Goal: Task Accomplishment & Management: Manage account settings

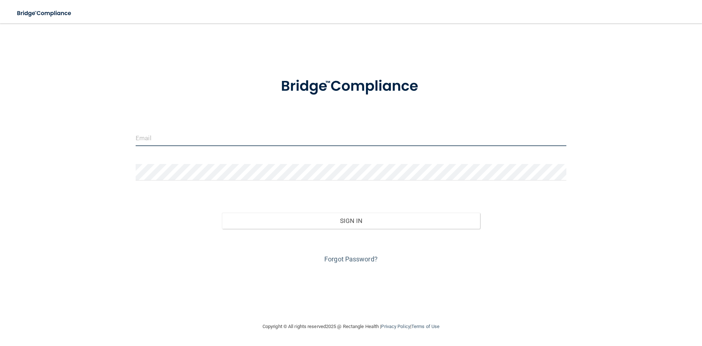
click at [161, 136] on input "email" at bounding box center [351, 137] width 431 height 16
type input "[EMAIL_ADDRESS][DOMAIN_NAME]"
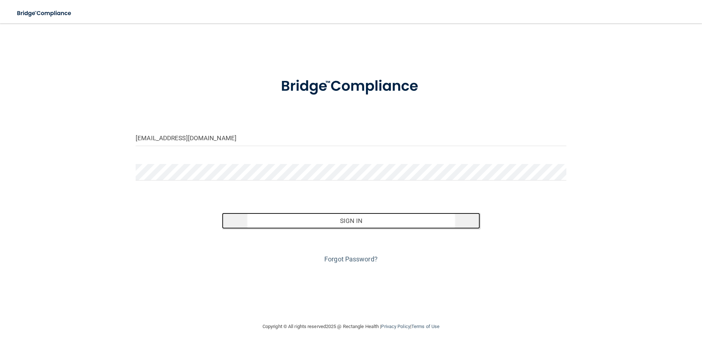
click at [349, 220] on button "Sign In" at bounding box center [351, 220] width 259 height 16
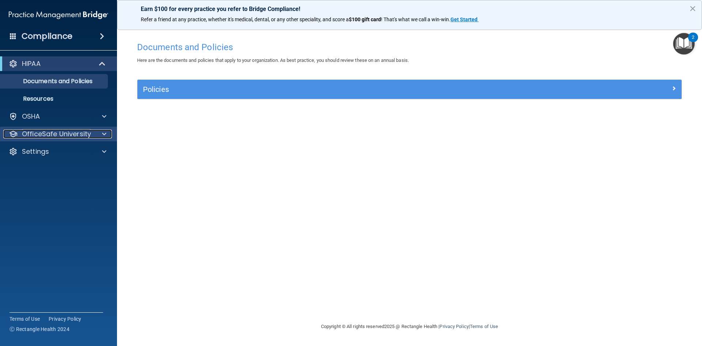
click at [94, 133] on div at bounding box center [103, 133] width 18 height 9
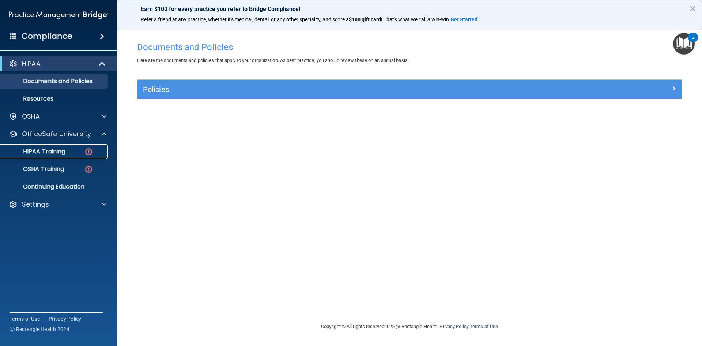
click at [80, 151] on div "HIPAA Training" at bounding box center [55, 151] width 100 height 7
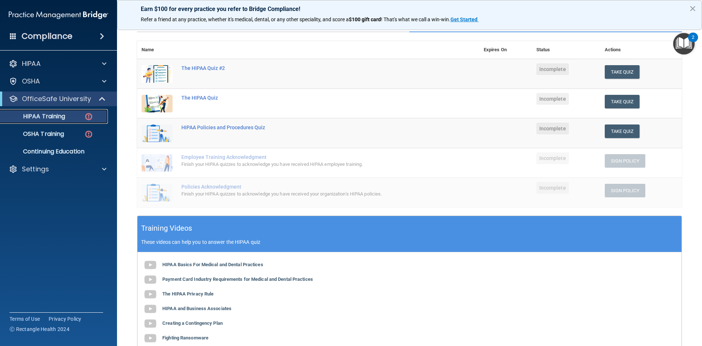
scroll to position [57, 0]
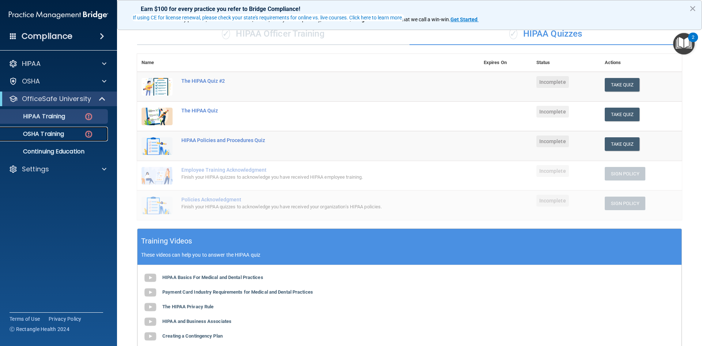
click at [47, 136] on p "OSHA Training" at bounding box center [34, 133] width 59 height 7
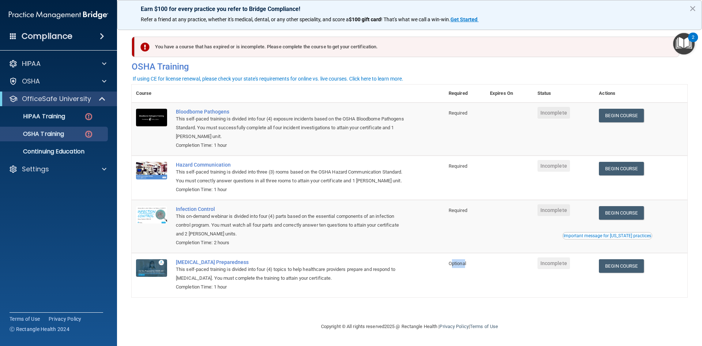
drag, startPoint x: 454, startPoint y: 264, endPoint x: 369, endPoint y: 278, distance: 86.6
click at [466, 266] on span "Optional" at bounding box center [458, 262] width 18 height 5
click at [426, 293] on td "COVID-19 Preparedness This self-paced training is divided into four (4) topics …" at bounding box center [308, 275] width 273 height 44
click at [73, 118] on div "HIPAA Training" at bounding box center [55, 116] width 100 height 7
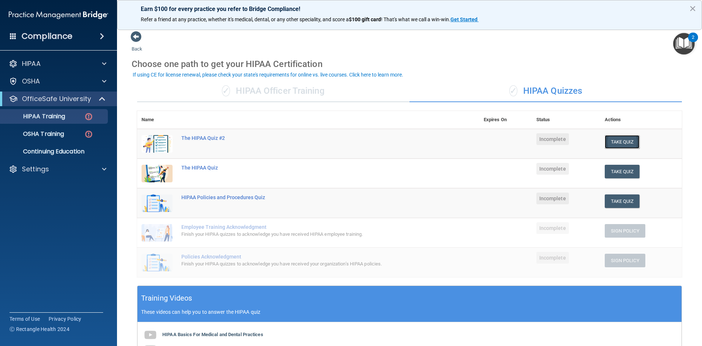
click at [626, 145] on button "Take Quiz" at bounding box center [622, 142] width 35 height 14
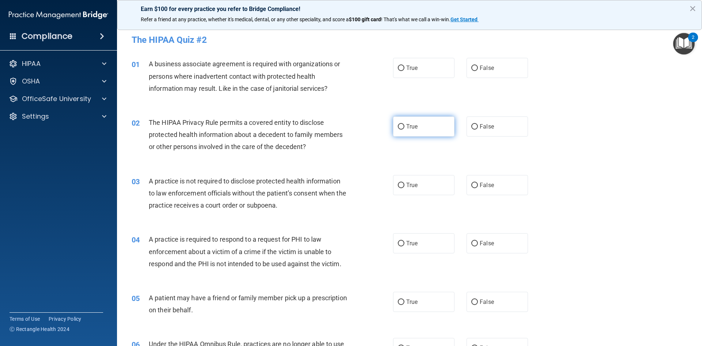
drag, startPoint x: 397, startPoint y: 125, endPoint x: 400, endPoint y: 129, distance: 5.8
click at [400, 129] on input "True" at bounding box center [401, 126] width 7 height 5
radio input "true"
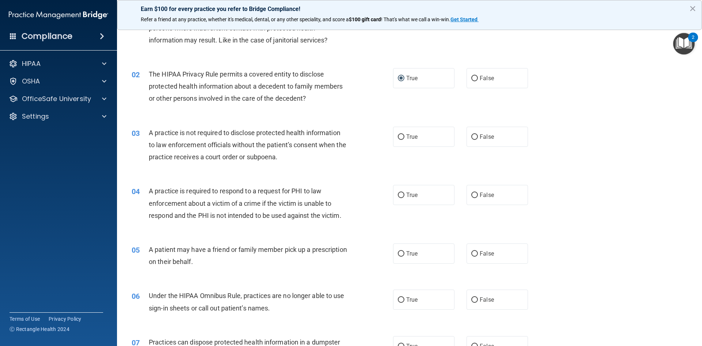
scroll to position [73, 0]
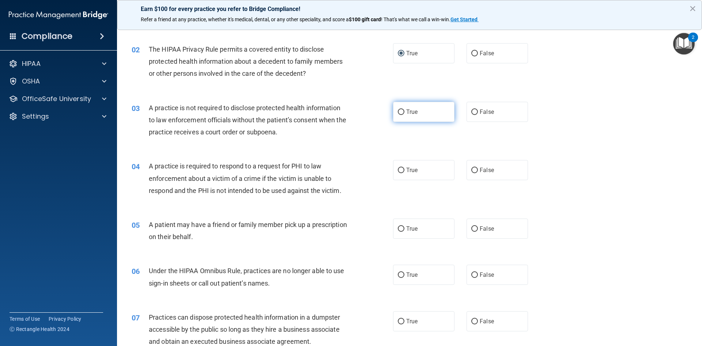
click at [393, 114] on label "True" at bounding box center [423, 112] width 61 height 20
click at [398, 114] on input "True" at bounding box center [401, 111] width 7 height 5
radio input "true"
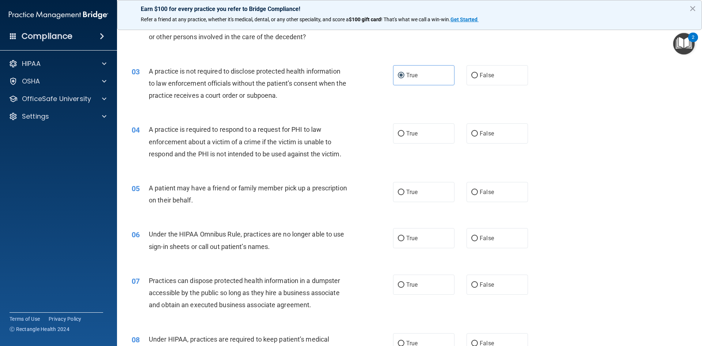
scroll to position [146, 0]
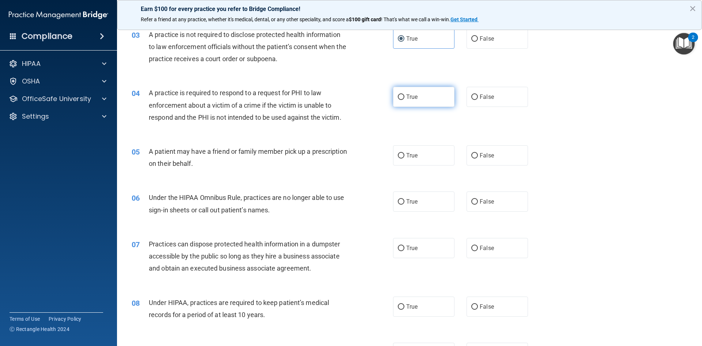
click at [439, 99] on label "True" at bounding box center [423, 97] width 61 height 20
click at [404, 99] on input "True" at bounding box center [401, 96] width 7 height 5
radio input "true"
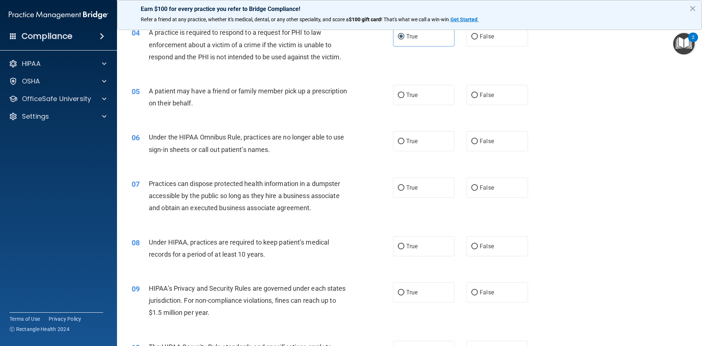
scroll to position [219, 0]
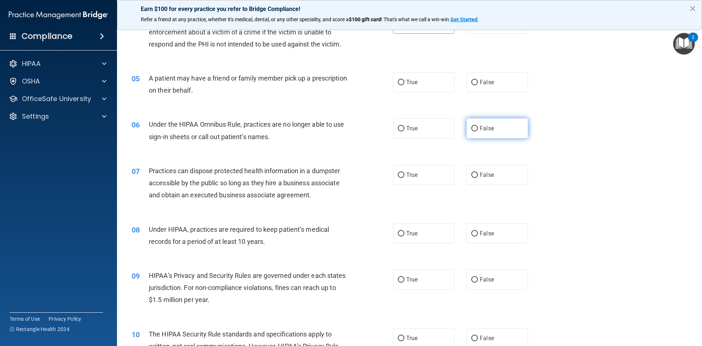
click at [494, 125] on label "False" at bounding box center [497, 128] width 61 height 20
click at [478, 126] on input "False" at bounding box center [474, 128] width 7 height 5
radio input "true"
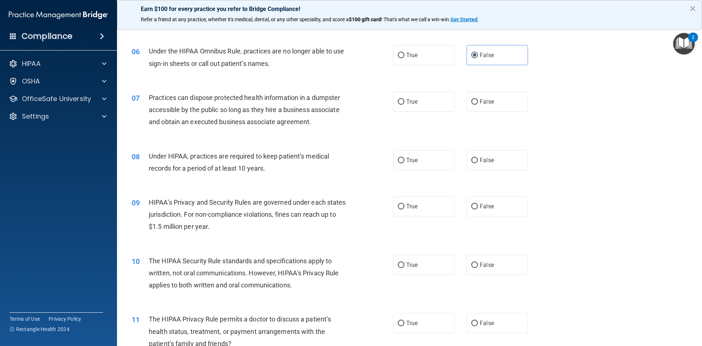
scroll to position [329, 0]
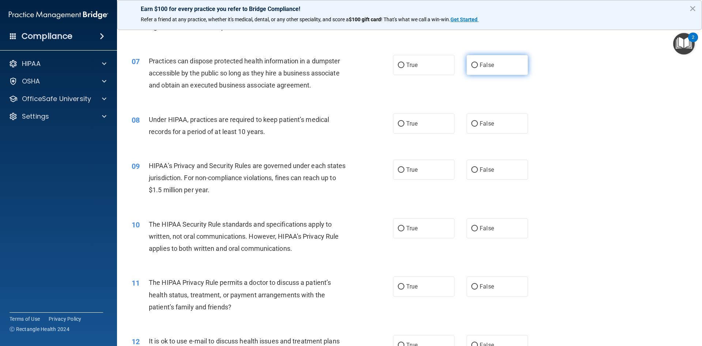
click at [468, 61] on label "False" at bounding box center [497, 65] width 61 height 20
click at [471, 63] on input "False" at bounding box center [474, 65] width 7 height 5
radio input "true"
click at [413, 121] on span "True" at bounding box center [411, 123] width 11 height 7
click at [404, 121] on input "True" at bounding box center [401, 123] width 7 height 5
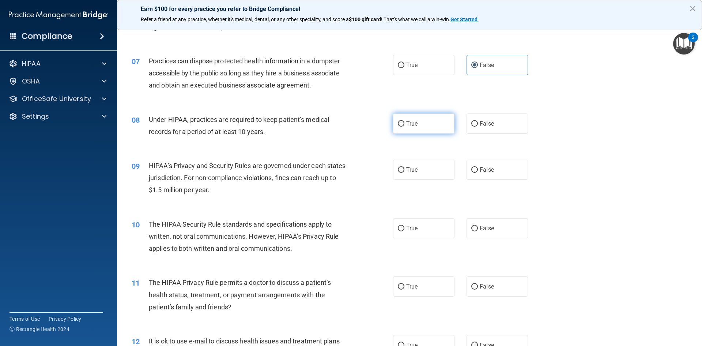
radio input "true"
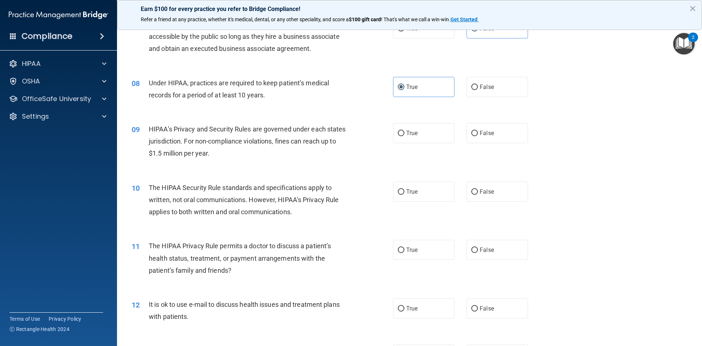
scroll to position [402, 0]
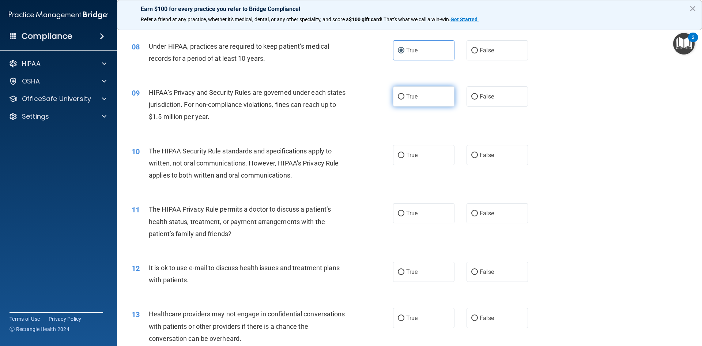
click at [438, 94] on label "True" at bounding box center [423, 96] width 61 height 20
click at [404, 94] on input "True" at bounding box center [401, 96] width 7 height 5
radio input "true"
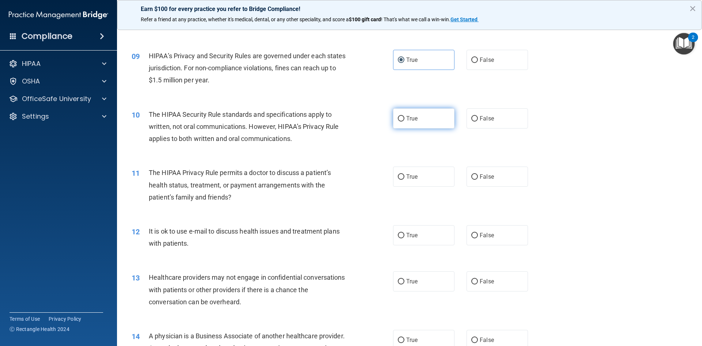
click at [435, 121] on label "True" at bounding box center [423, 118] width 61 height 20
click at [404, 121] on input "True" at bounding box center [401, 118] width 7 height 5
radio input "true"
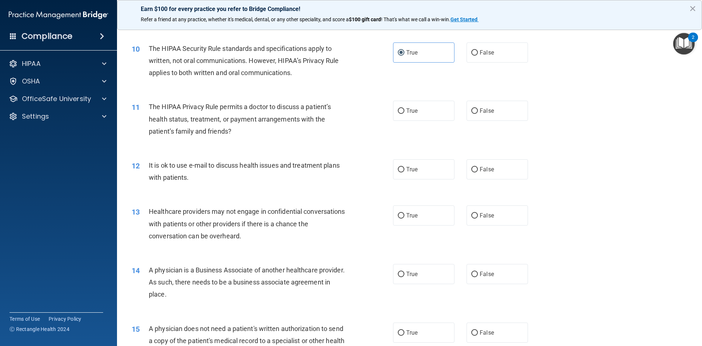
scroll to position [512, 0]
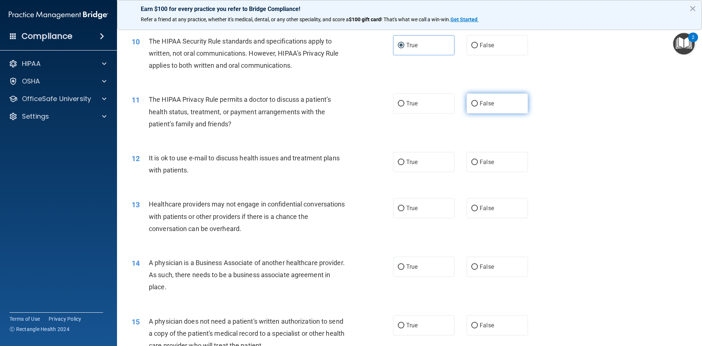
click at [480, 102] on span "False" at bounding box center [487, 103] width 14 height 7
click at [478, 102] on input "False" at bounding box center [474, 103] width 7 height 5
radio input "true"
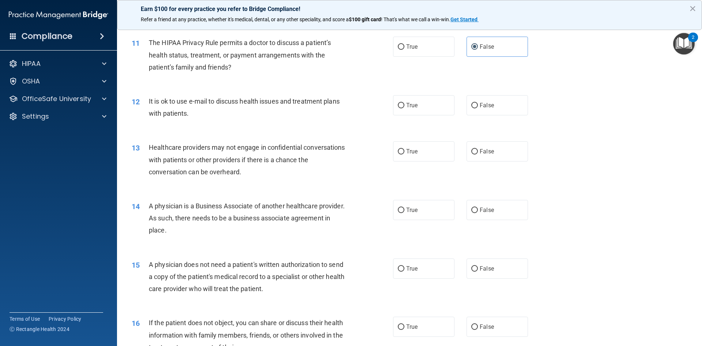
scroll to position [585, 0]
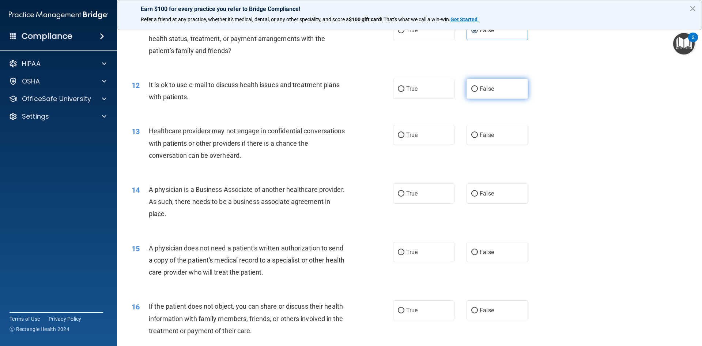
click at [473, 87] on input "False" at bounding box center [474, 88] width 7 height 5
radio input "true"
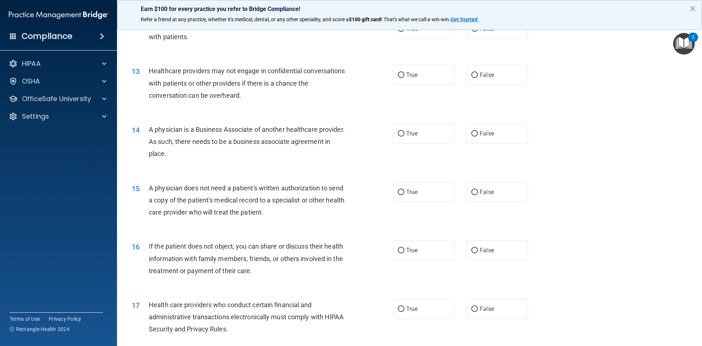
scroll to position [658, 0]
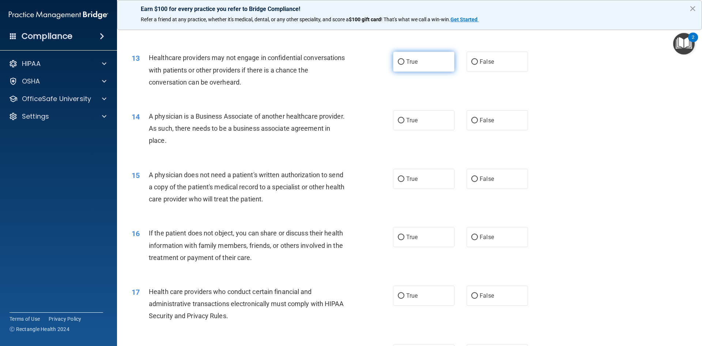
click at [438, 67] on label "True" at bounding box center [423, 62] width 61 height 20
click at [404, 65] on input "True" at bounding box center [401, 61] width 7 height 5
radio input "true"
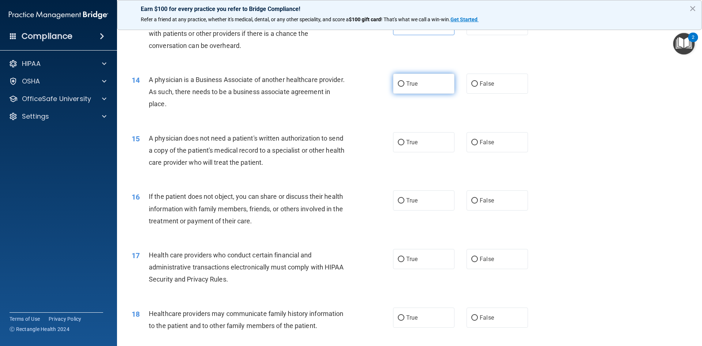
click at [408, 82] on span "True" at bounding box center [411, 83] width 11 height 7
click at [404, 82] on input "True" at bounding box center [401, 83] width 7 height 5
radio input "true"
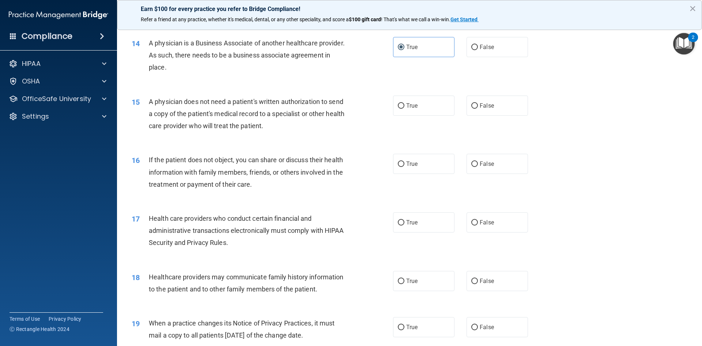
scroll to position [768, 0]
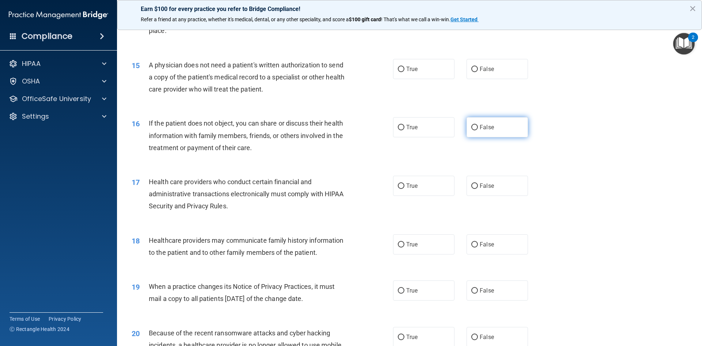
click at [480, 127] on span "False" at bounding box center [487, 127] width 14 height 7
click at [478, 127] on input "False" at bounding box center [474, 127] width 7 height 5
radio input "true"
click at [426, 133] on label "True" at bounding box center [423, 127] width 61 height 20
click at [404, 130] on input "True" at bounding box center [401, 127] width 7 height 5
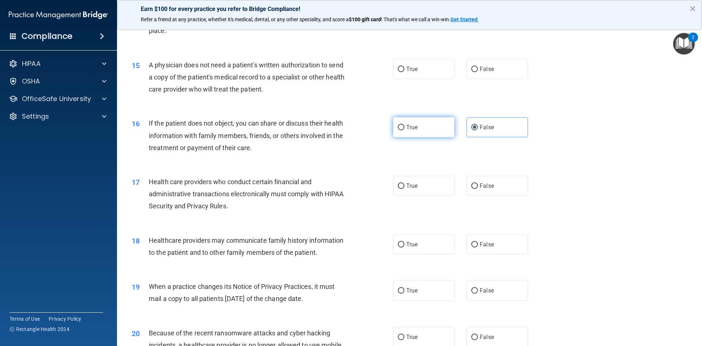
radio input "true"
radio input "false"
click at [434, 70] on label "True" at bounding box center [423, 69] width 61 height 20
click at [404, 70] on input "True" at bounding box center [401, 69] width 7 height 5
radio input "true"
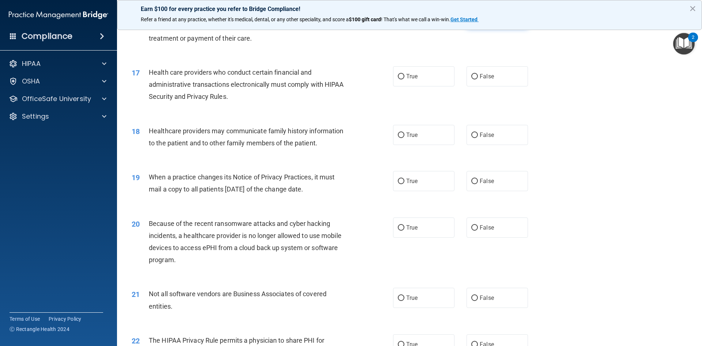
scroll to position [878, 0]
click at [414, 79] on label "True" at bounding box center [423, 76] width 61 height 20
click at [404, 79] on input "True" at bounding box center [401, 76] width 7 height 5
radio input "true"
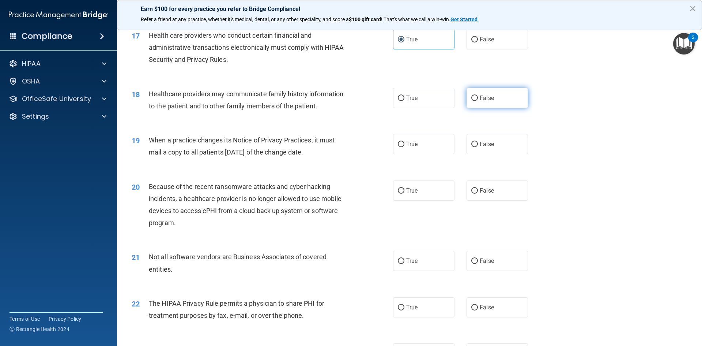
click at [494, 100] on label "False" at bounding box center [497, 98] width 61 height 20
click at [478, 100] on input "False" at bounding box center [474, 97] width 7 height 5
radio input "true"
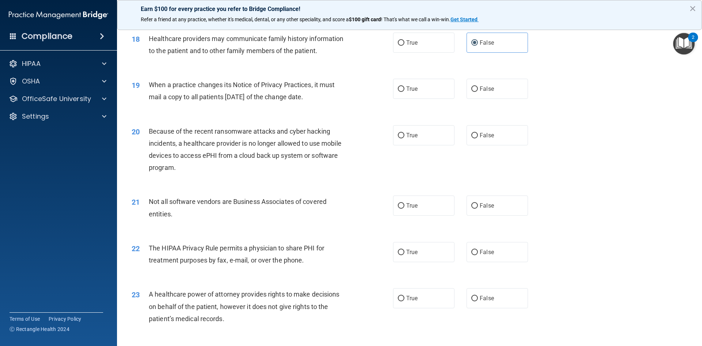
scroll to position [987, 0]
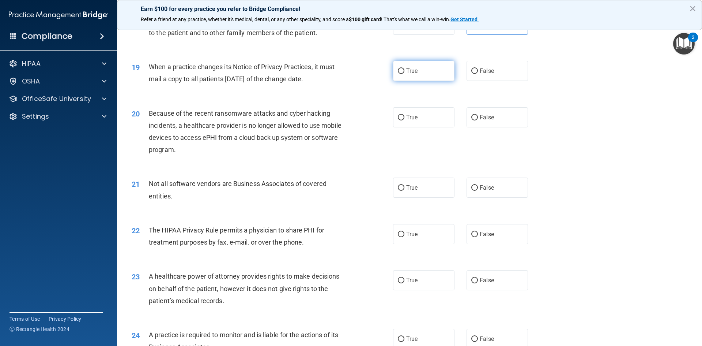
click at [431, 74] on label "True" at bounding box center [423, 71] width 61 height 20
click at [404, 74] on input "True" at bounding box center [401, 70] width 7 height 5
radio input "true"
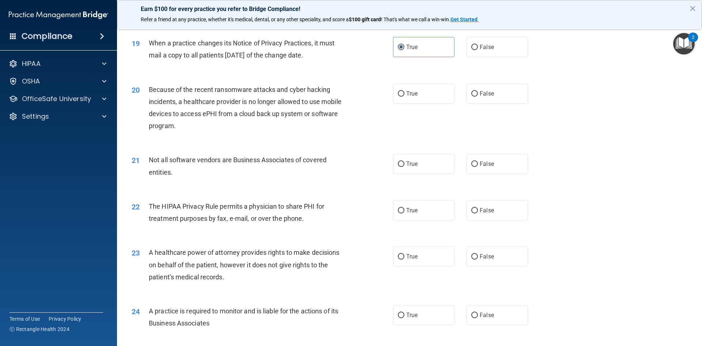
scroll to position [1024, 0]
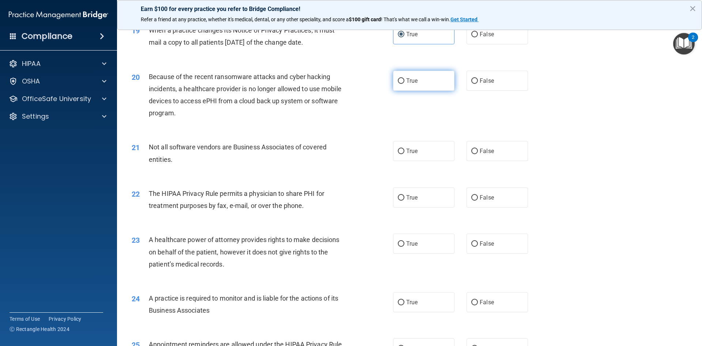
click at [436, 89] on label "True" at bounding box center [423, 81] width 61 height 20
click at [404, 84] on input "True" at bounding box center [401, 80] width 7 height 5
radio input "true"
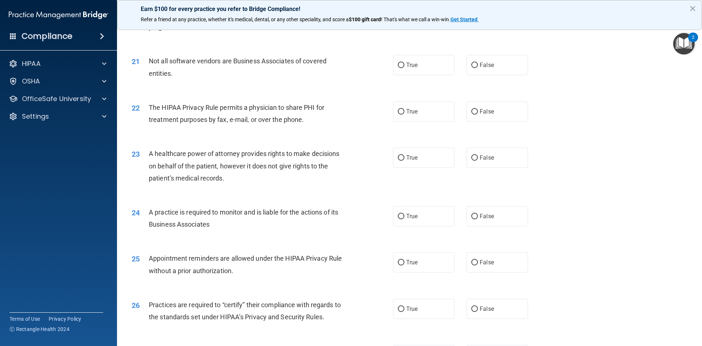
scroll to position [1097, 0]
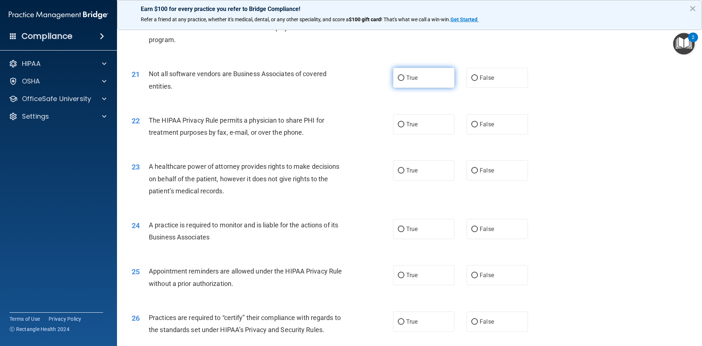
click at [411, 78] on span "True" at bounding box center [411, 77] width 11 height 7
click at [404, 78] on input "True" at bounding box center [401, 77] width 7 height 5
radio input "true"
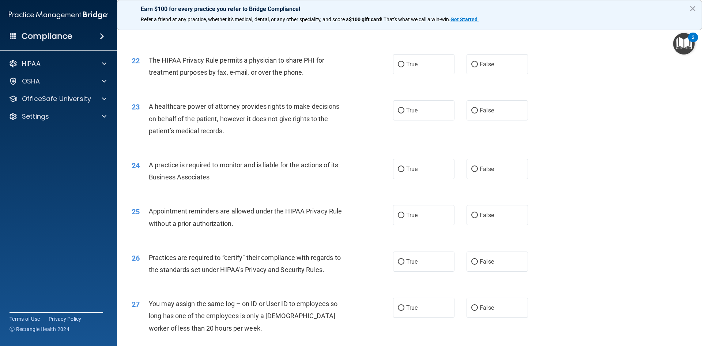
scroll to position [1170, 0]
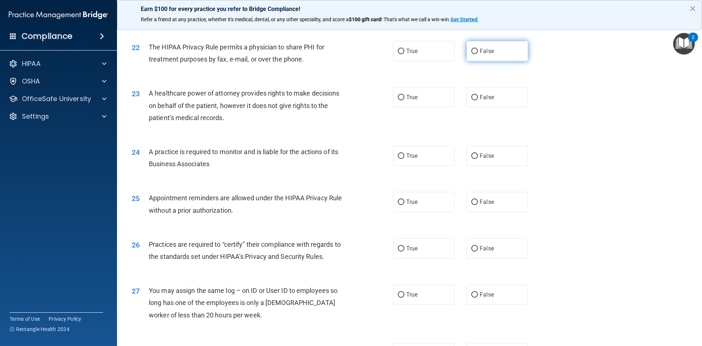
click at [475, 49] on label "False" at bounding box center [497, 51] width 61 height 20
click at [475, 49] on input "False" at bounding box center [474, 51] width 7 height 5
radio input "true"
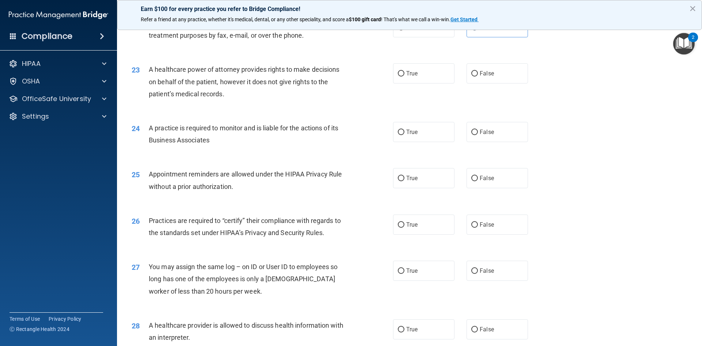
scroll to position [1207, 0]
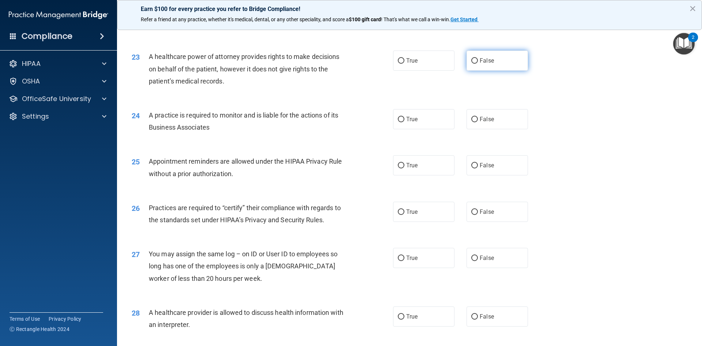
click at [508, 63] on label "False" at bounding box center [497, 60] width 61 height 20
click at [478, 63] on input "False" at bounding box center [474, 60] width 7 height 5
radio input "true"
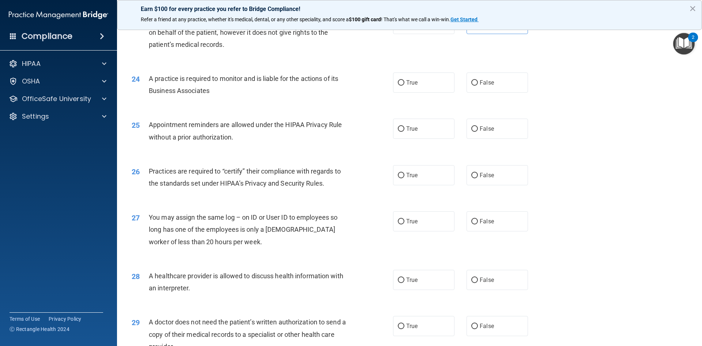
scroll to position [1280, 0]
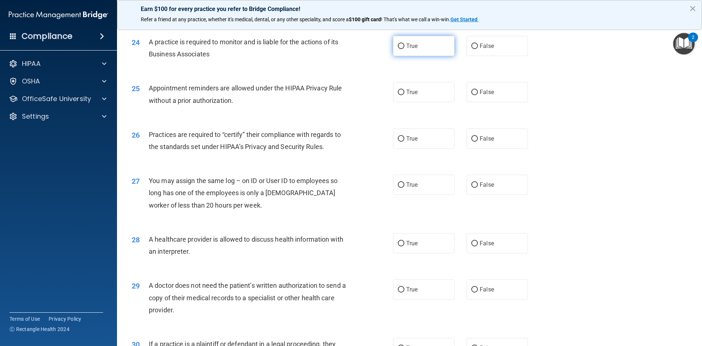
click at [412, 45] on span "True" at bounding box center [411, 45] width 11 height 7
click at [404, 45] on input "True" at bounding box center [401, 46] width 7 height 5
radio input "true"
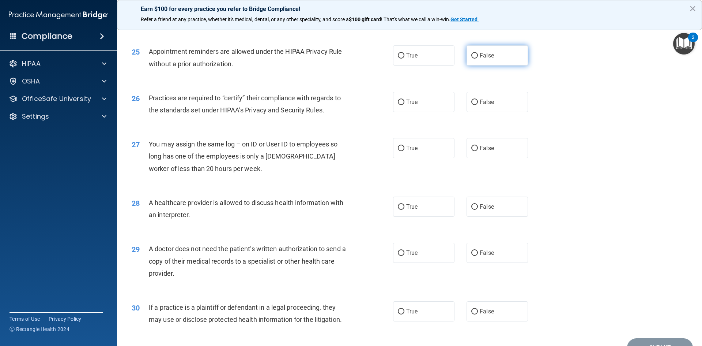
click at [490, 59] on label "False" at bounding box center [497, 55] width 61 height 20
click at [478, 59] on input "False" at bounding box center [474, 55] width 7 height 5
radio input "true"
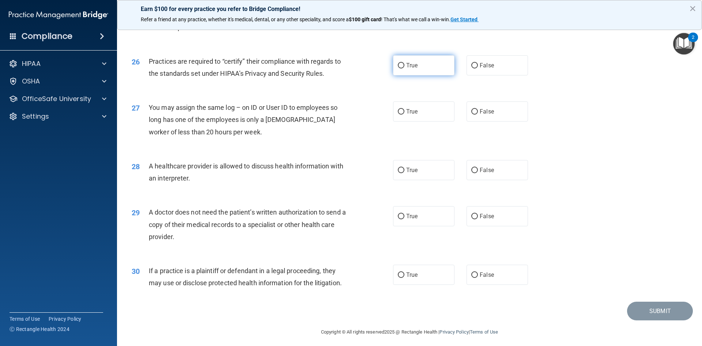
click at [393, 65] on label "True" at bounding box center [423, 65] width 61 height 20
click at [398, 65] on input "True" at bounding box center [401, 65] width 7 height 5
radio input "true"
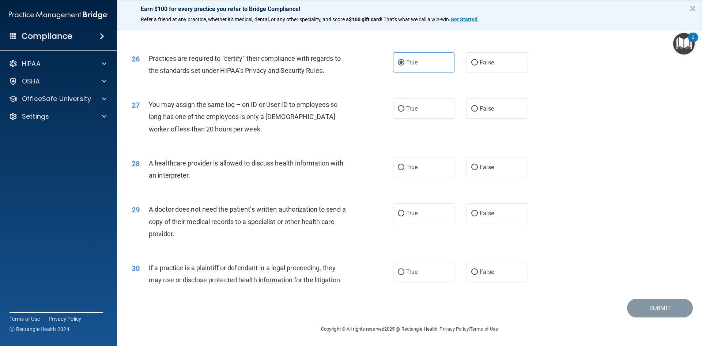
scroll to position [1357, 0]
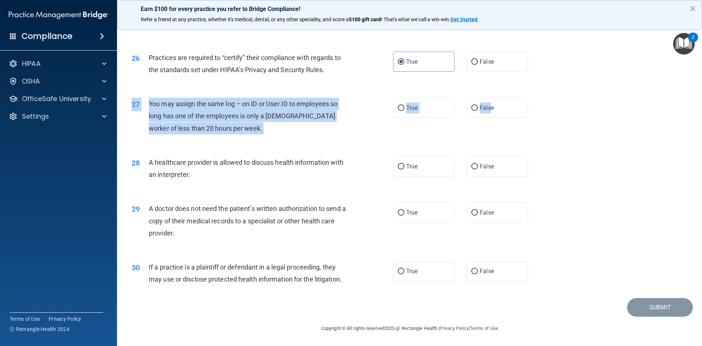
drag, startPoint x: 488, startPoint y: 108, endPoint x: 494, endPoint y: 121, distance: 14.9
click at [494, 121] on div "27 You may assign the same log – on ID or User ID to employees so long has one …" at bounding box center [409, 118] width 567 height 59
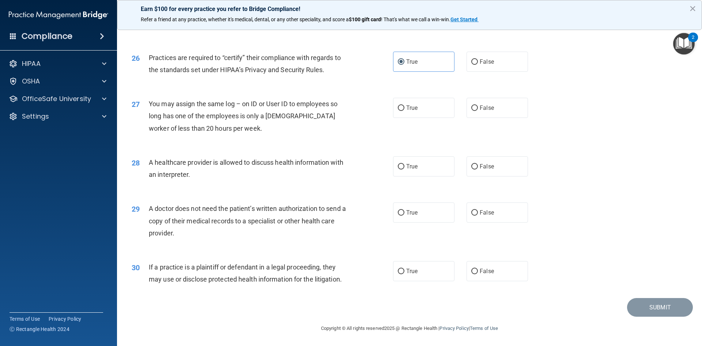
click at [509, 93] on div "27 You may assign the same log – on ID or User ID to employees so long has one …" at bounding box center [409, 118] width 567 height 59
click at [498, 100] on label "False" at bounding box center [497, 108] width 61 height 20
click at [478, 105] on input "False" at bounding box center [474, 107] width 7 height 5
radio input "true"
click at [422, 161] on label "True" at bounding box center [423, 166] width 61 height 20
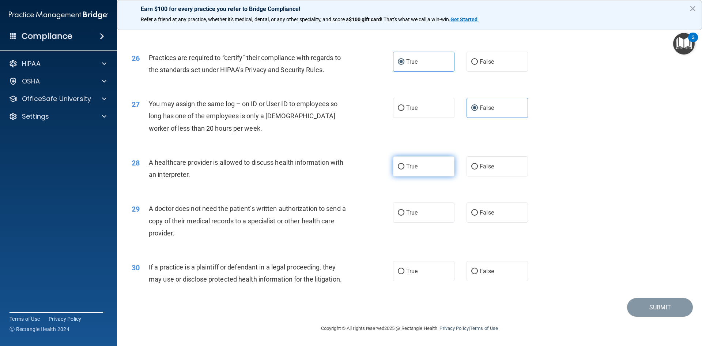
click at [404, 164] on input "True" at bounding box center [401, 166] width 7 height 5
radio input "true"
click at [471, 215] on input "False" at bounding box center [474, 212] width 7 height 5
radio input "true"
click at [467, 273] on label "False" at bounding box center [497, 271] width 61 height 20
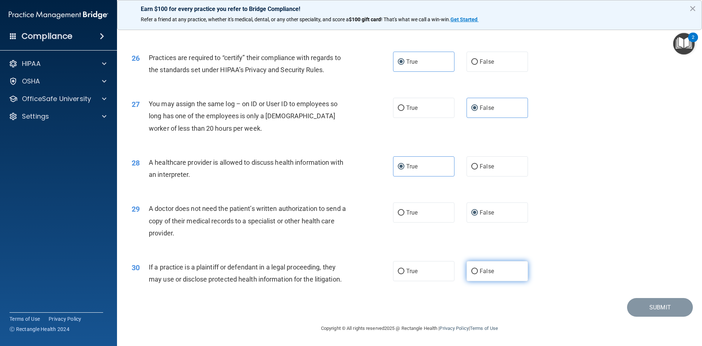
click at [471, 273] on input "False" at bounding box center [474, 270] width 7 height 5
radio input "true"
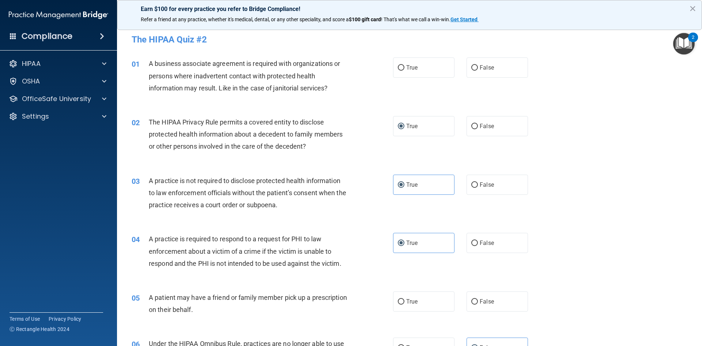
scroll to position [0, 0]
click at [478, 72] on label "False" at bounding box center [497, 68] width 61 height 20
click at [478, 71] on input "False" at bounding box center [474, 67] width 7 height 5
radio input "true"
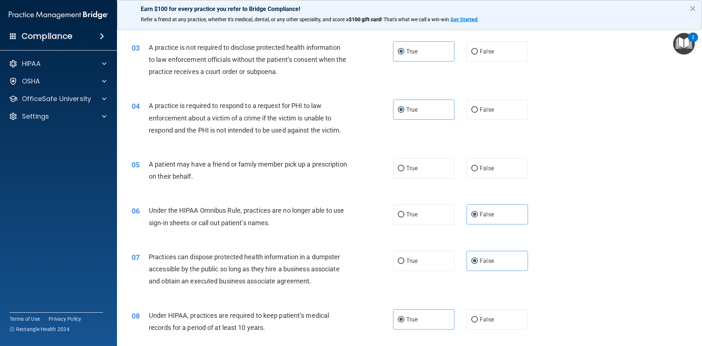
scroll to position [146, 0]
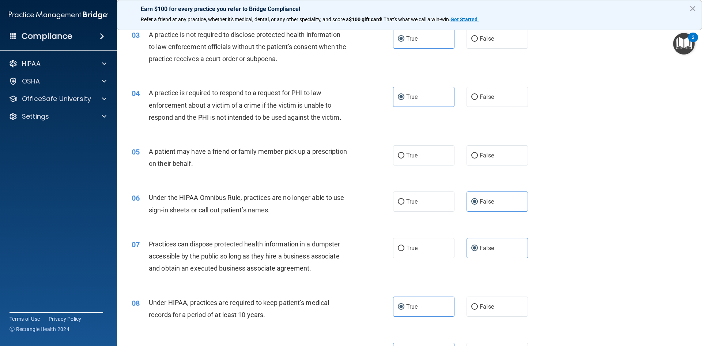
drag, startPoint x: 399, startPoint y: 155, endPoint x: 588, endPoint y: 174, distance: 189.6
click at [398, 155] on input "True" at bounding box center [401, 155] width 7 height 5
radio input "true"
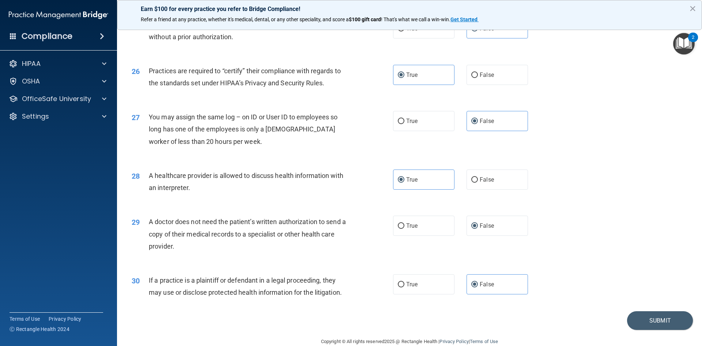
scroll to position [1357, 0]
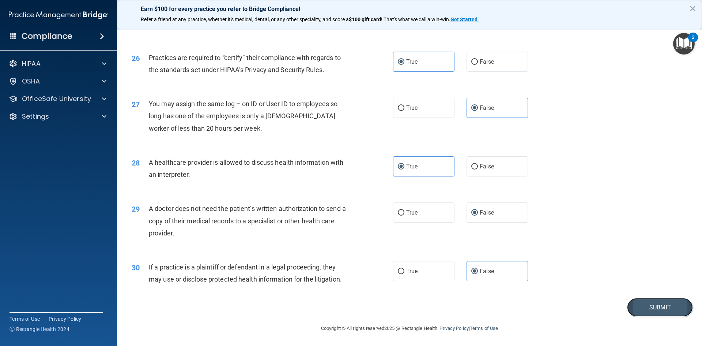
click at [646, 312] on button "Submit" at bounding box center [660, 307] width 66 height 19
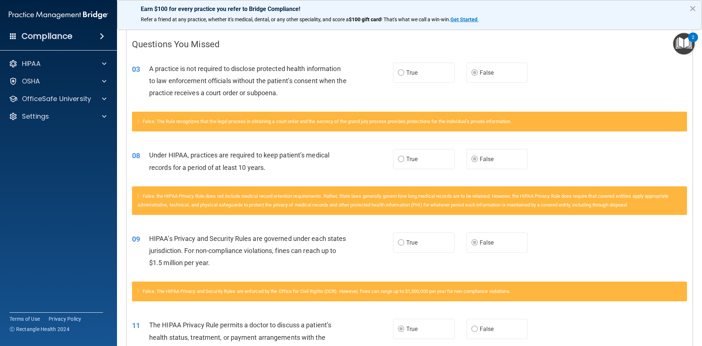
scroll to position [146, 0]
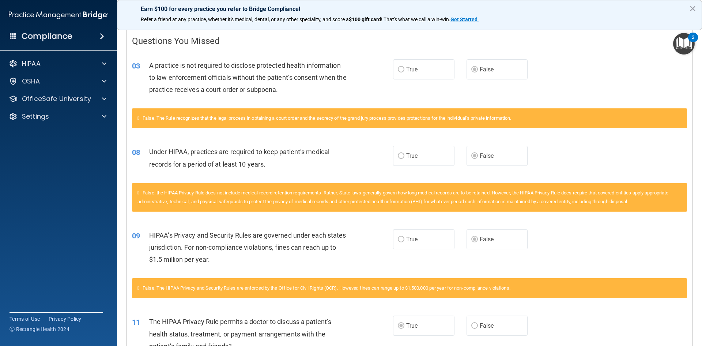
click at [409, 157] on span "True" at bounding box center [411, 155] width 11 height 7
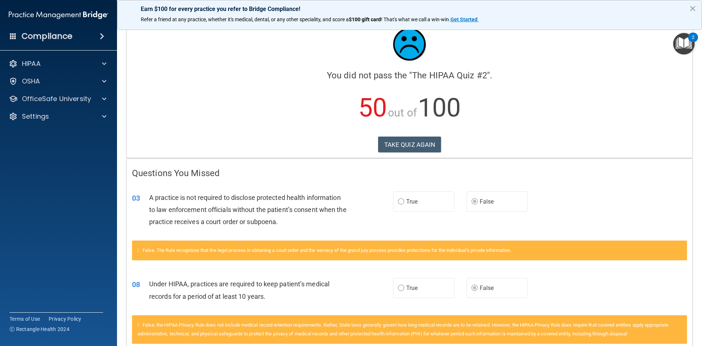
scroll to position [0, 0]
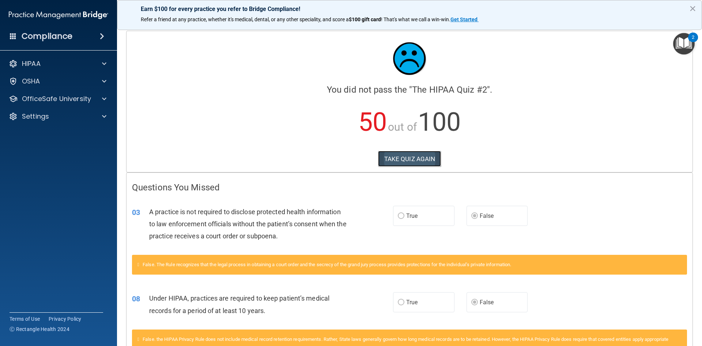
click at [408, 160] on button "TAKE QUIZ AGAIN" at bounding box center [409, 159] width 63 height 16
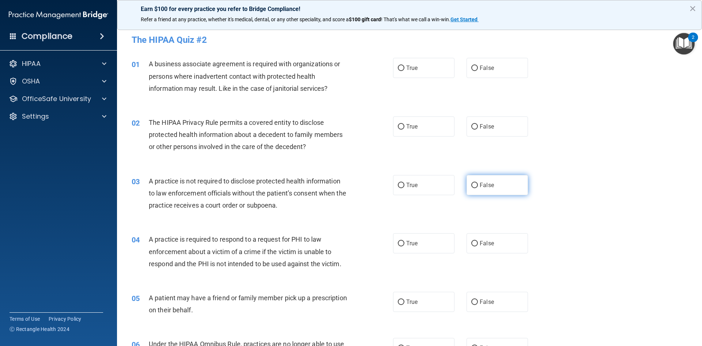
click at [470, 176] on label "False" at bounding box center [497, 185] width 61 height 20
click at [471, 182] on input "False" at bounding box center [474, 184] width 7 height 5
radio input "true"
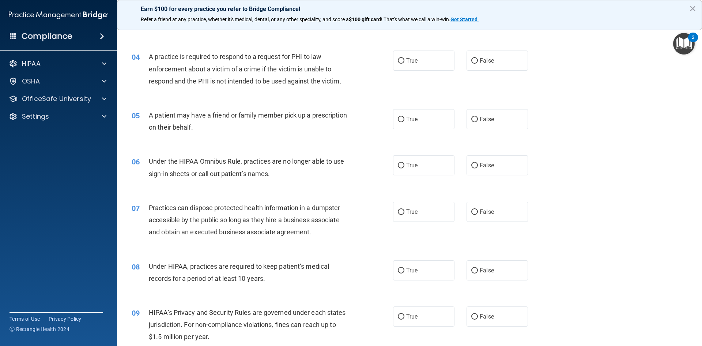
scroll to position [219, 0]
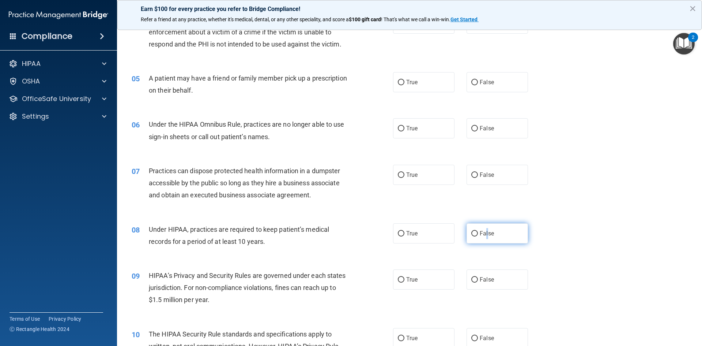
click at [483, 239] on label "False" at bounding box center [497, 233] width 61 height 20
click at [468, 236] on label "False" at bounding box center [497, 233] width 61 height 20
click at [471, 236] on input "False" at bounding box center [474, 233] width 7 height 5
radio input "true"
click at [473, 263] on div "09 HIPAA’s Privacy and Security Rules are governed under each states jurisdicti…" at bounding box center [409, 289] width 567 height 59
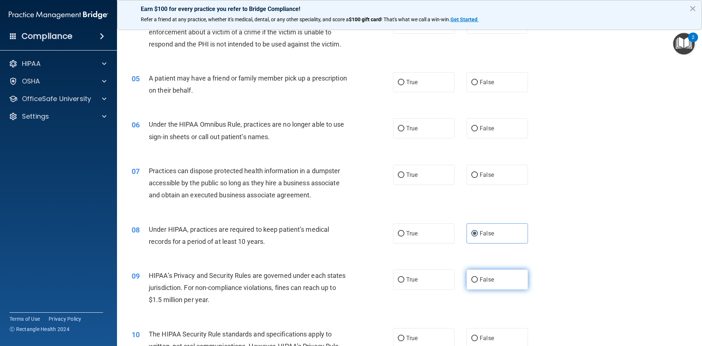
click at [473, 274] on label "False" at bounding box center [497, 279] width 61 height 20
click at [473, 277] on input "False" at bounding box center [474, 279] width 7 height 5
radio input "true"
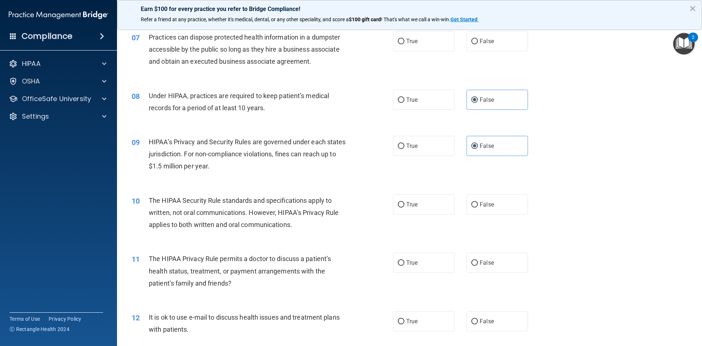
scroll to position [366, 0]
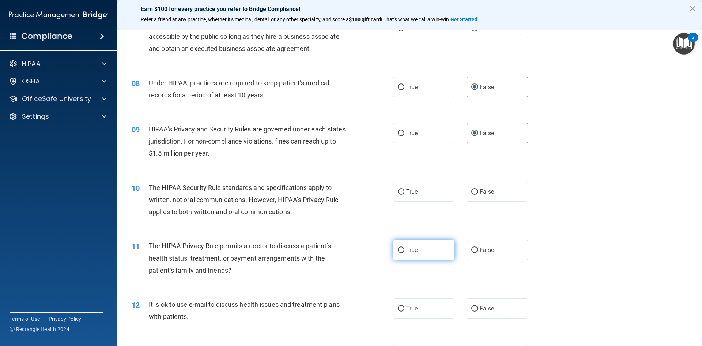
drag, startPoint x: 434, startPoint y: 254, endPoint x: 437, endPoint y: 251, distance: 4.3
click at [434, 254] on label "True" at bounding box center [423, 250] width 61 height 20
click at [404, 253] on input "True" at bounding box center [401, 249] width 7 height 5
radio input "true"
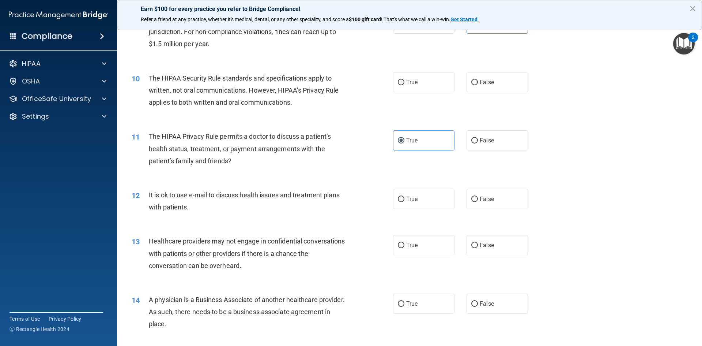
scroll to position [475, 0]
click at [428, 200] on label "True" at bounding box center [423, 198] width 61 height 20
click at [404, 200] on input "True" at bounding box center [401, 198] width 7 height 5
radio input "true"
click at [404, 248] on label "True" at bounding box center [423, 244] width 61 height 20
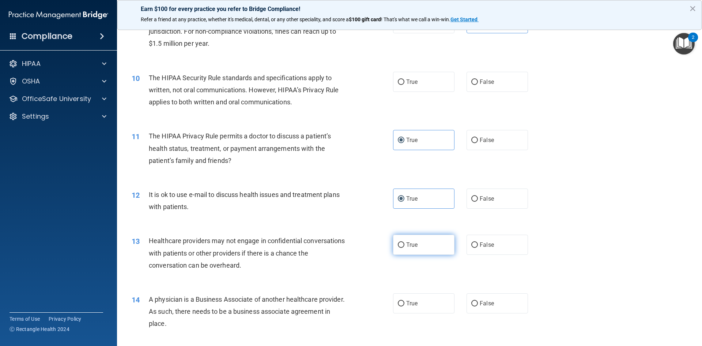
click at [404, 248] on input "True" at bounding box center [401, 244] width 7 height 5
radio input "true"
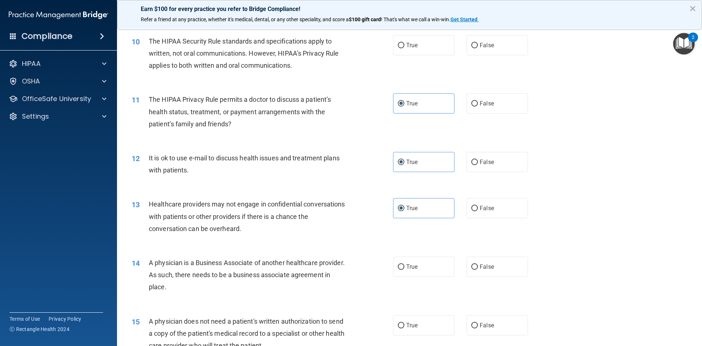
scroll to position [549, 0]
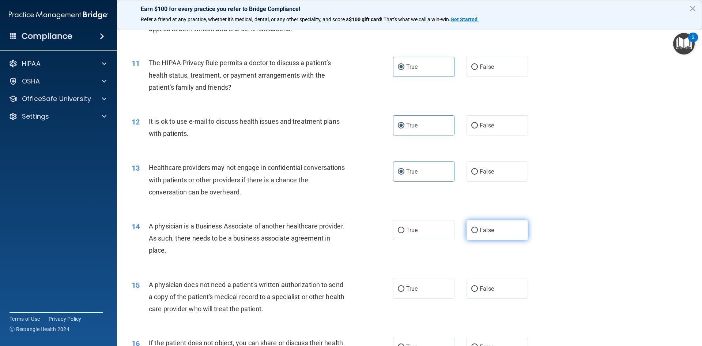
click at [502, 236] on label "False" at bounding box center [497, 230] width 61 height 20
click at [478, 233] on input "False" at bounding box center [474, 229] width 7 height 5
radio input "true"
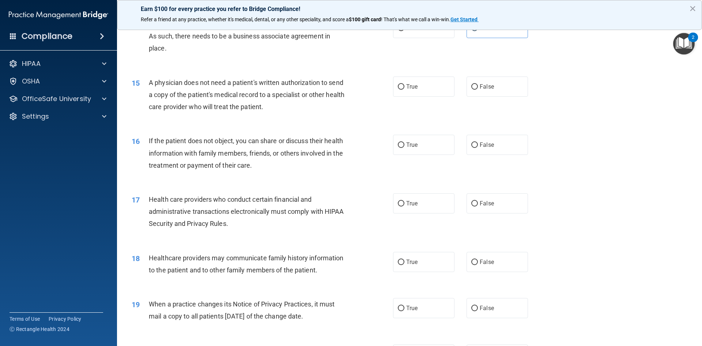
scroll to position [768, 0]
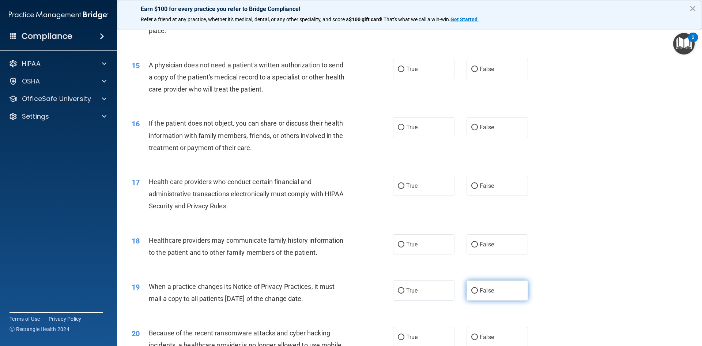
click at [504, 285] on label "False" at bounding box center [497, 290] width 61 height 20
click at [478, 288] on input "False" at bounding box center [474, 290] width 7 height 5
radio input "true"
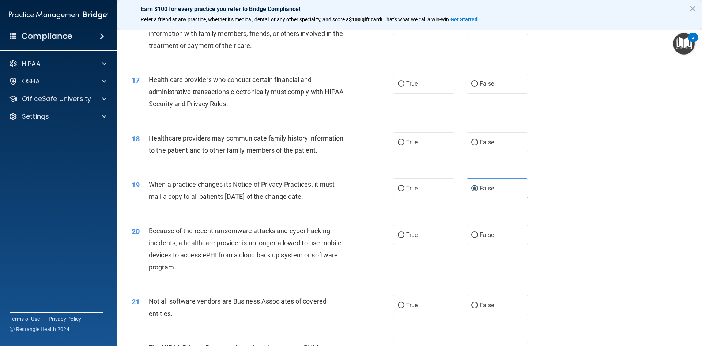
scroll to position [878, 0]
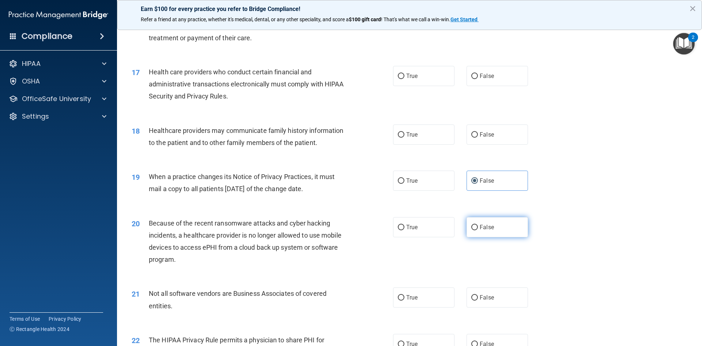
click at [488, 225] on span "False" at bounding box center [487, 226] width 14 height 7
click at [478, 225] on input "False" at bounding box center [474, 227] width 7 height 5
radio input "true"
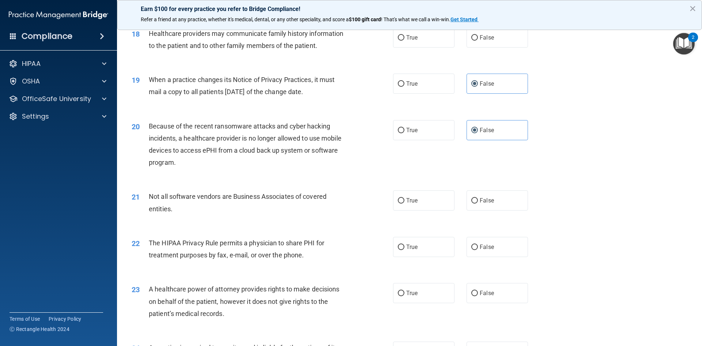
scroll to position [987, 0]
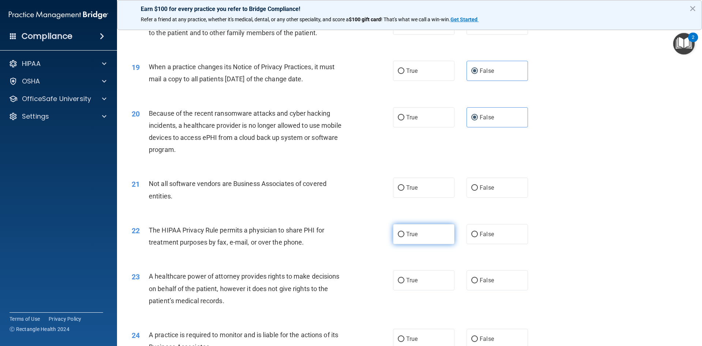
click at [429, 238] on label "True" at bounding box center [423, 234] width 61 height 20
click at [404, 237] on input "True" at bounding box center [401, 233] width 7 height 5
radio input "true"
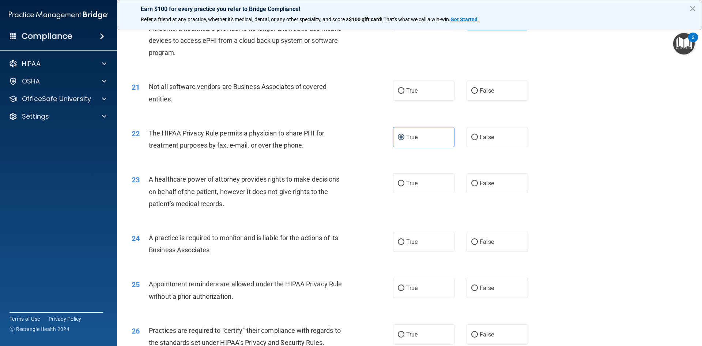
scroll to position [1097, 0]
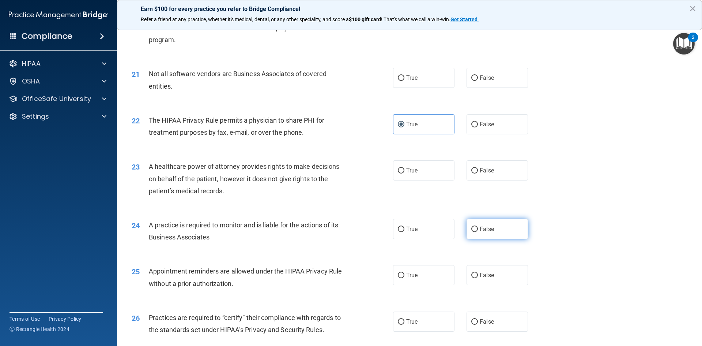
click at [494, 224] on label "False" at bounding box center [497, 229] width 61 height 20
click at [478, 226] on input "False" at bounding box center [474, 228] width 7 height 5
radio input "true"
click at [427, 271] on label "True" at bounding box center [423, 275] width 61 height 20
click at [404, 272] on input "True" at bounding box center [401, 274] width 7 height 5
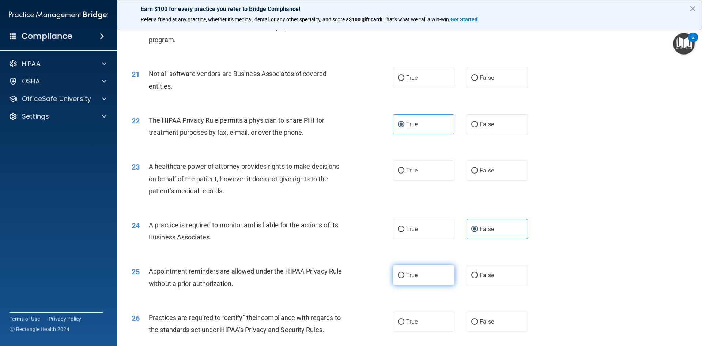
radio input "true"
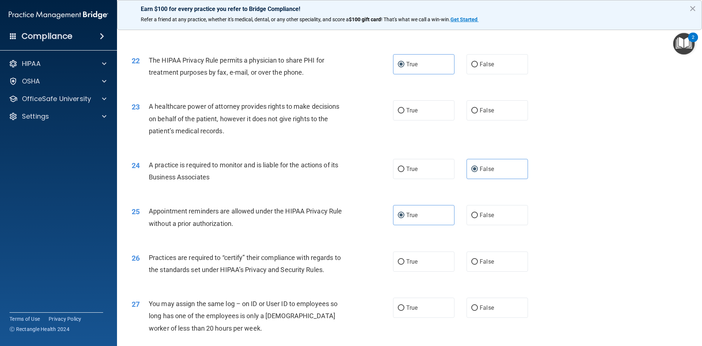
scroll to position [1170, 0]
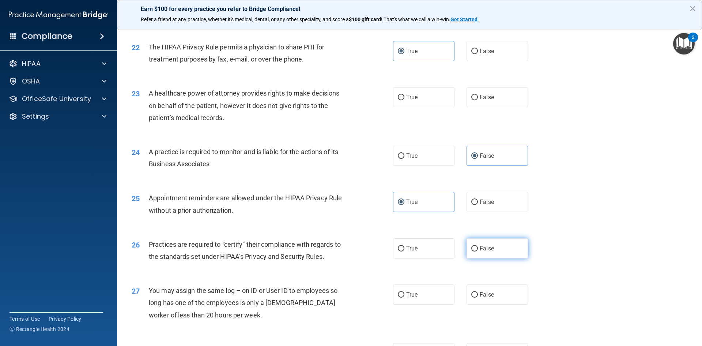
click at [491, 252] on label "False" at bounding box center [497, 248] width 61 height 20
click at [478, 251] on input "False" at bounding box center [474, 248] width 7 height 5
radio input "true"
click at [407, 293] on span "True" at bounding box center [411, 294] width 11 height 7
click at [404, 293] on input "True" at bounding box center [401, 294] width 7 height 5
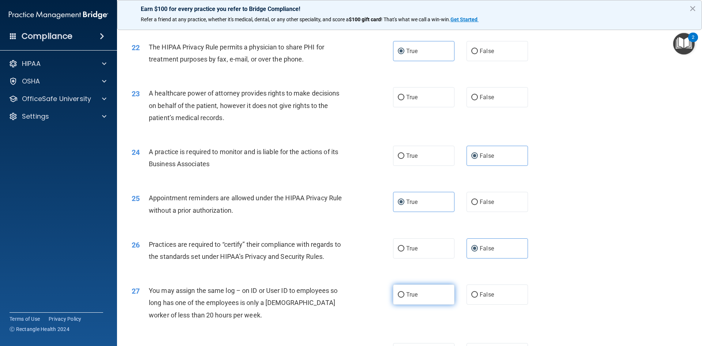
radio input "true"
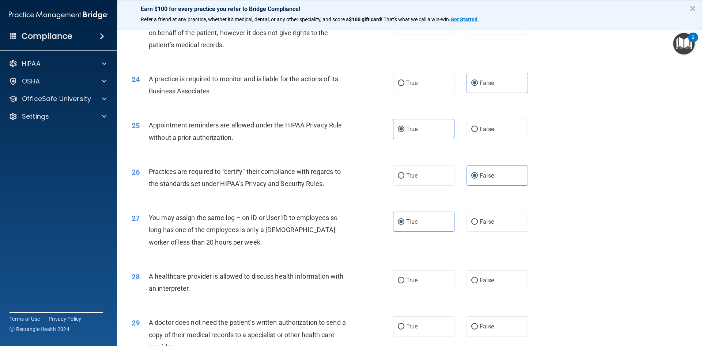
scroll to position [1243, 0]
click at [411, 223] on span "True" at bounding box center [411, 221] width 11 height 7
click at [404, 223] on input "True" at bounding box center [401, 221] width 7 height 5
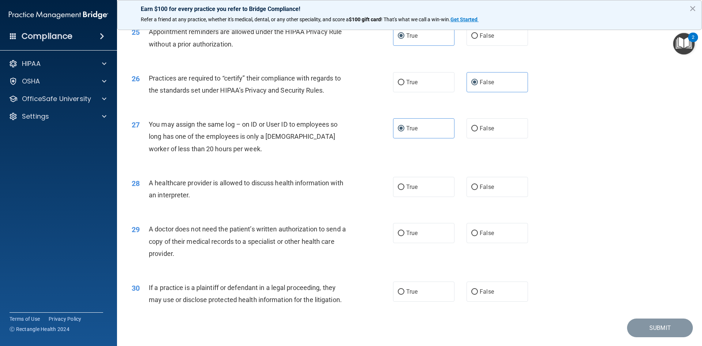
scroll to position [1353, 0]
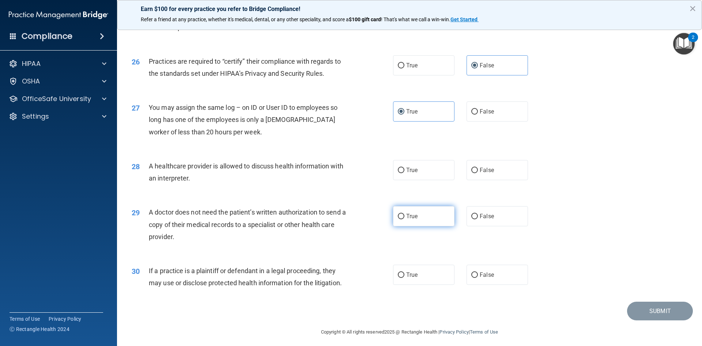
click at [429, 223] on label "True" at bounding box center [423, 216] width 61 height 20
click at [404, 219] on input "True" at bounding box center [401, 216] width 7 height 5
radio input "true"
click at [421, 274] on label "True" at bounding box center [423, 274] width 61 height 20
click at [404, 274] on input "True" at bounding box center [401, 274] width 7 height 5
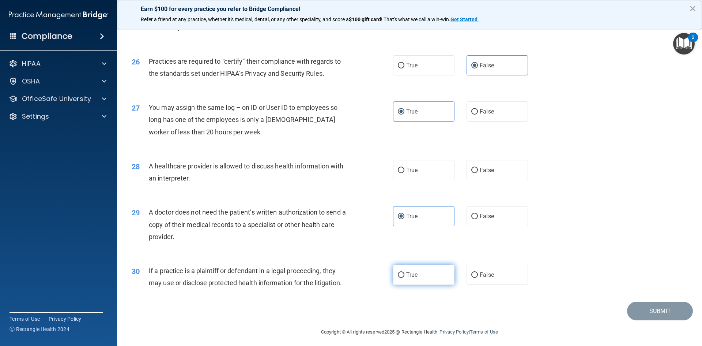
radio input "true"
click at [419, 174] on label "True" at bounding box center [423, 170] width 61 height 20
click at [404, 173] on input "True" at bounding box center [401, 169] width 7 height 5
radio input "true"
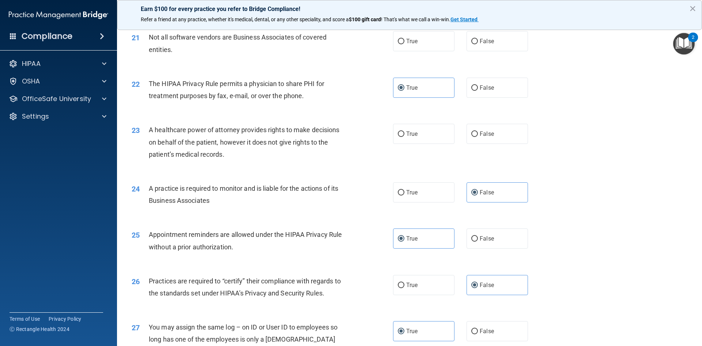
scroll to position [1097, 0]
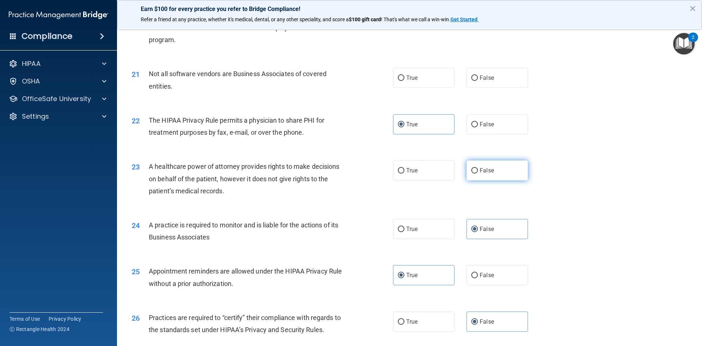
click at [480, 173] on span "False" at bounding box center [487, 170] width 14 height 7
click at [478, 173] on input "False" at bounding box center [474, 170] width 7 height 5
radio input "true"
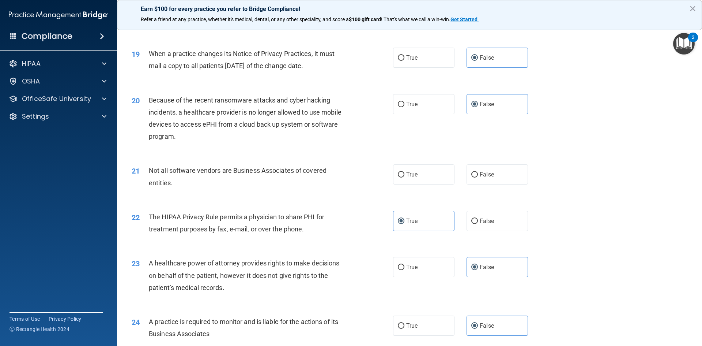
scroll to position [987, 0]
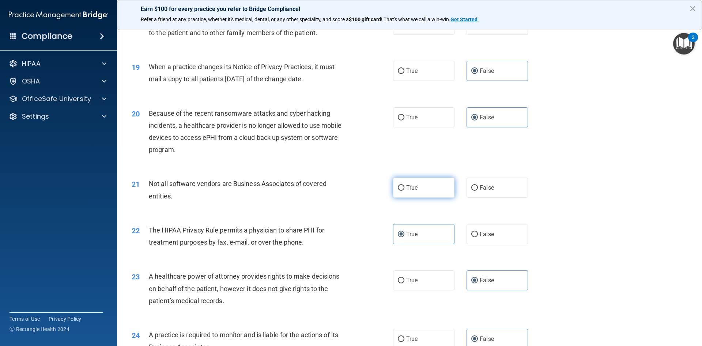
click at [410, 194] on label "True" at bounding box center [423, 187] width 61 height 20
click at [404, 191] on input "True" at bounding box center [401, 187] width 7 height 5
radio input "true"
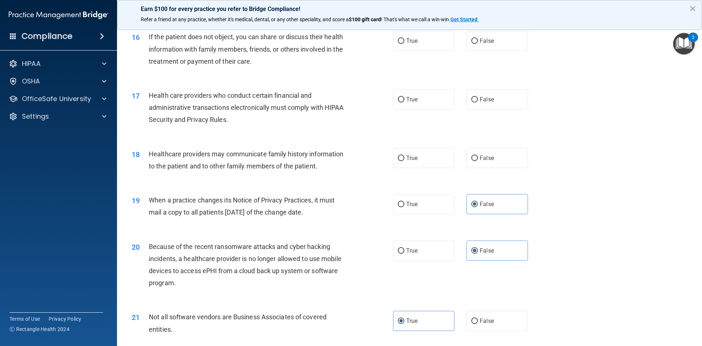
scroll to position [841, 0]
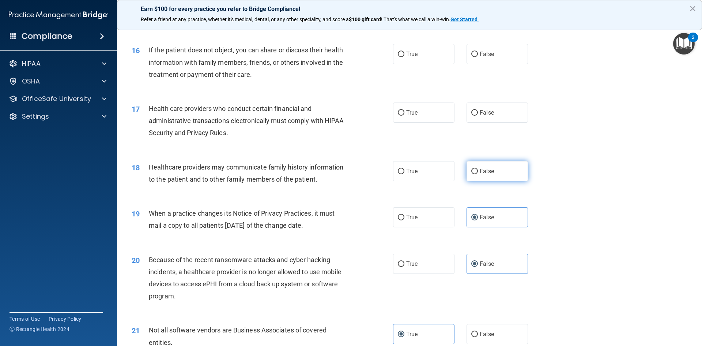
drag, startPoint x: 466, startPoint y: 168, endPoint x: 272, endPoint y: 166, distance: 194.2
click at [467, 168] on label "False" at bounding box center [497, 171] width 61 height 20
click at [471, 169] on input "False" at bounding box center [474, 171] width 7 height 5
radio input "true"
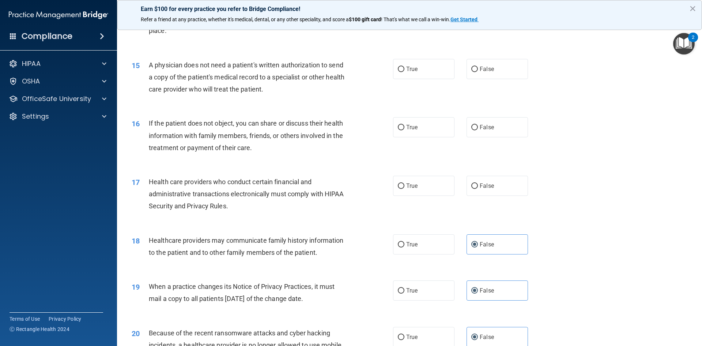
scroll to position [731, 0]
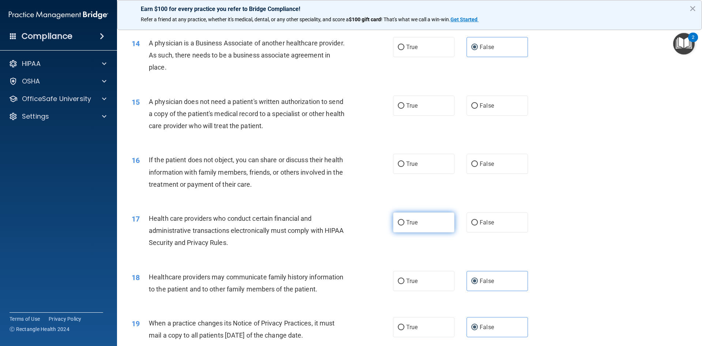
click at [406, 225] on span "True" at bounding box center [411, 222] width 11 height 7
click at [404, 225] on input "True" at bounding box center [401, 222] width 7 height 5
radio input "true"
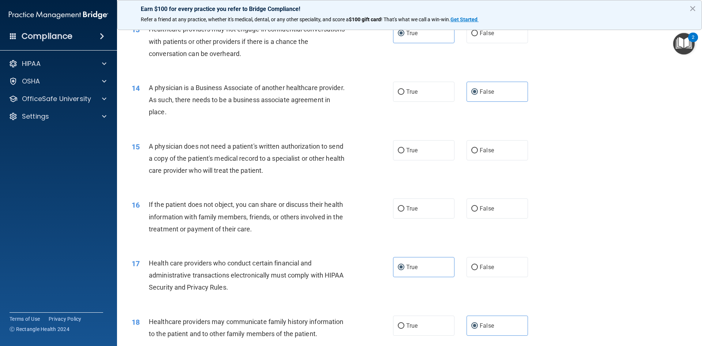
scroll to position [658, 0]
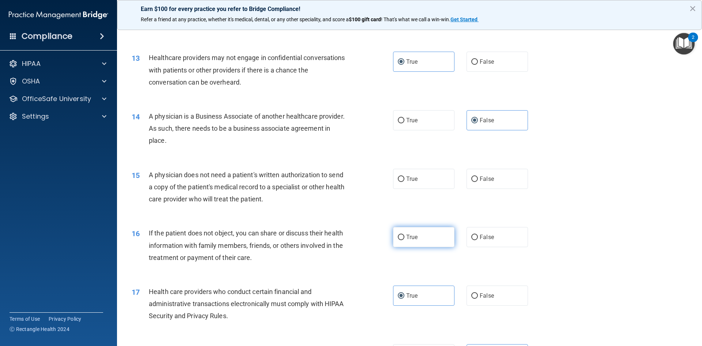
click at [413, 239] on span "True" at bounding box center [411, 236] width 11 height 7
click at [404, 239] on input "True" at bounding box center [401, 236] width 7 height 5
radio input "true"
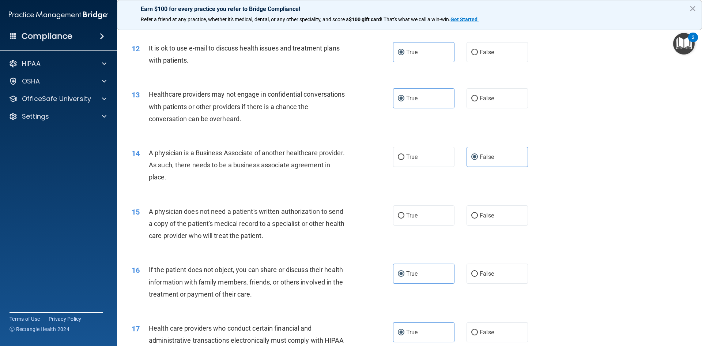
scroll to position [585, 0]
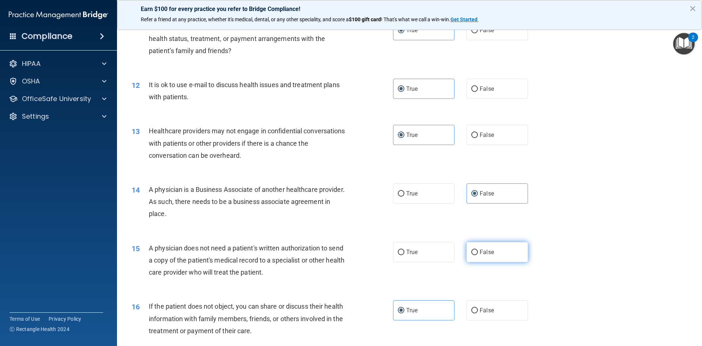
click at [487, 259] on label "False" at bounding box center [497, 252] width 61 height 20
click at [478, 255] on input "False" at bounding box center [474, 251] width 7 height 5
radio input "true"
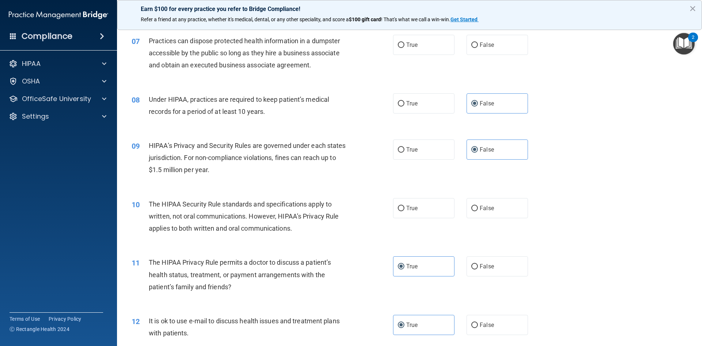
scroll to position [293, 0]
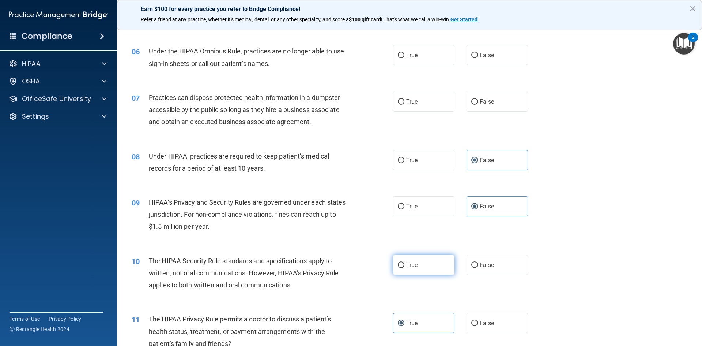
click at [433, 265] on label "True" at bounding box center [423, 265] width 61 height 20
click at [404, 265] on input "True" at bounding box center [401, 264] width 7 height 5
radio input "true"
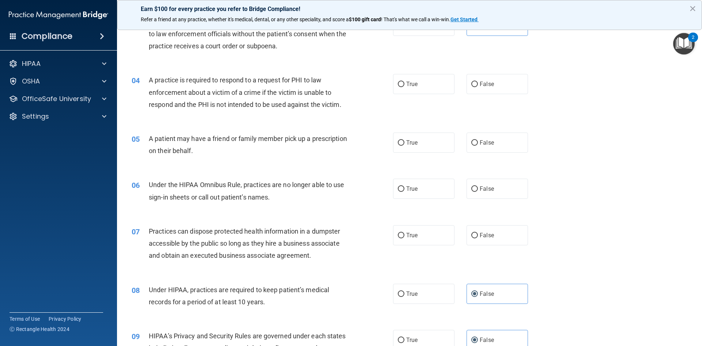
scroll to position [146, 0]
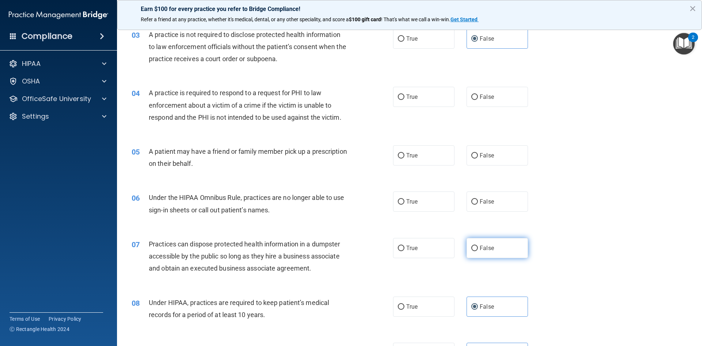
click at [518, 255] on label "False" at bounding box center [497, 248] width 61 height 20
click at [478, 251] on input "False" at bounding box center [474, 247] width 7 height 5
radio input "true"
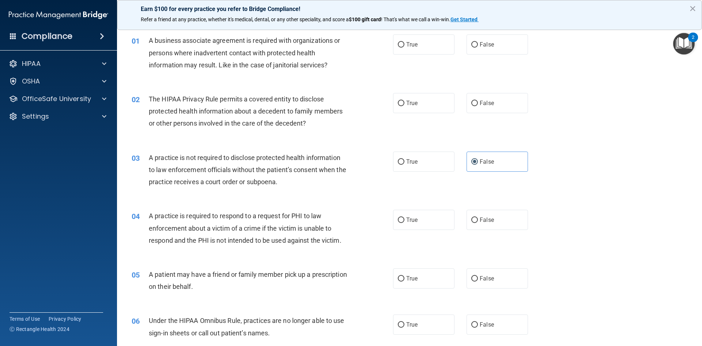
scroll to position [37, 0]
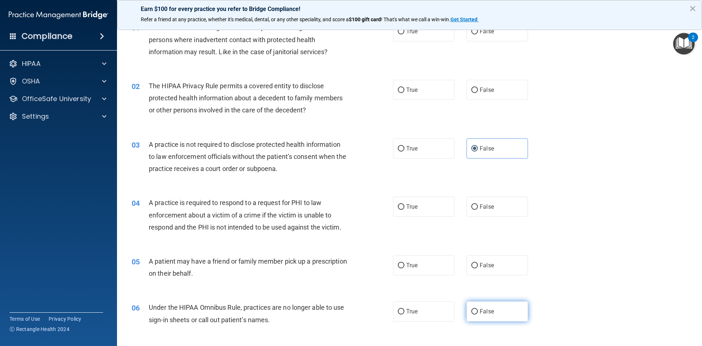
click at [494, 305] on label "False" at bounding box center [497, 311] width 61 height 20
click at [478, 309] on input "False" at bounding box center [474, 311] width 7 height 5
radio input "true"
click at [452, 265] on div "True False" at bounding box center [466, 265] width 147 height 20
click at [410, 263] on span "True" at bounding box center [411, 264] width 11 height 7
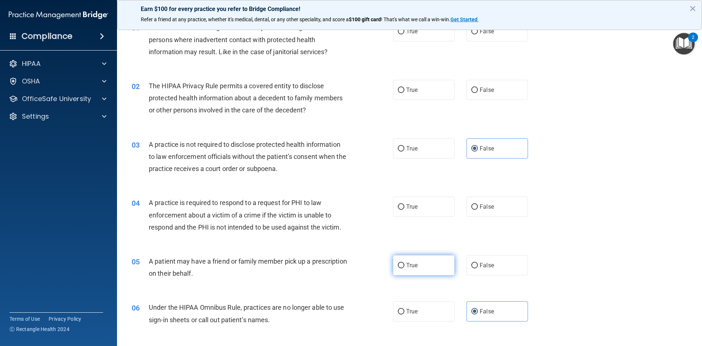
click at [404, 263] on input "True" at bounding box center [401, 265] width 7 height 5
radio input "true"
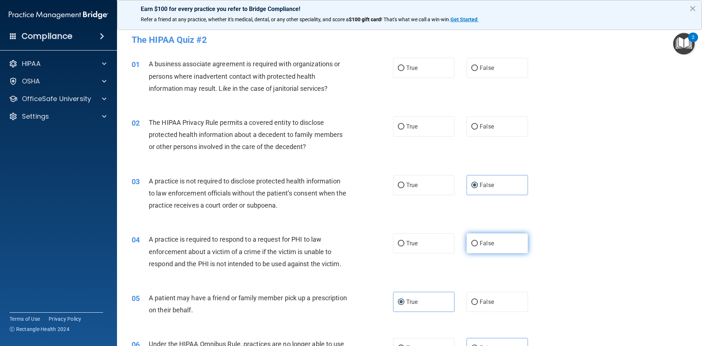
click at [479, 249] on label "False" at bounding box center [497, 243] width 61 height 20
click at [478, 246] on input "False" at bounding box center [474, 243] width 7 height 5
radio input "true"
click at [467, 125] on label "False" at bounding box center [497, 126] width 61 height 20
click at [471, 125] on input "False" at bounding box center [474, 126] width 7 height 5
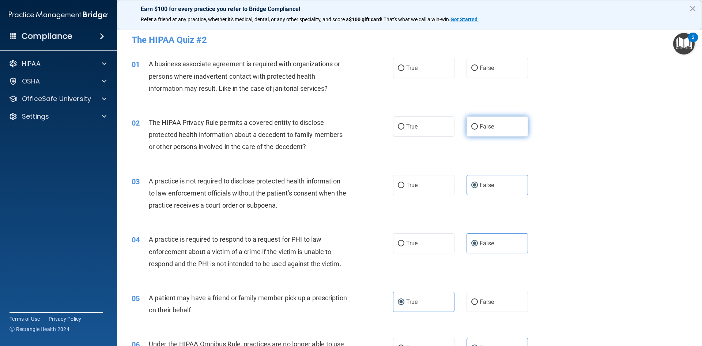
radio input "true"
click at [484, 66] on span "False" at bounding box center [487, 67] width 14 height 7
click at [478, 66] on input "False" at bounding box center [474, 67] width 7 height 5
radio input "true"
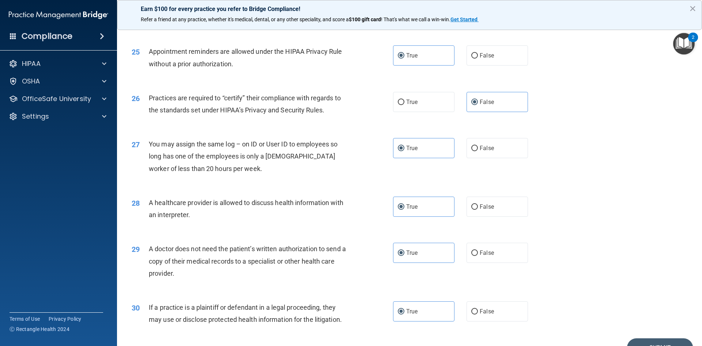
scroll to position [1357, 0]
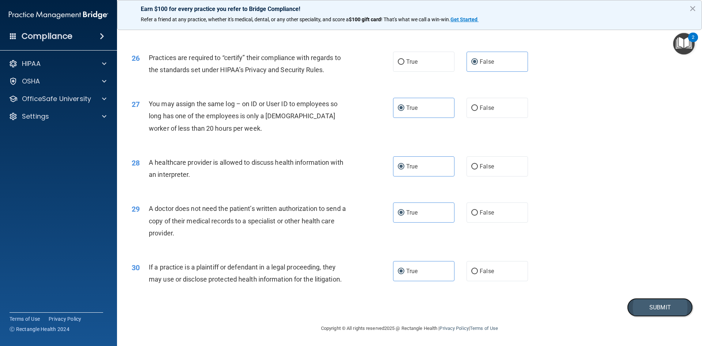
click at [653, 308] on button "Submit" at bounding box center [660, 307] width 66 height 19
click at [642, 312] on button "Submit" at bounding box center [660, 307] width 66 height 19
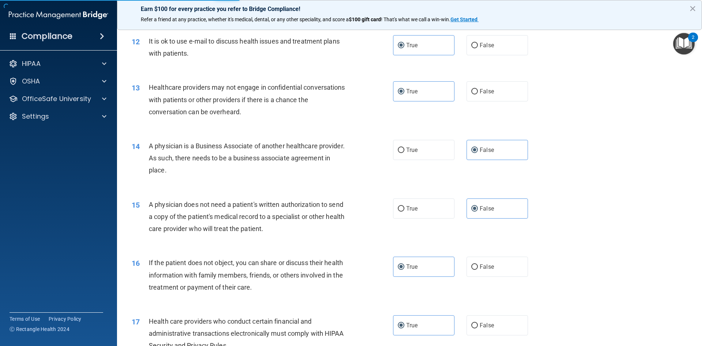
scroll to position [625, 0]
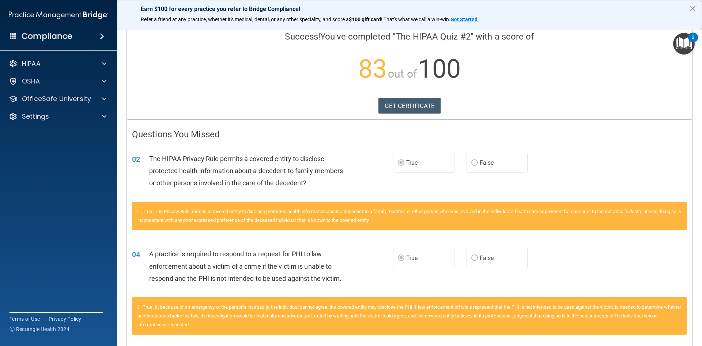
scroll to position [37, 0]
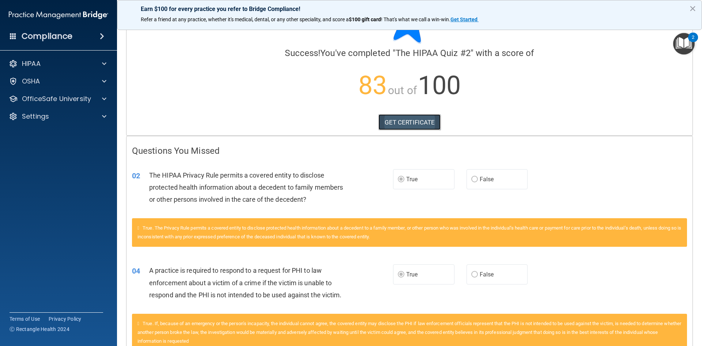
click at [427, 125] on link "GET CERTIFICATE" at bounding box center [410, 122] width 63 height 16
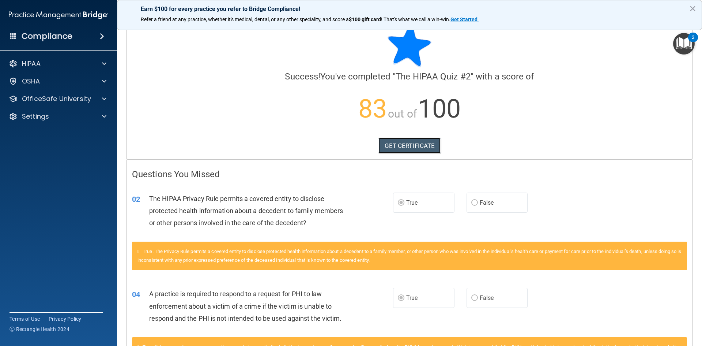
scroll to position [0, 0]
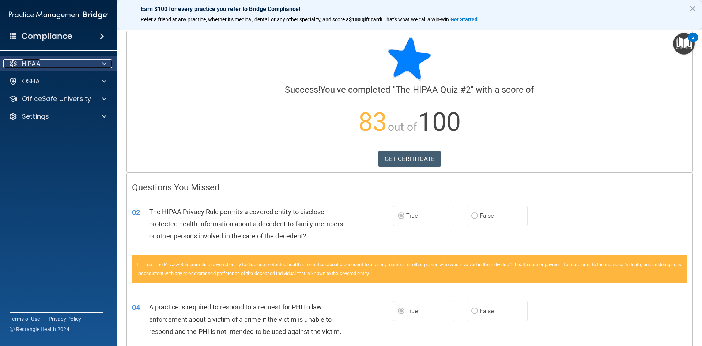
click at [54, 62] on div "HIPAA" at bounding box center [48, 63] width 91 height 9
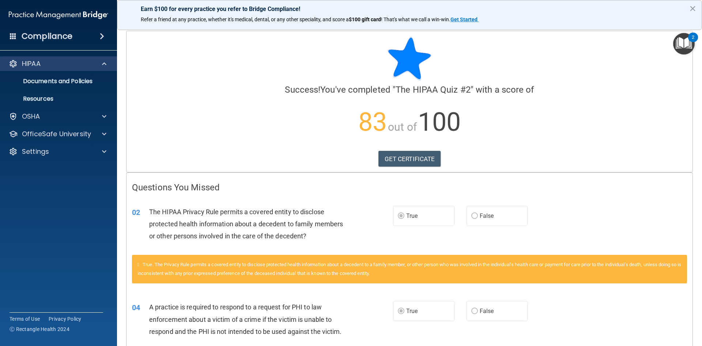
click at [59, 69] on div "HIPAA" at bounding box center [58, 63] width 117 height 15
click at [52, 63] on div "HIPAA" at bounding box center [48, 63] width 91 height 9
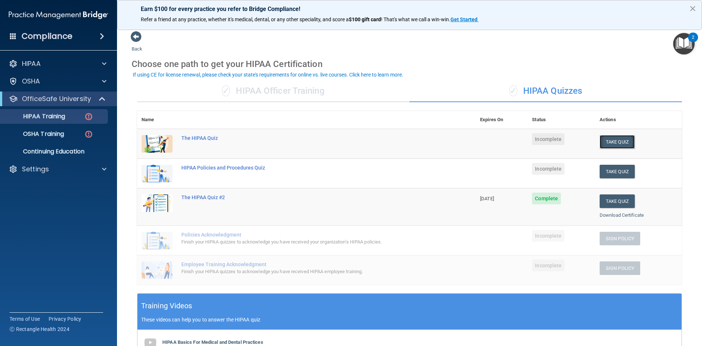
click at [619, 144] on button "Take Quiz" at bounding box center [617, 142] width 35 height 14
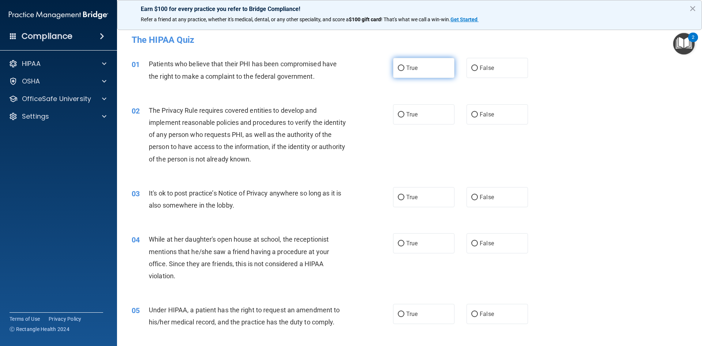
drag, startPoint x: 409, startPoint y: 74, endPoint x: 424, endPoint y: 77, distance: 15.2
click at [407, 73] on label "True" at bounding box center [423, 68] width 61 height 20
click at [393, 66] on label "True" at bounding box center [423, 68] width 61 height 20
click at [398, 66] on input "True" at bounding box center [401, 67] width 7 height 5
radio input "true"
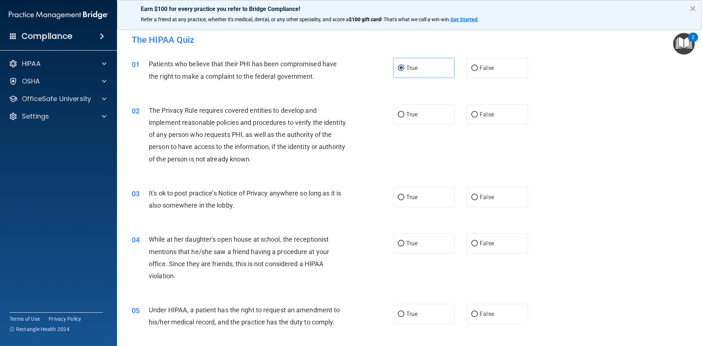
scroll to position [37, 0]
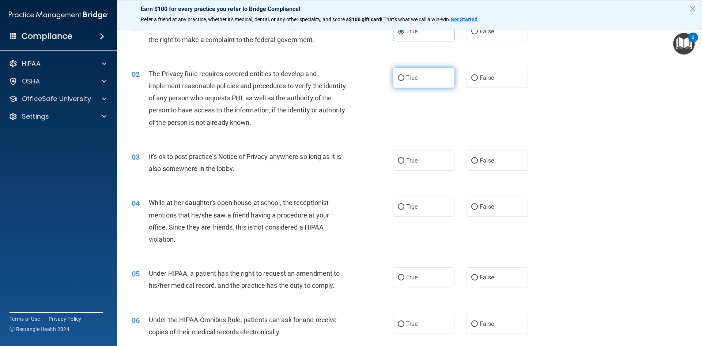
click at [432, 79] on label "True" at bounding box center [423, 78] width 61 height 20
click at [404, 79] on input "True" at bounding box center [401, 77] width 7 height 5
radio input "true"
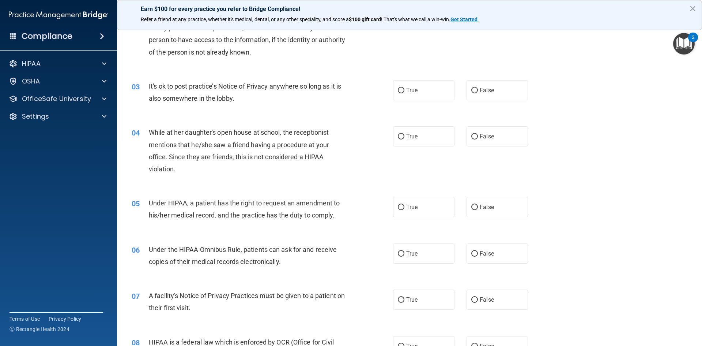
scroll to position [110, 0]
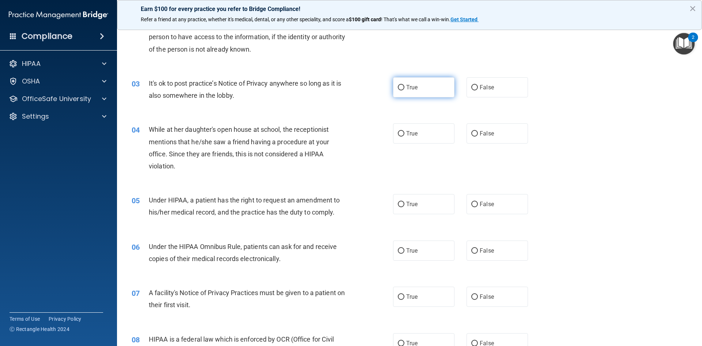
click at [432, 89] on label "True" at bounding box center [423, 87] width 61 height 20
click at [404, 89] on input "True" at bounding box center [401, 87] width 7 height 5
radio input "true"
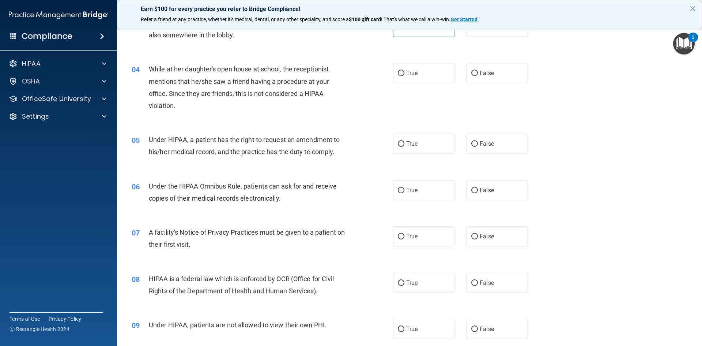
scroll to position [183, 0]
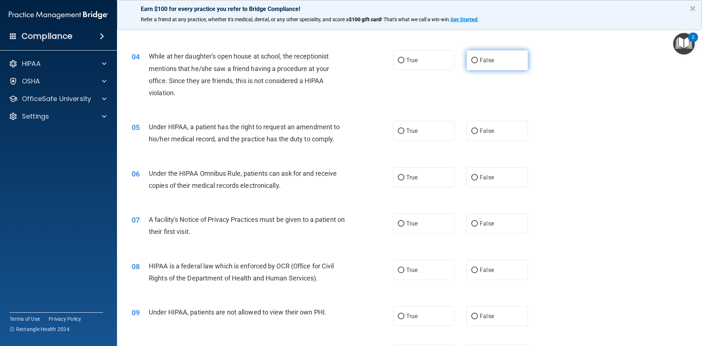
click at [496, 65] on label "False" at bounding box center [497, 60] width 61 height 20
click at [478, 63] on input "False" at bounding box center [474, 60] width 7 height 5
radio input "true"
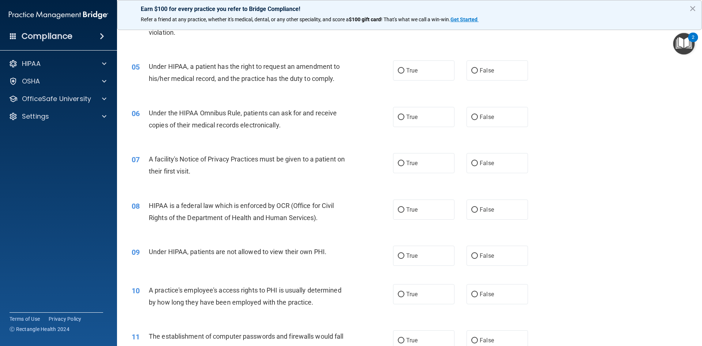
scroll to position [256, 0]
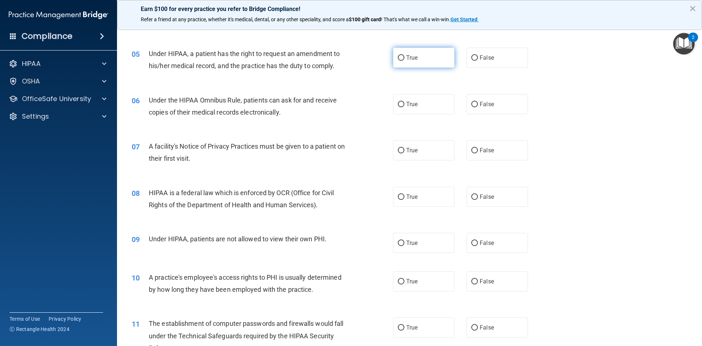
click at [415, 59] on span "True" at bounding box center [411, 57] width 11 height 7
click at [404, 59] on input "True" at bounding box center [401, 57] width 7 height 5
radio input "true"
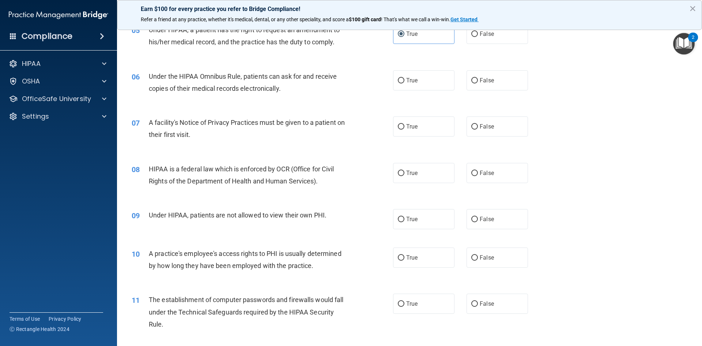
scroll to position [293, 0]
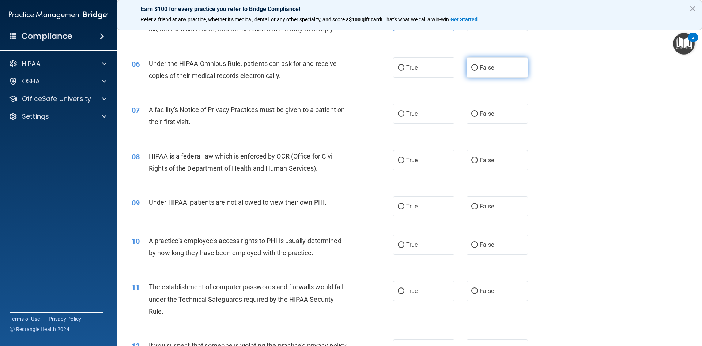
drag, startPoint x: 493, startPoint y: 68, endPoint x: 497, endPoint y: 72, distance: 4.9
drag, startPoint x: 497, startPoint y: 72, endPoint x: 569, endPoint y: 37, distance: 80.2
click at [569, 37] on div "05 Under HIPAA, a patient has the right to request an amendment to his/her medi…" at bounding box center [409, 25] width 567 height 46
drag, startPoint x: 447, startPoint y: 73, endPoint x: 459, endPoint y: 67, distance: 13.4
click at [445, 72] on label "True" at bounding box center [423, 67] width 61 height 20
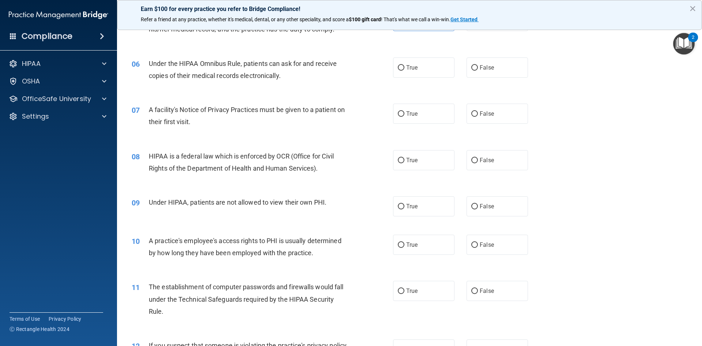
click at [404, 71] on input "True" at bounding box center [401, 67] width 7 height 5
radio input "true"
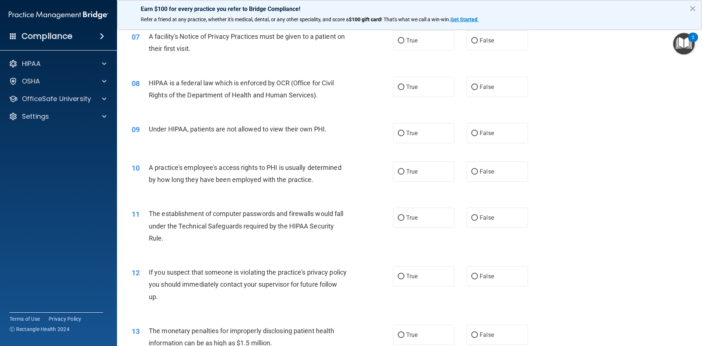
scroll to position [329, 0]
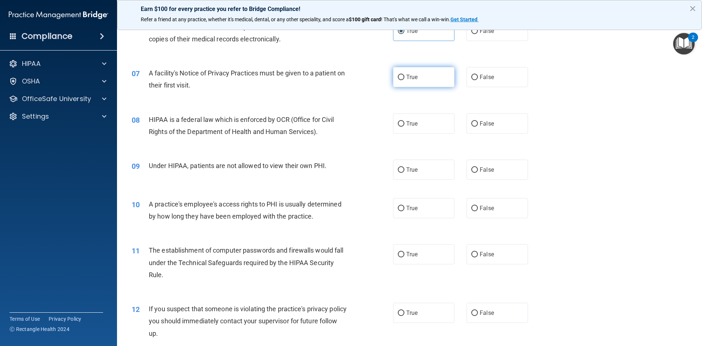
click at [440, 82] on label "True" at bounding box center [423, 77] width 61 height 20
click at [404, 80] on input "True" at bounding box center [401, 77] width 7 height 5
radio input "true"
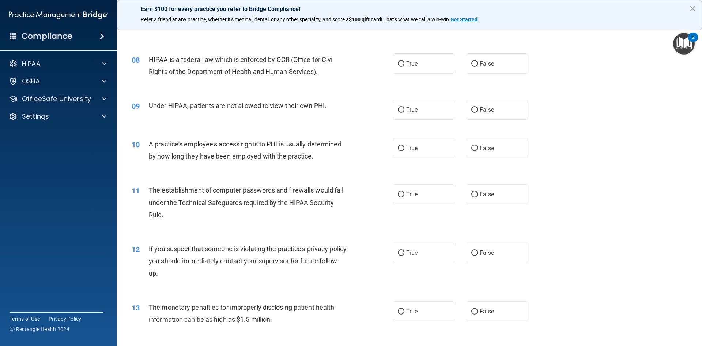
scroll to position [402, 0]
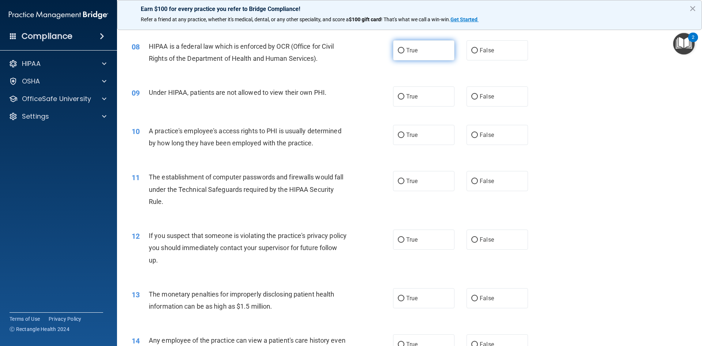
click at [419, 56] on label "True" at bounding box center [423, 50] width 61 height 20
click at [404, 53] on input "True" at bounding box center [401, 50] width 7 height 5
radio input "true"
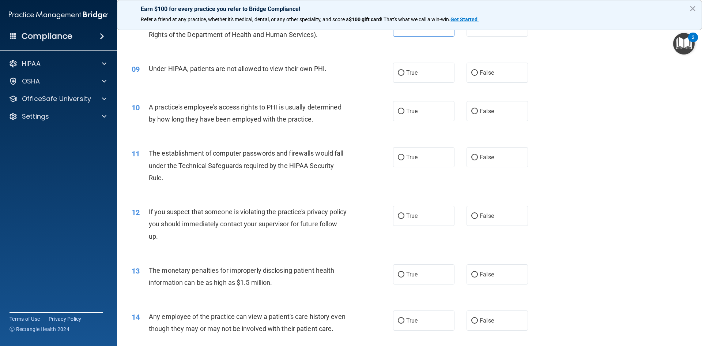
scroll to position [439, 0]
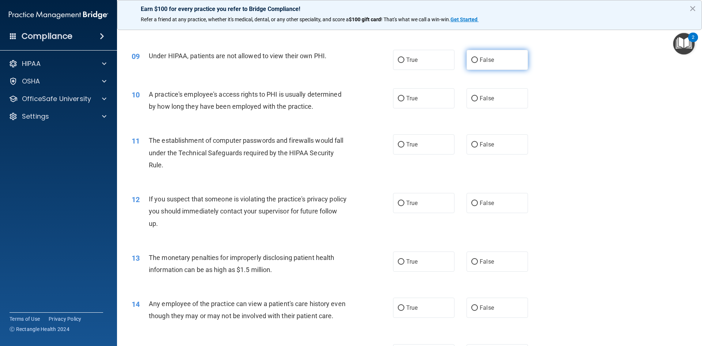
click at [482, 65] on label "False" at bounding box center [497, 60] width 61 height 20
click at [478, 63] on input "False" at bounding box center [474, 59] width 7 height 5
radio input "true"
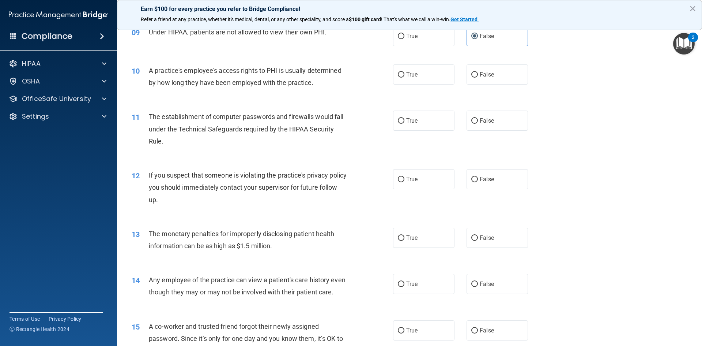
scroll to position [475, 0]
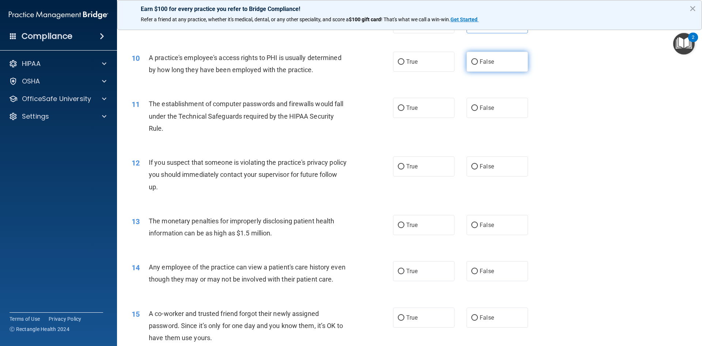
click at [505, 62] on label "False" at bounding box center [497, 62] width 61 height 20
click at [478, 62] on input "False" at bounding box center [474, 61] width 7 height 5
radio input "true"
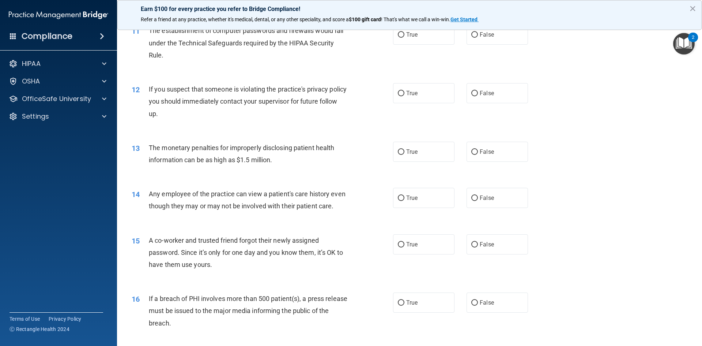
scroll to position [512, 0]
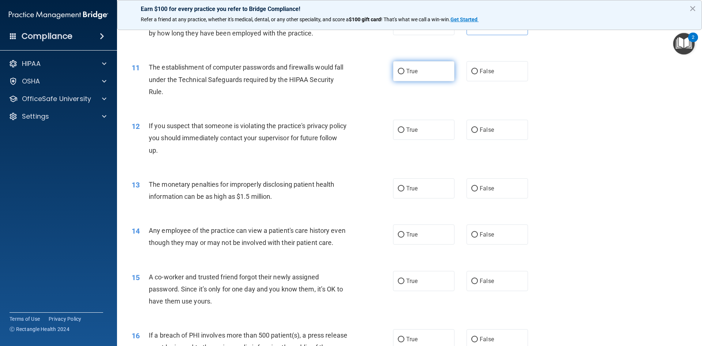
click at [432, 76] on label "True" at bounding box center [423, 71] width 61 height 20
click at [404, 74] on input "True" at bounding box center [401, 71] width 7 height 5
radio input "true"
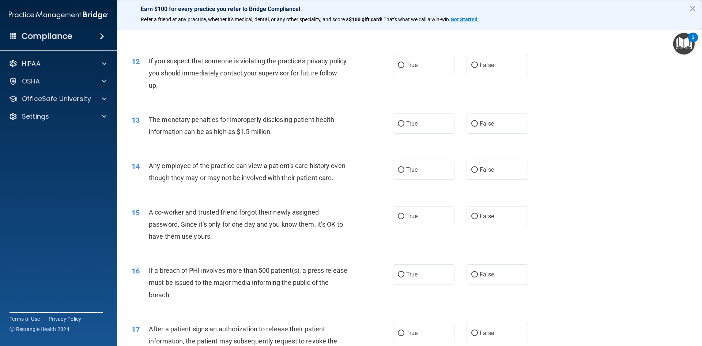
scroll to position [585, 0]
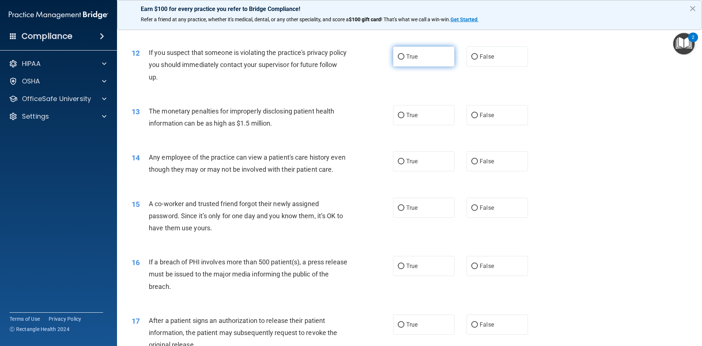
click at [439, 64] on label "True" at bounding box center [423, 56] width 61 height 20
click at [404, 60] on input "True" at bounding box center [401, 56] width 7 height 5
radio input "true"
click at [418, 120] on label "True" at bounding box center [423, 115] width 61 height 20
click at [404, 118] on input "True" at bounding box center [401, 115] width 7 height 5
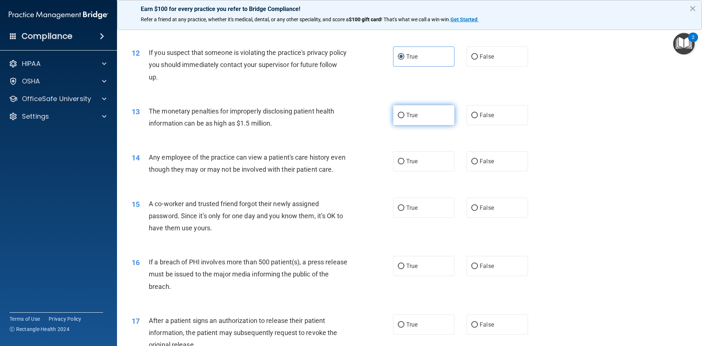
radio input "true"
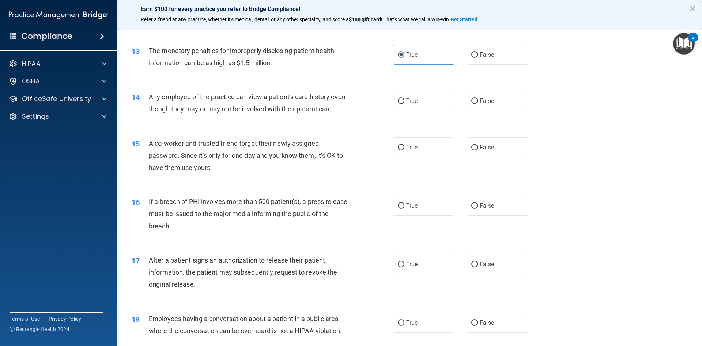
scroll to position [658, 0]
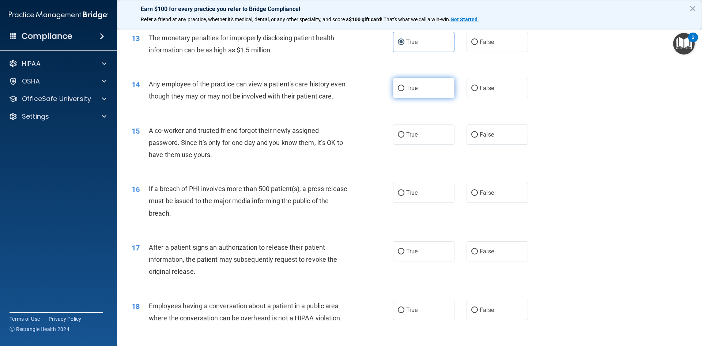
click at [445, 95] on label "True" at bounding box center [423, 88] width 61 height 20
click at [404, 91] on input "True" at bounding box center [401, 88] width 7 height 5
radio input "true"
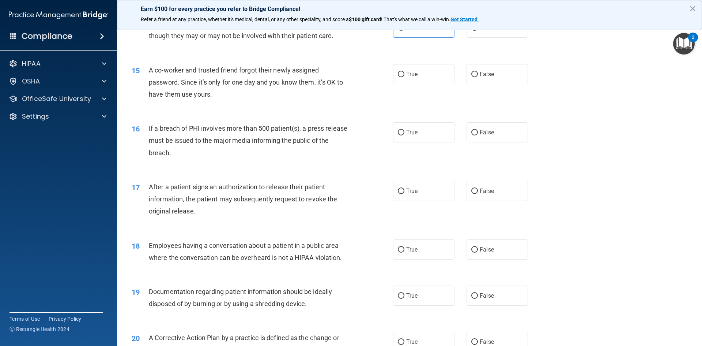
scroll to position [731, 0]
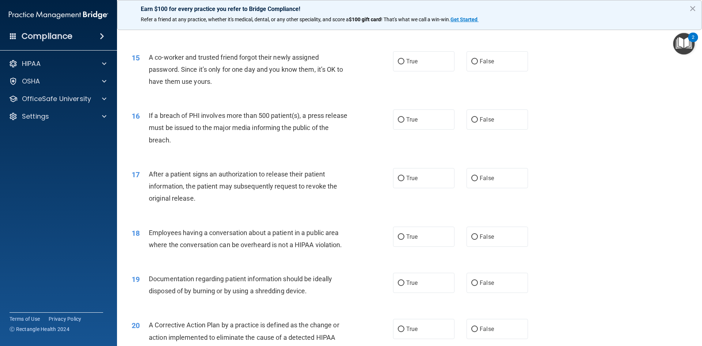
click at [499, 71] on label "False" at bounding box center [497, 61] width 61 height 20
click at [478, 64] on input "False" at bounding box center [474, 61] width 7 height 5
radio input "true"
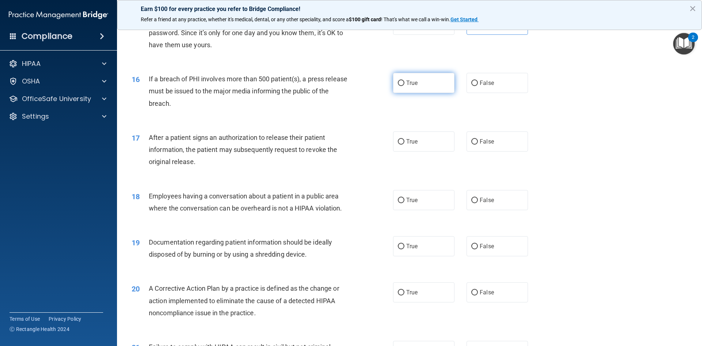
click at [414, 93] on label "True" at bounding box center [423, 83] width 61 height 20
click at [404, 86] on input "True" at bounding box center [401, 82] width 7 height 5
radio input "true"
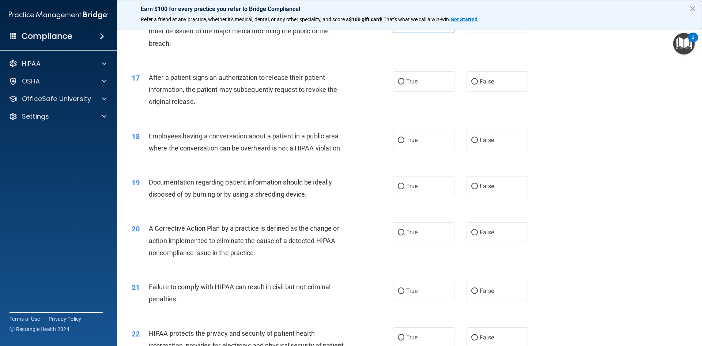
scroll to position [841, 0]
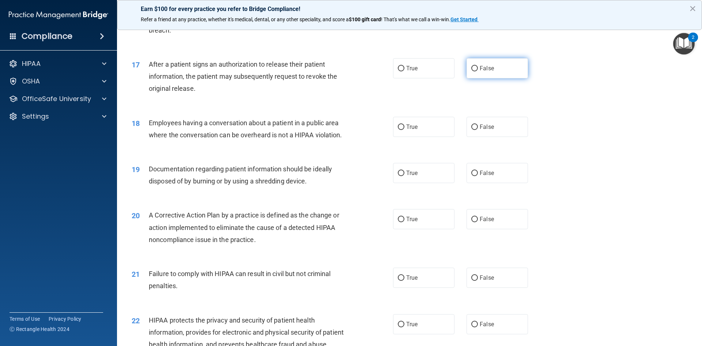
click at [512, 78] on label "False" at bounding box center [497, 68] width 61 height 20
click at [478, 71] on input "False" at bounding box center [474, 68] width 7 height 5
radio input "true"
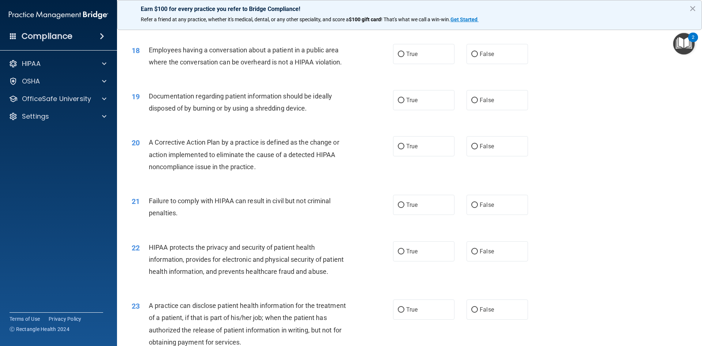
scroll to position [914, 0]
click at [507, 64] on label "False" at bounding box center [497, 54] width 61 height 20
click at [478, 57] on input "False" at bounding box center [474, 53] width 7 height 5
radio input "true"
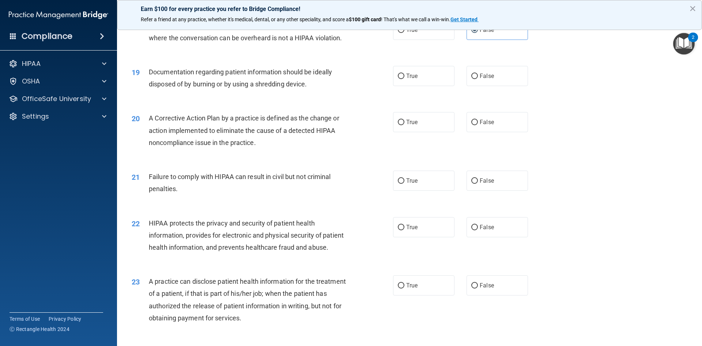
scroll to position [951, 0]
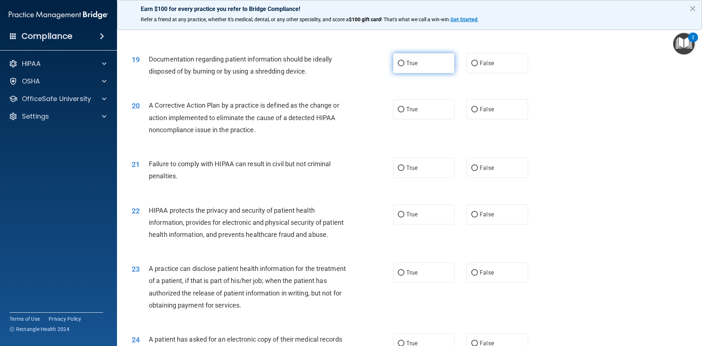
click at [433, 73] on label "True" at bounding box center [423, 63] width 61 height 20
click at [404, 66] on input "True" at bounding box center [401, 63] width 7 height 5
radio input "true"
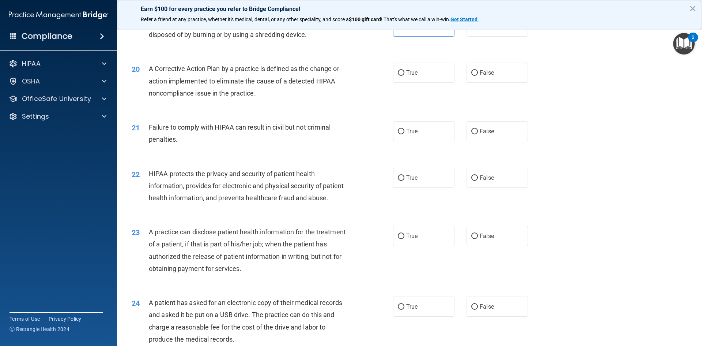
scroll to position [1024, 0]
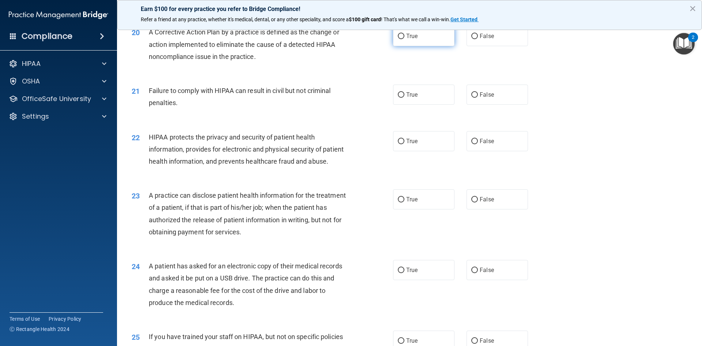
click at [436, 46] on label "True" at bounding box center [423, 36] width 61 height 20
click at [404, 39] on input "True" at bounding box center [401, 36] width 7 height 5
radio input "true"
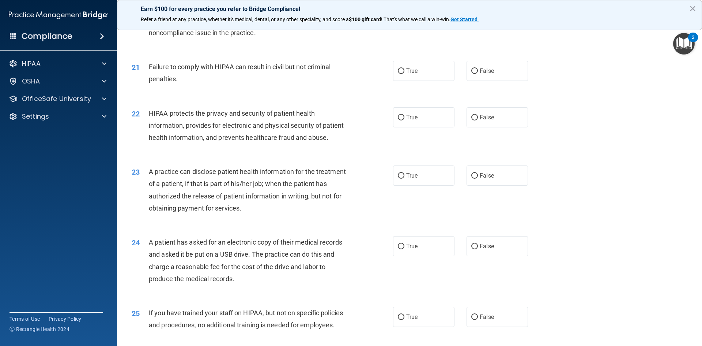
scroll to position [1061, 0]
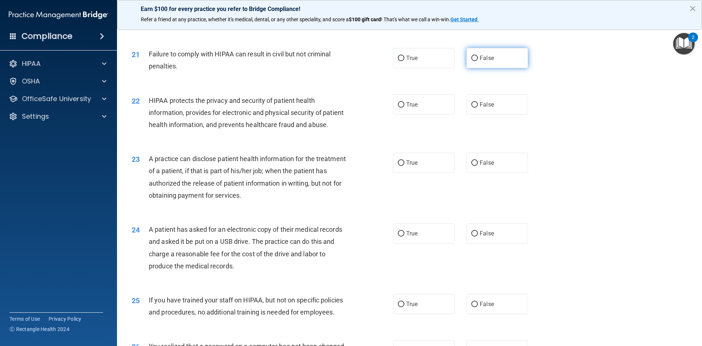
click at [468, 68] on label "False" at bounding box center [497, 58] width 61 height 20
click at [471, 61] on input "False" at bounding box center [474, 58] width 7 height 5
radio input "true"
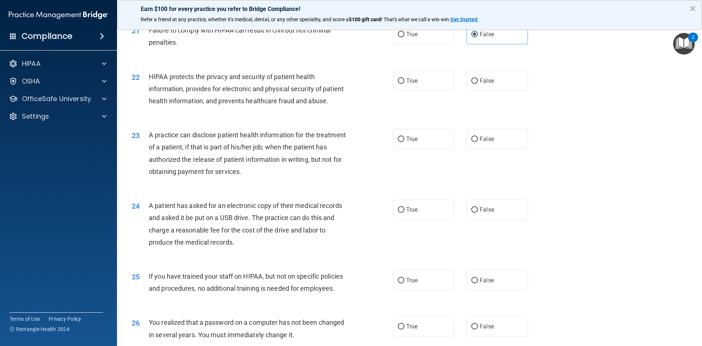
scroll to position [1097, 0]
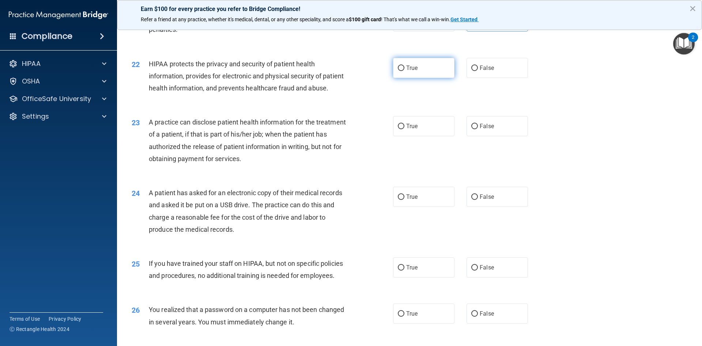
click at [428, 78] on label "True" at bounding box center [423, 68] width 61 height 20
click at [404, 71] on input "True" at bounding box center [401, 67] width 7 height 5
radio input "true"
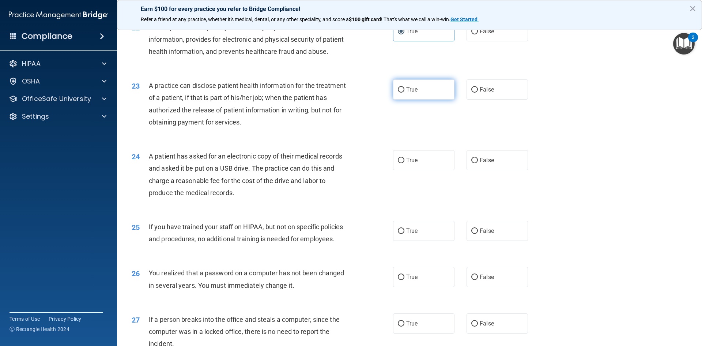
click at [411, 93] on span "True" at bounding box center [411, 89] width 11 height 7
click at [404, 93] on input "True" at bounding box center [401, 89] width 7 height 5
radio input "true"
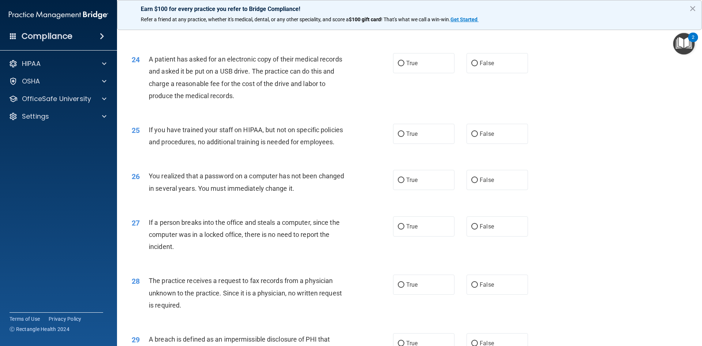
scroll to position [1243, 0]
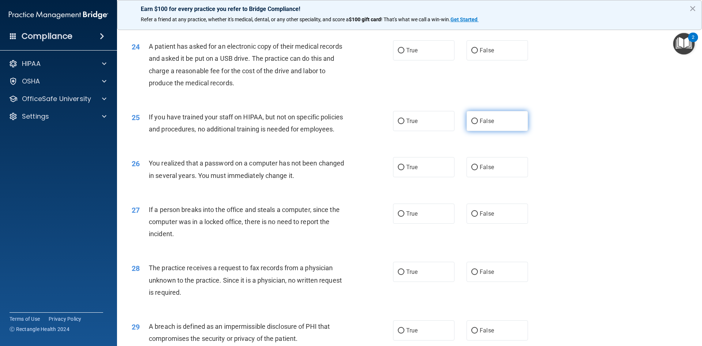
click at [493, 131] on label "False" at bounding box center [497, 121] width 61 height 20
click at [478, 124] on input "False" at bounding box center [474, 120] width 7 height 5
radio input "true"
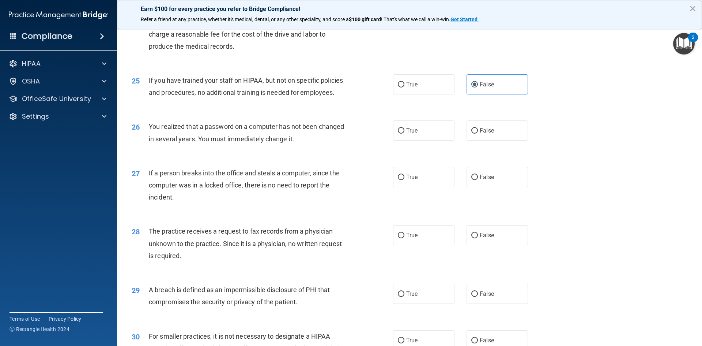
scroll to position [1317, 0]
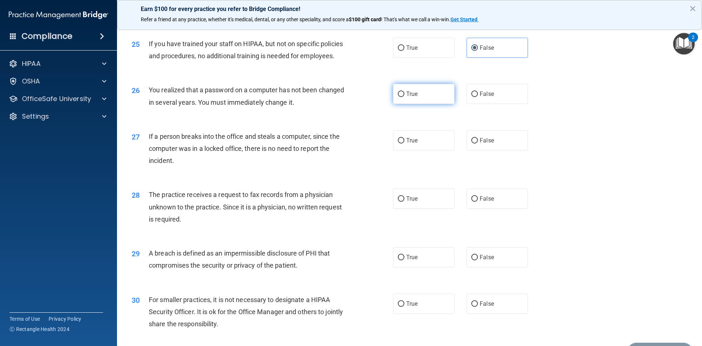
click at [446, 104] on label "True" at bounding box center [423, 94] width 61 height 20
click at [404, 97] on input "True" at bounding box center [401, 93] width 7 height 5
radio input "true"
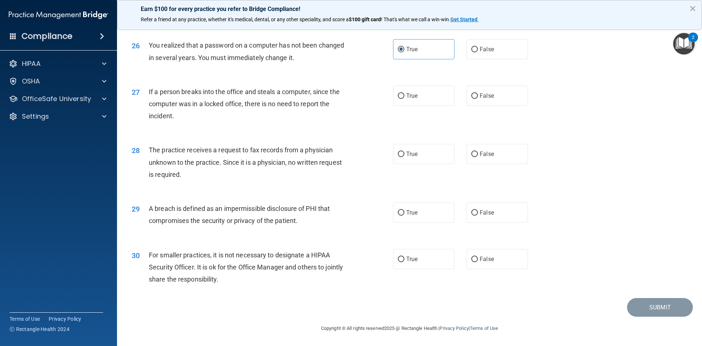
scroll to position [1385, 0]
click at [489, 103] on label "False" at bounding box center [497, 96] width 61 height 20
click at [478, 99] on input "False" at bounding box center [474, 95] width 7 height 5
radio input "true"
drag, startPoint x: 484, startPoint y: 158, endPoint x: 524, endPoint y: 146, distance: 41.9
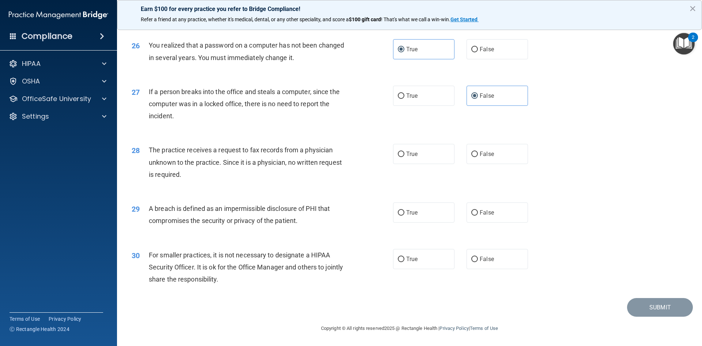
click at [483, 157] on label "False" at bounding box center [497, 154] width 61 height 20
click at [467, 147] on label "False" at bounding box center [497, 154] width 61 height 20
click at [471, 151] on input "False" at bounding box center [474, 153] width 7 height 5
radio input "true"
click at [411, 217] on label "True" at bounding box center [423, 212] width 61 height 20
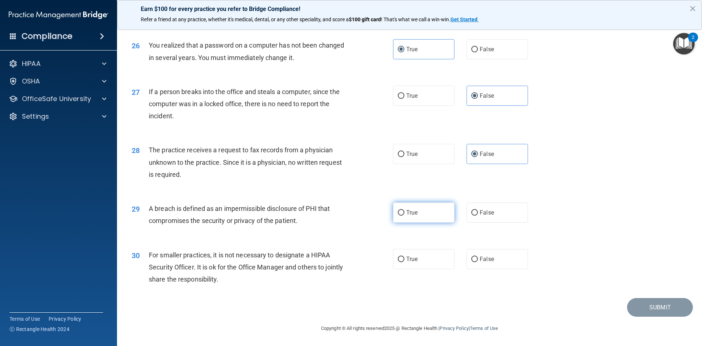
click at [404, 215] on input "True" at bounding box center [401, 212] width 7 height 5
radio input "true"
click at [513, 262] on label "False" at bounding box center [497, 259] width 61 height 20
click at [478, 262] on input "False" at bounding box center [474, 258] width 7 height 5
radio input "true"
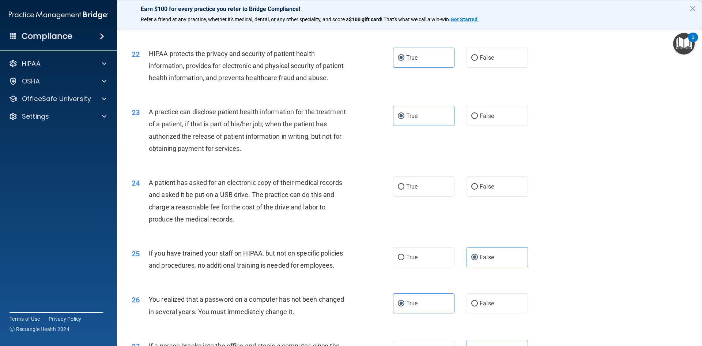
scroll to position [1093, 0]
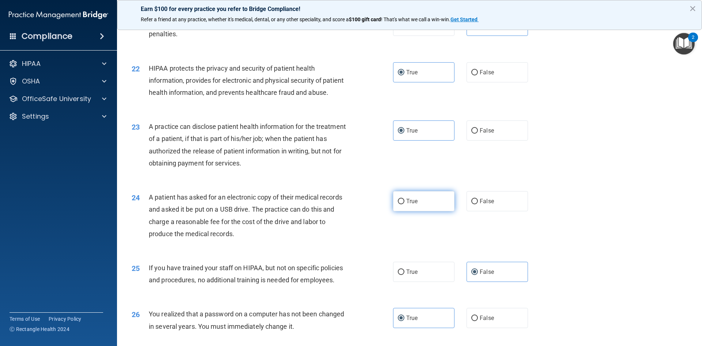
click at [417, 211] on label "True" at bounding box center [423, 201] width 61 height 20
click at [404, 204] on input "True" at bounding box center [401, 201] width 7 height 5
radio input "true"
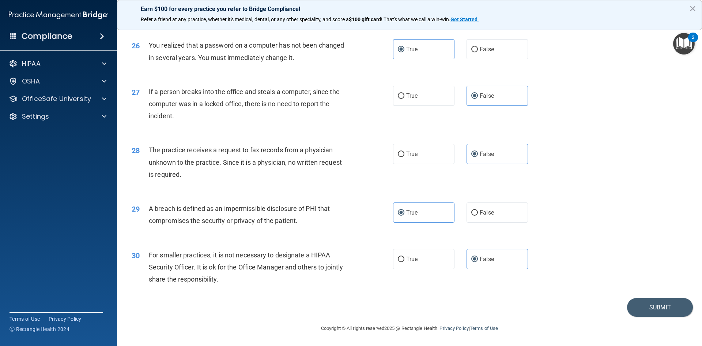
scroll to position [1385, 0]
click at [637, 305] on button "Submit" at bounding box center [660, 307] width 66 height 19
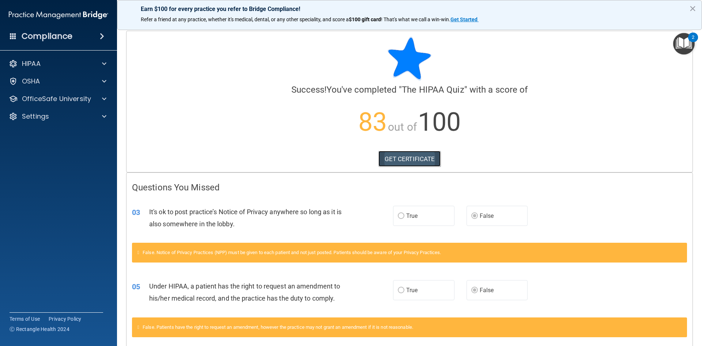
click at [419, 159] on link "GET CERTIFICATE" at bounding box center [410, 159] width 63 height 16
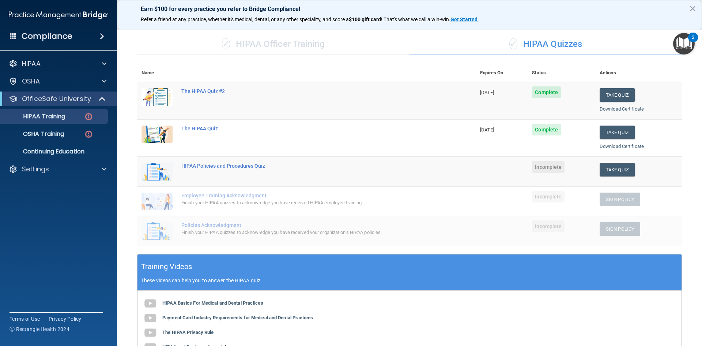
scroll to position [37, 0]
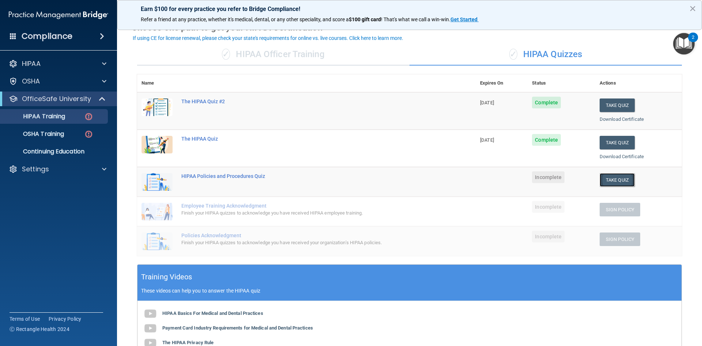
click at [610, 182] on button "Take Quiz" at bounding box center [617, 180] width 35 height 14
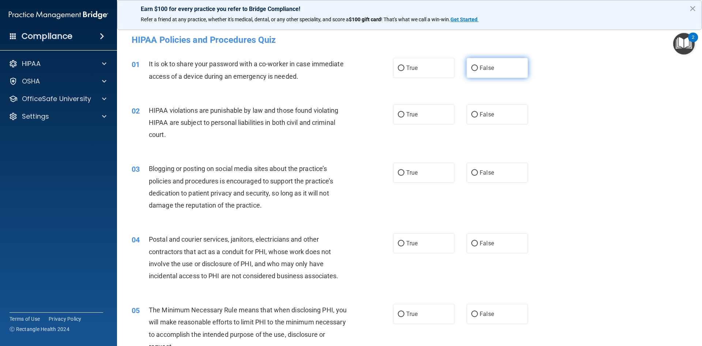
click at [480, 68] on span "False" at bounding box center [487, 67] width 14 height 7
click at [478, 68] on input "False" at bounding box center [474, 67] width 7 height 5
radio input "true"
click at [407, 117] on span "True" at bounding box center [411, 114] width 11 height 7
click at [404, 117] on input "True" at bounding box center [401, 114] width 7 height 5
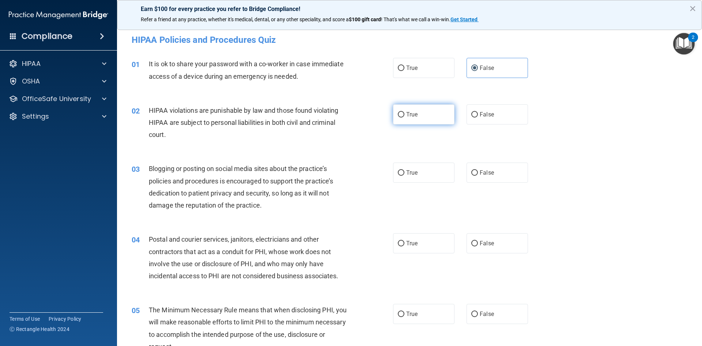
radio input "true"
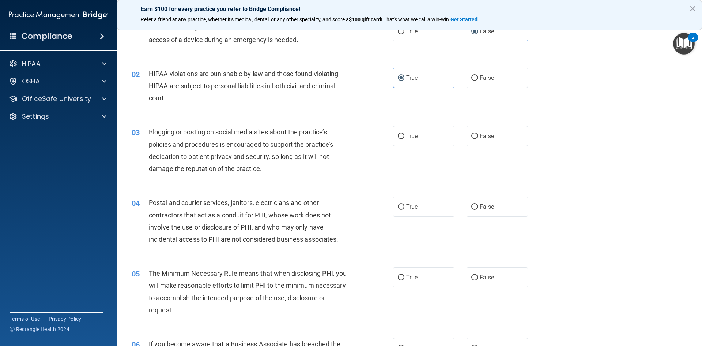
scroll to position [73, 0]
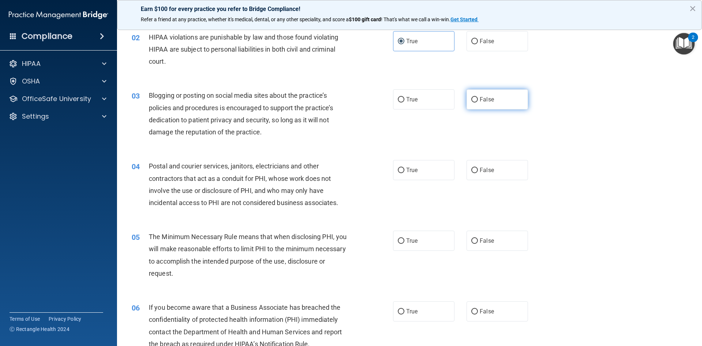
click at [497, 104] on label "False" at bounding box center [497, 99] width 61 height 20
click at [478, 102] on input "False" at bounding box center [474, 99] width 7 height 5
radio input "true"
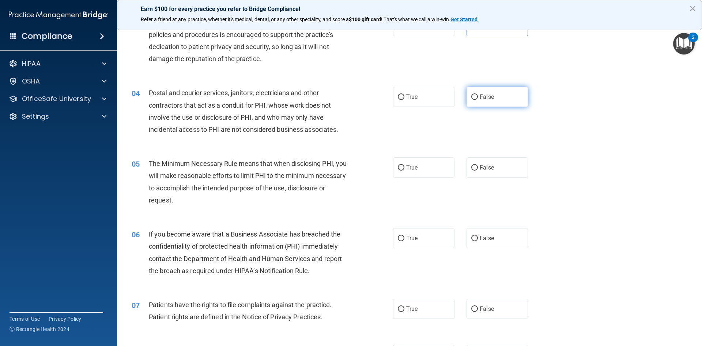
drag, startPoint x: 511, startPoint y: 105, endPoint x: 507, endPoint y: 101, distance: 5.2
click at [508, 102] on label "False" at bounding box center [497, 97] width 61 height 20
click at [478, 100] on input "False" at bounding box center [474, 96] width 7 height 5
radio input "true"
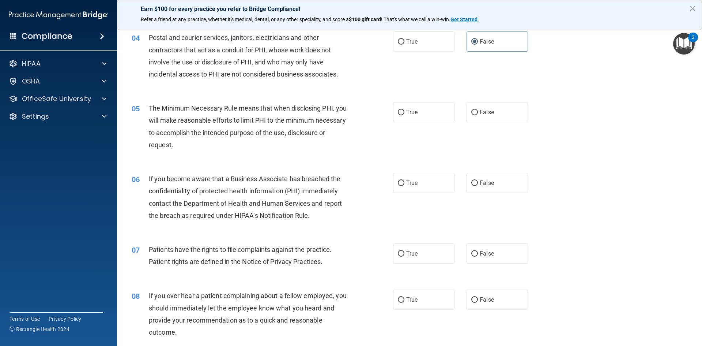
scroll to position [219, 0]
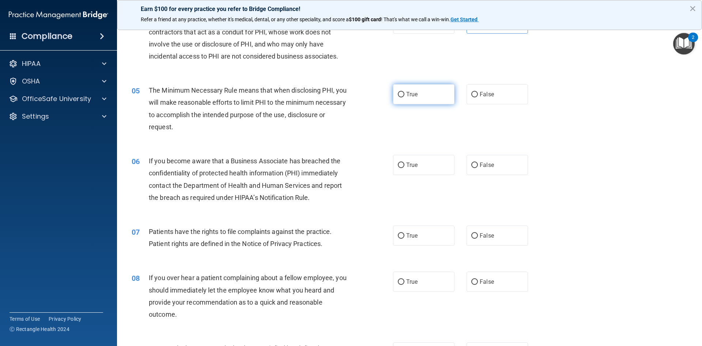
click at [398, 93] on input "True" at bounding box center [401, 94] width 7 height 5
radio input "true"
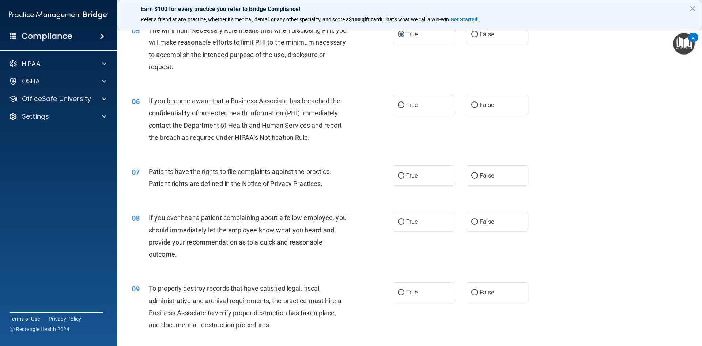
scroll to position [293, 0]
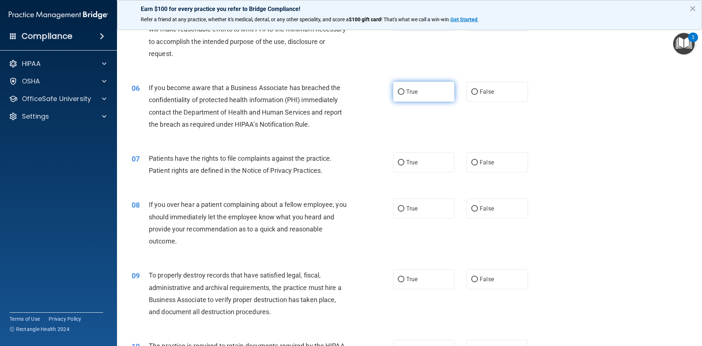
click at [393, 95] on label "True" at bounding box center [423, 92] width 61 height 20
click at [398, 95] on input "True" at bounding box center [401, 91] width 7 height 5
radio input "true"
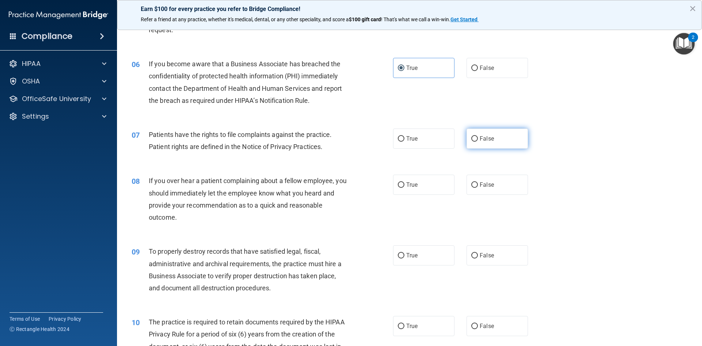
scroll to position [329, 0]
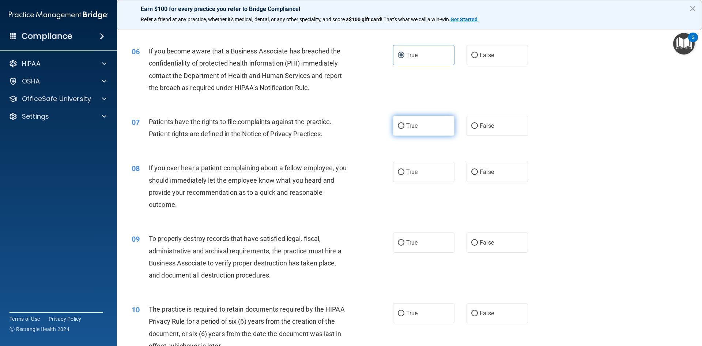
click at [393, 121] on label "True" at bounding box center [423, 126] width 61 height 20
click at [398, 123] on input "True" at bounding box center [401, 125] width 7 height 5
radio input "true"
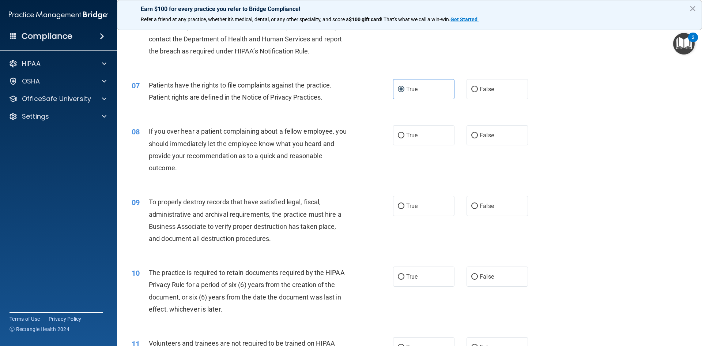
scroll to position [402, 0]
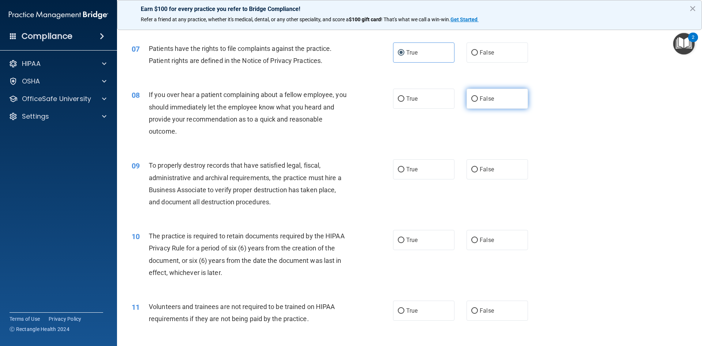
click at [480, 101] on span "False" at bounding box center [487, 98] width 14 height 7
click at [478, 101] on input "False" at bounding box center [474, 98] width 7 height 5
radio input "true"
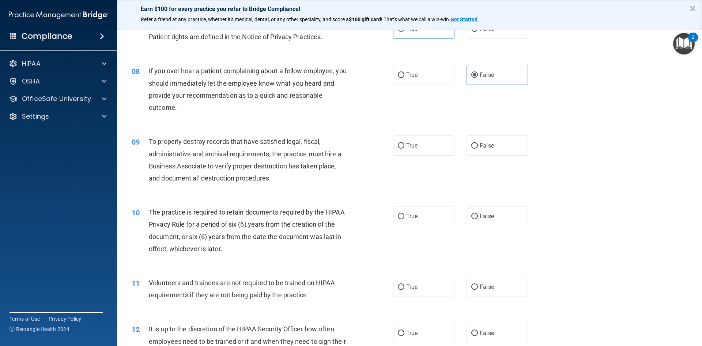
scroll to position [439, 0]
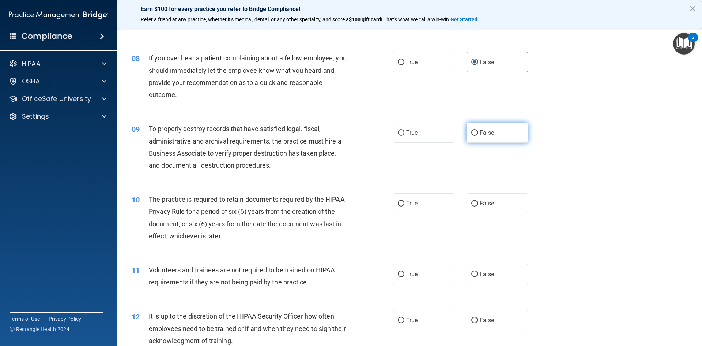
click at [482, 138] on label "False" at bounding box center [497, 133] width 61 height 20
click at [478, 136] on input "False" at bounding box center [474, 132] width 7 height 5
radio input "true"
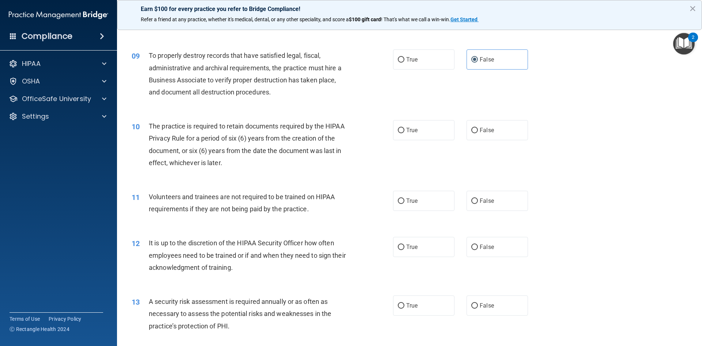
scroll to position [549, 0]
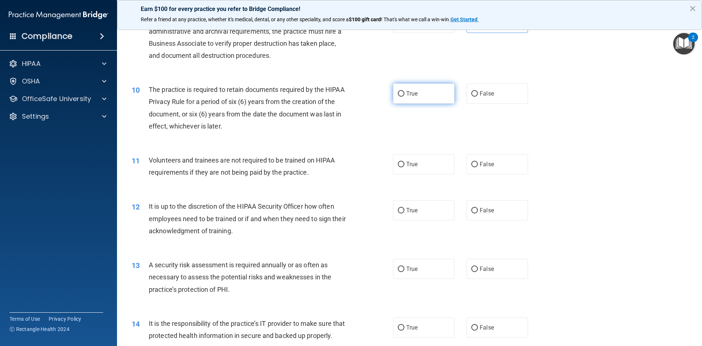
click at [422, 87] on label "True" at bounding box center [423, 93] width 61 height 20
click at [404, 91] on input "True" at bounding box center [401, 93] width 7 height 5
radio input "true"
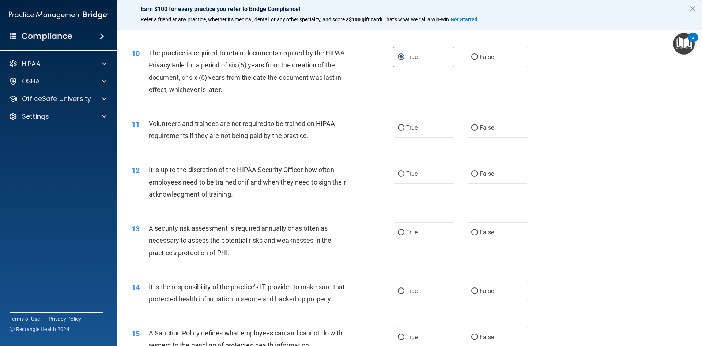
scroll to position [622, 0]
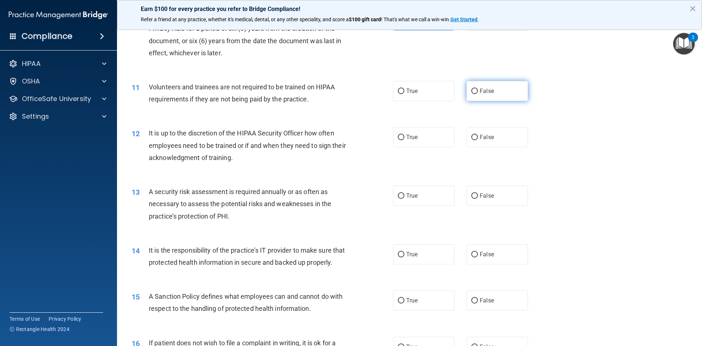
click at [510, 92] on label "False" at bounding box center [497, 91] width 61 height 20
click at [478, 92] on input "False" at bounding box center [474, 91] width 7 height 5
radio input "true"
click at [474, 144] on label "False" at bounding box center [497, 137] width 61 height 20
click at [474, 140] on input "False" at bounding box center [474, 137] width 7 height 5
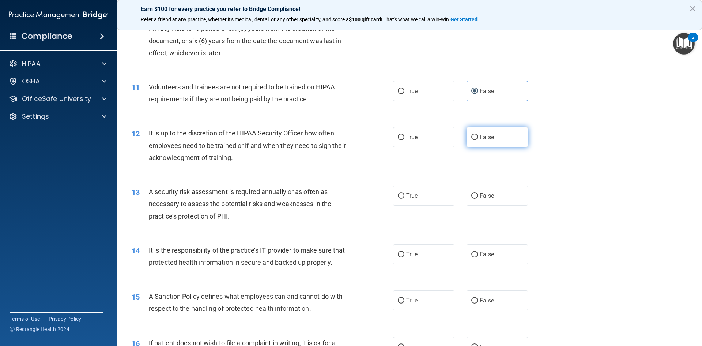
radio input "true"
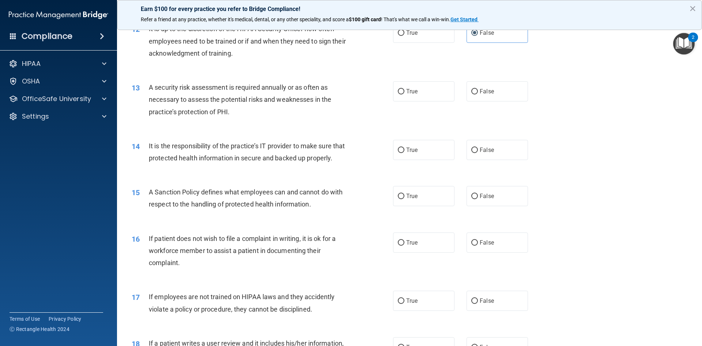
scroll to position [731, 0]
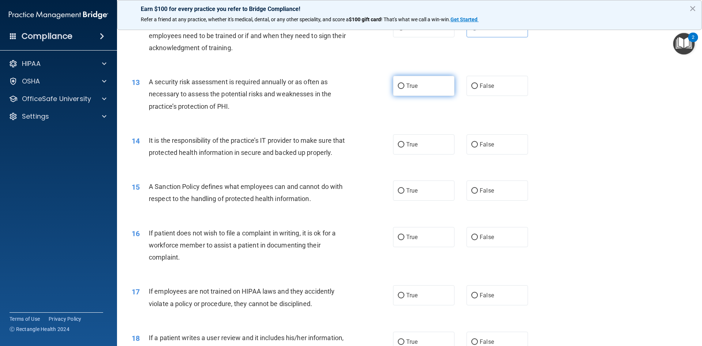
click at [436, 90] on label "True" at bounding box center [423, 86] width 61 height 20
click at [404, 89] on input "True" at bounding box center [401, 85] width 7 height 5
radio input "true"
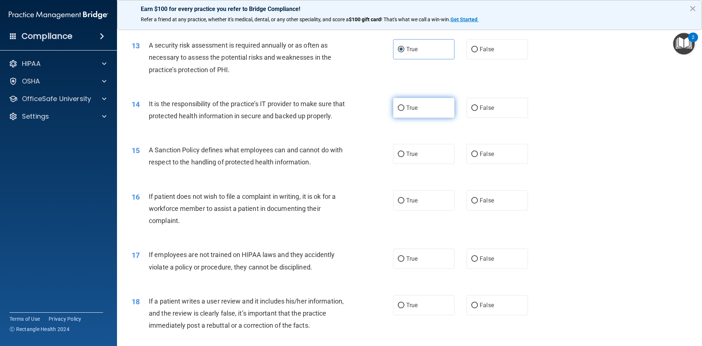
click at [423, 108] on label "True" at bounding box center [423, 108] width 61 height 20
click at [404, 108] on input "True" at bounding box center [401, 107] width 7 height 5
radio input "true"
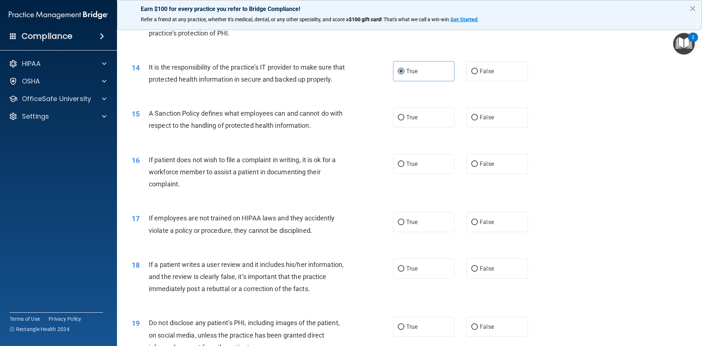
scroll to position [841, 0]
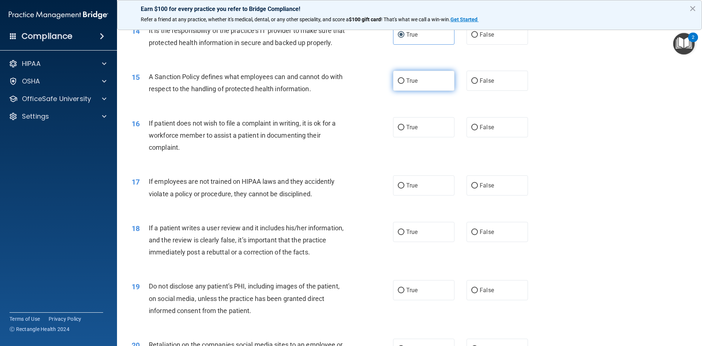
click at [415, 88] on label "True" at bounding box center [423, 81] width 61 height 20
click at [404, 84] on input "True" at bounding box center [401, 80] width 7 height 5
radio input "true"
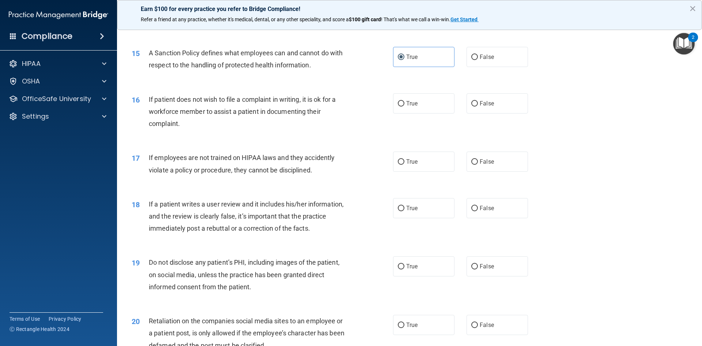
scroll to position [878, 0]
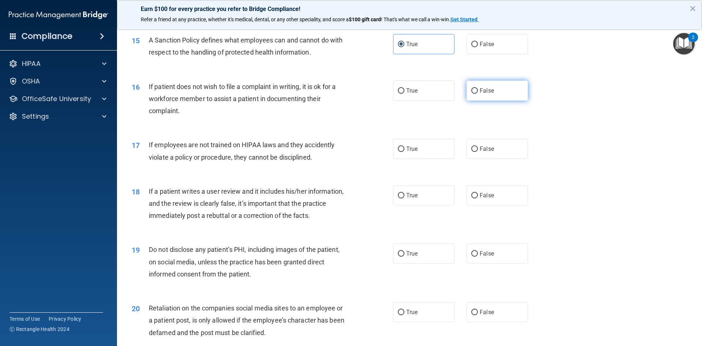
click at [500, 101] on label "False" at bounding box center [497, 90] width 61 height 20
click at [478, 94] on input "False" at bounding box center [474, 90] width 7 height 5
radio input "true"
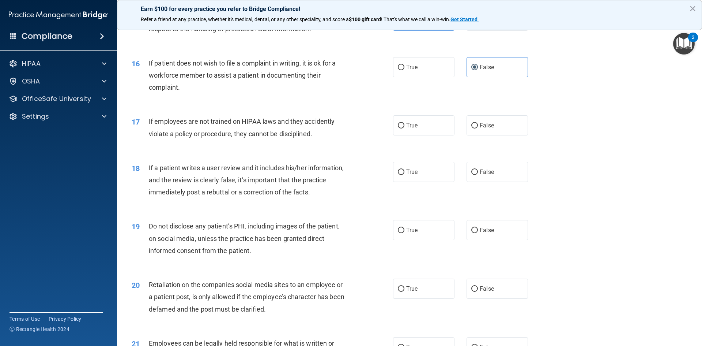
scroll to position [914, 0]
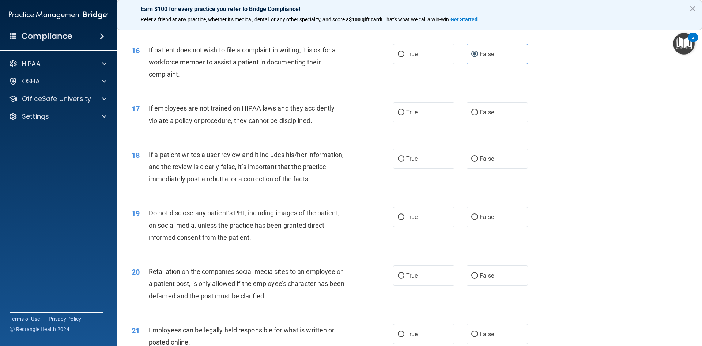
click at [526, 122] on div "True False" at bounding box center [466, 112] width 147 height 20
click at [507, 122] on label "False" at bounding box center [497, 112] width 61 height 20
click at [478, 115] on input "False" at bounding box center [474, 112] width 7 height 5
radio input "true"
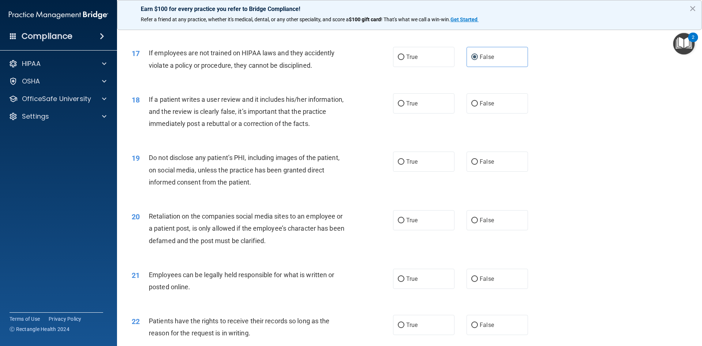
scroll to position [987, 0]
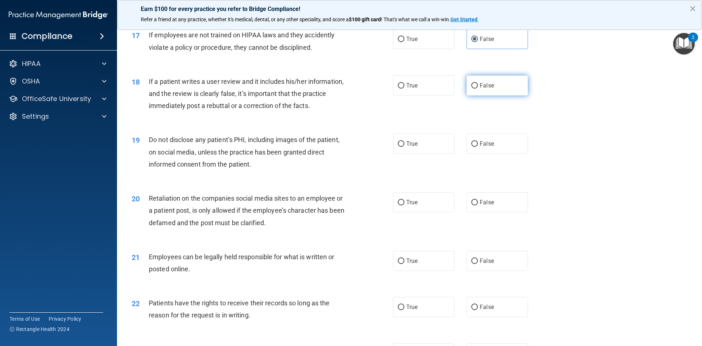
click at [474, 89] on input "False" at bounding box center [474, 85] width 7 height 5
radio input "true"
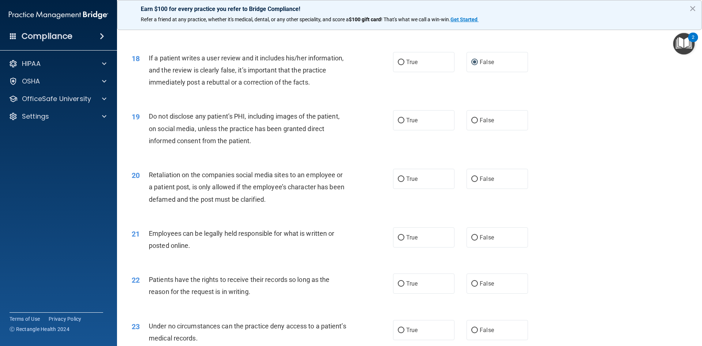
scroll to position [1024, 0]
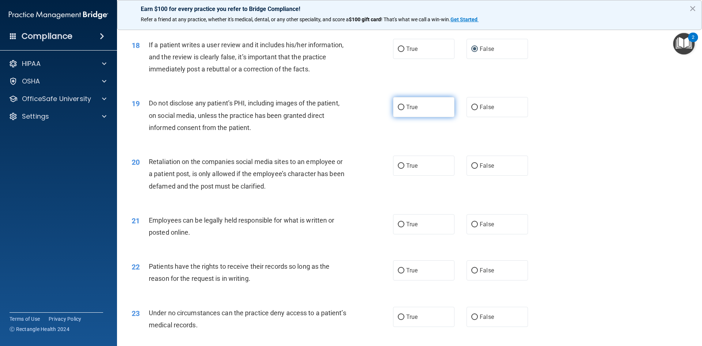
click at [396, 114] on label "True" at bounding box center [423, 107] width 61 height 20
click at [398, 110] on input "True" at bounding box center [401, 107] width 7 height 5
radio input "true"
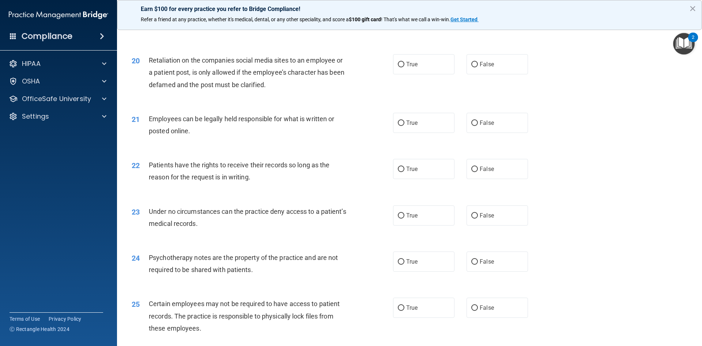
scroll to position [1134, 0]
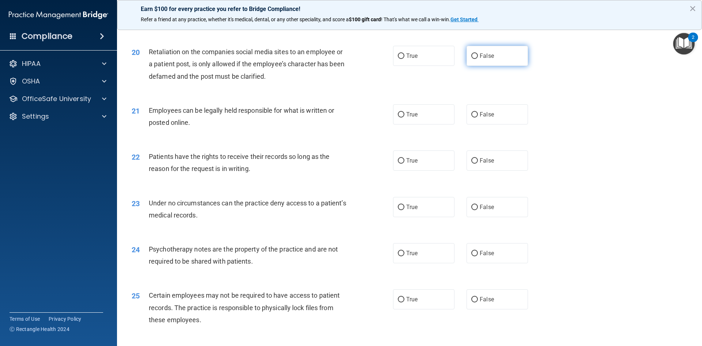
click at [503, 66] on label "False" at bounding box center [497, 56] width 61 height 20
click at [478, 59] on input "False" at bounding box center [474, 55] width 7 height 5
radio input "true"
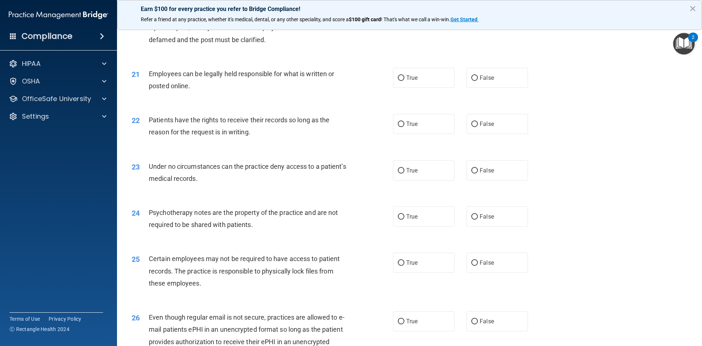
scroll to position [1207, 0]
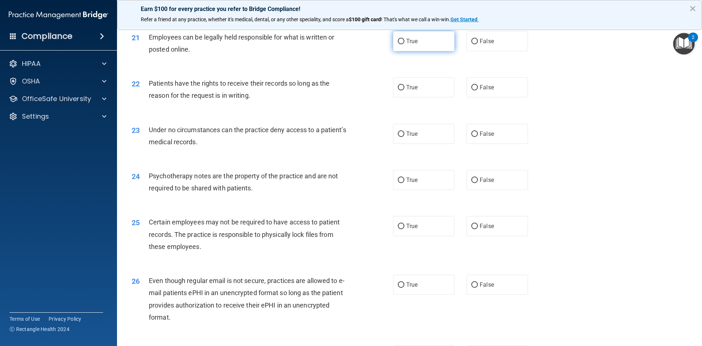
click at [409, 51] on label "True" at bounding box center [423, 41] width 61 height 20
click at [404, 44] on input "True" at bounding box center [401, 41] width 7 height 5
radio input "true"
click at [472, 92] on label "False" at bounding box center [497, 87] width 61 height 20
click at [472, 90] on input "False" at bounding box center [474, 87] width 7 height 5
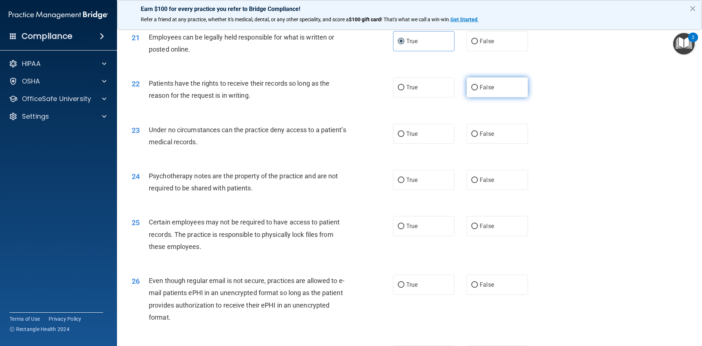
radio input "true"
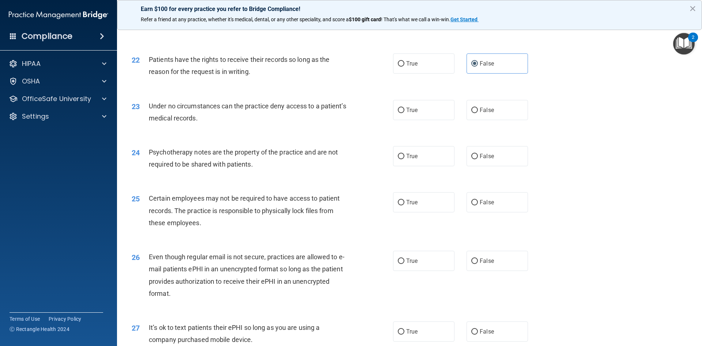
scroll to position [1243, 0]
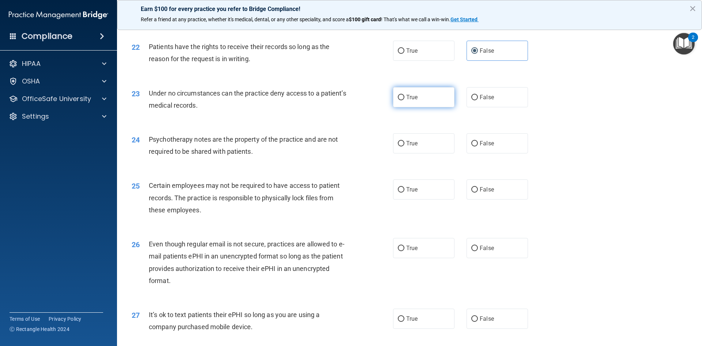
click at [398, 100] on input "True" at bounding box center [401, 97] width 7 height 5
radio input "true"
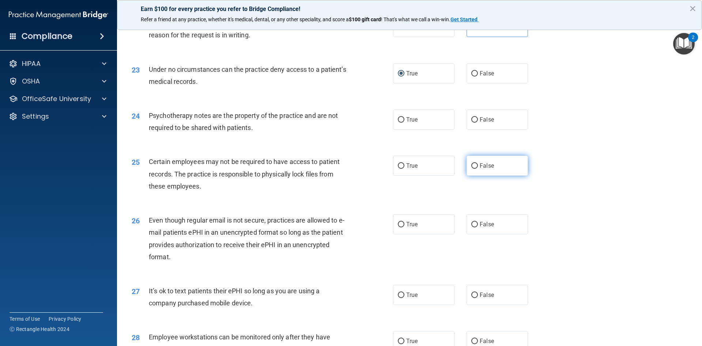
scroll to position [1280, 0]
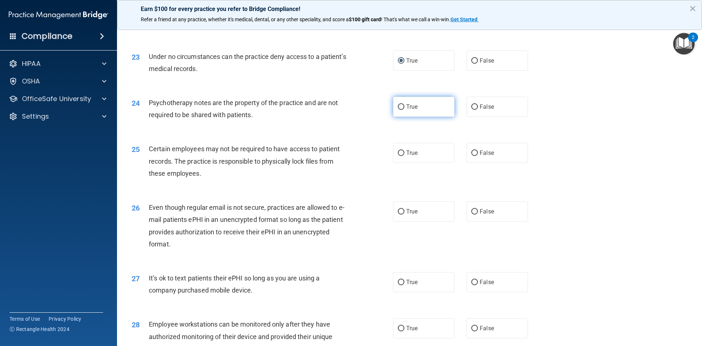
click at [442, 117] on label "True" at bounding box center [423, 107] width 61 height 20
click at [404, 110] on input "True" at bounding box center [401, 106] width 7 height 5
radio input "true"
click at [410, 163] on label "True" at bounding box center [423, 153] width 61 height 20
click at [404, 156] on input "True" at bounding box center [401, 152] width 7 height 5
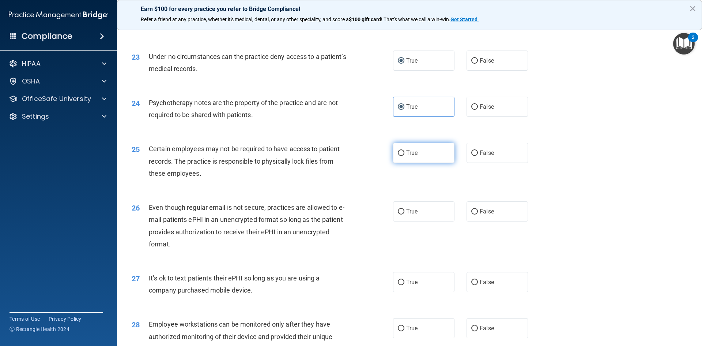
radio input "true"
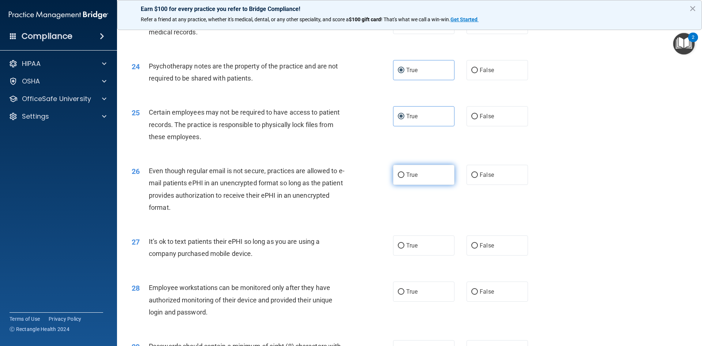
click at [398, 178] on input "True" at bounding box center [401, 174] width 7 height 5
radio input "true"
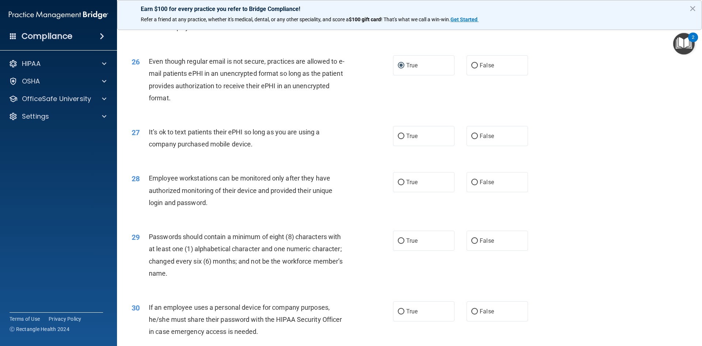
scroll to position [1426, 0]
click at [403, 146] on label "True" at bounding box center [423, 135] width 61 height 20
click at [403, 139] on input "True" at bounding box center [401, 135] width 7 height 5
radio input "true"
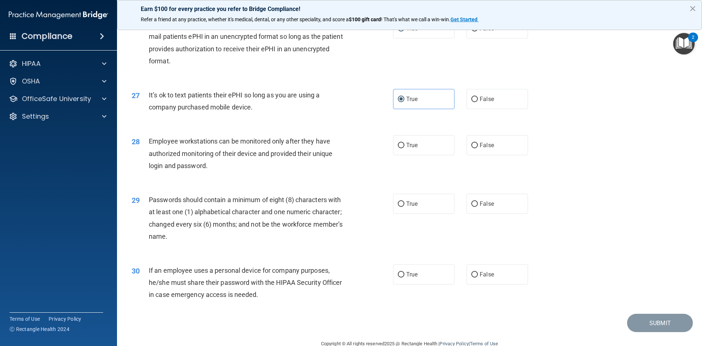
scroll to position [1490, 0]
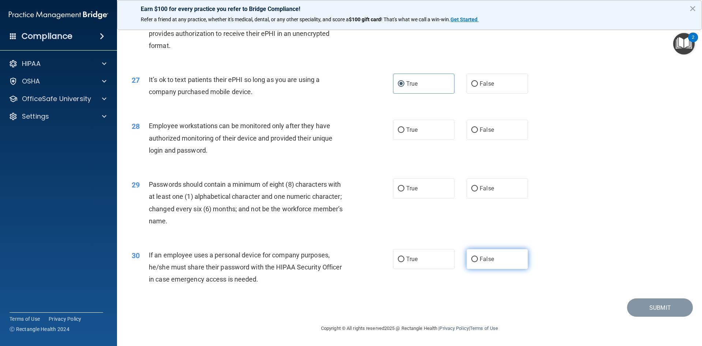
click at [485, 264] on label "False" at bounding box center [497, 259] width 61 height 20
click at [478, 262] on input "False" at bounding box center [474, 258] width 7 height 5
radio input "true"
click at [400, 127] on input "True" at bounding box center [401, 129] width 7 height 5
radio input "true"
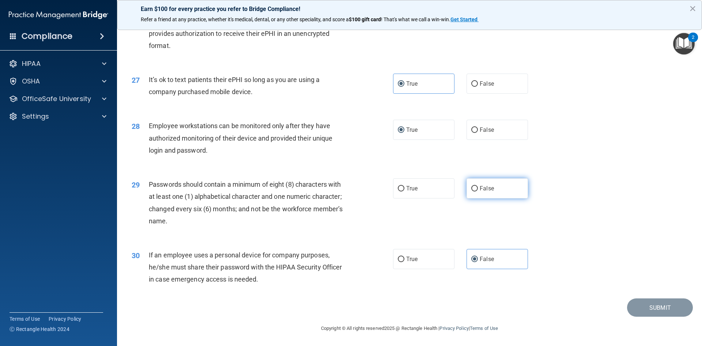
click at [473, 186] on input "False" at bounding box center [474, 188] width 7 height 5
radio input "true"
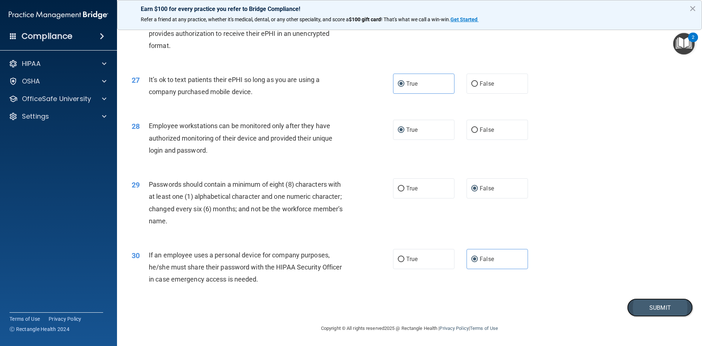
click at [648, 311] on button "Submit" at bounding box center [660, 307] width 66 height 19
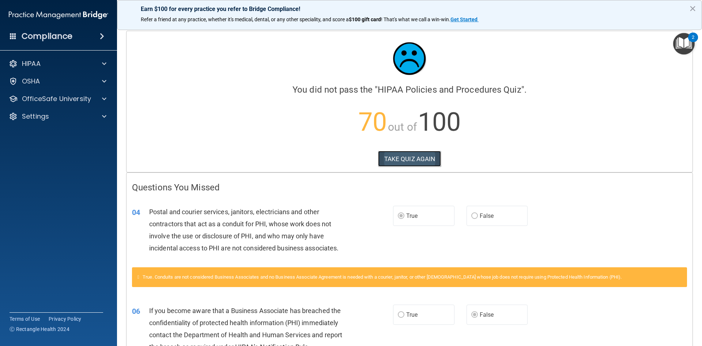
click at [399, 163] on button "TAKE QUIZ AGAIN" at bounding box center [409, 159] width 63 height 16
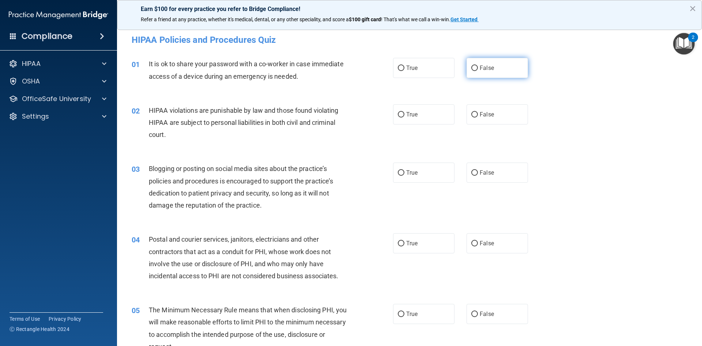
click at [478, 63] on label "False" at bounding box center [497, 68] width 61 height 20
click at [478, 65] on input "False" at bounding box center [474, 67] width 7 height 5
radio input "true"
click at [406, 113] on span "True" at bounding box center [411, 114] width 11 height 7
click at [404, 113] on input "True" at bounding box center [401, 114] width 7 height 5
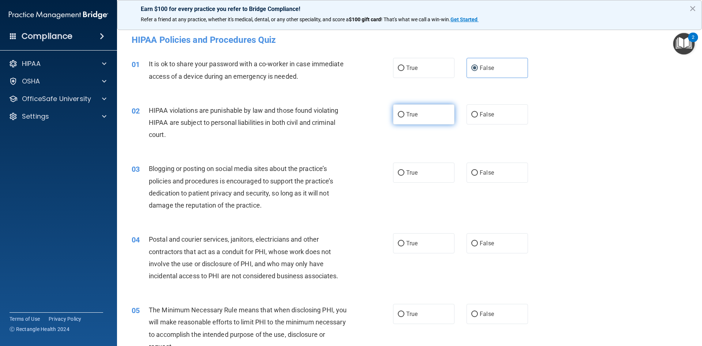
radio input "true"
click at [475, 177] on label "False" at bounding box center [497, 172] width 61 height 20
click at [475, 176] on input "False" at bounding box center [474, 172] width 7 height 5
radio input "true"
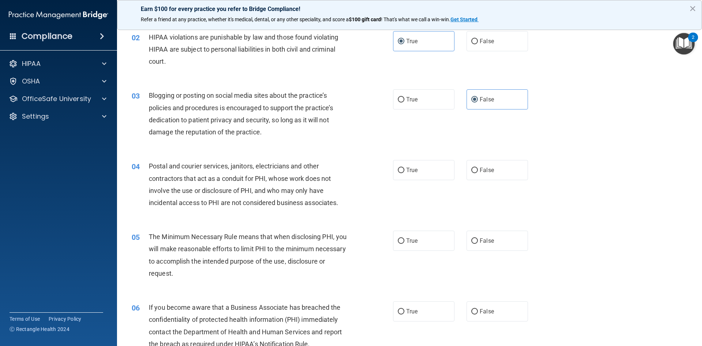
scroll to position [110, 0]
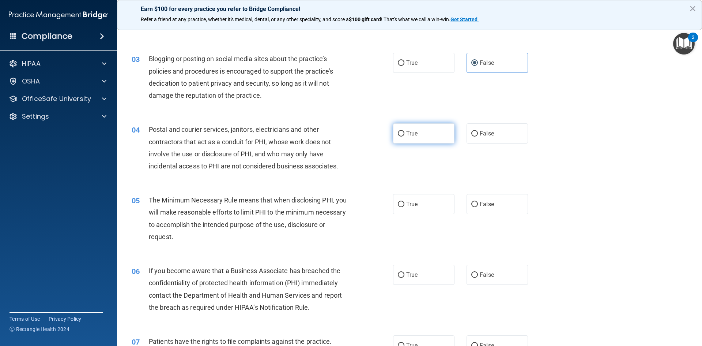
click at [417, 141] on label "True" at bounding box center [423, 133] width 61 height 20
click at [404, 136] on input "True" at bounding box center [401, 133] width 7 height 5
radio input "true"
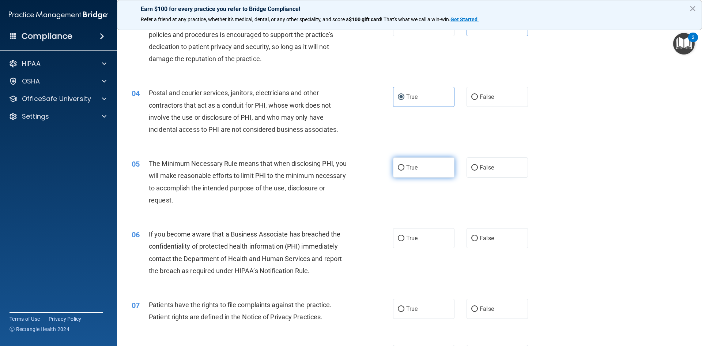
click at [409, 168] on span "True" at bounding box center [411, 167] width 11 height 7
click at [404, 168] on input "True" at bounding box center [401, 167] width 7 height 5
radio input "true"
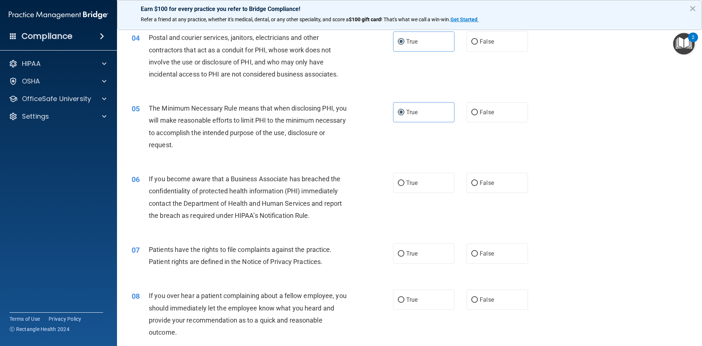
scroll to position [219, 0]
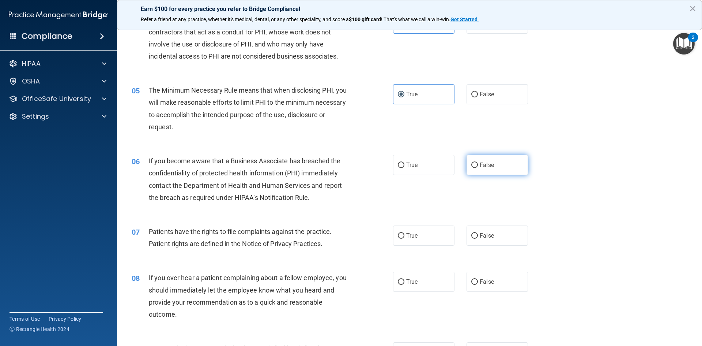
click at [471, 165] on input "False" at bounding box center [474, 164] width 7 height 5
radio input "true"
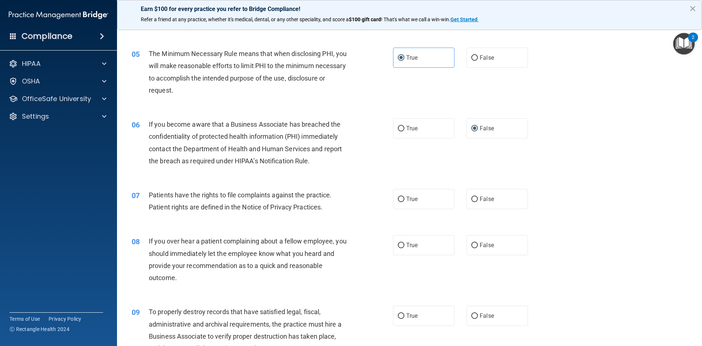
scroll to position [293, 0]
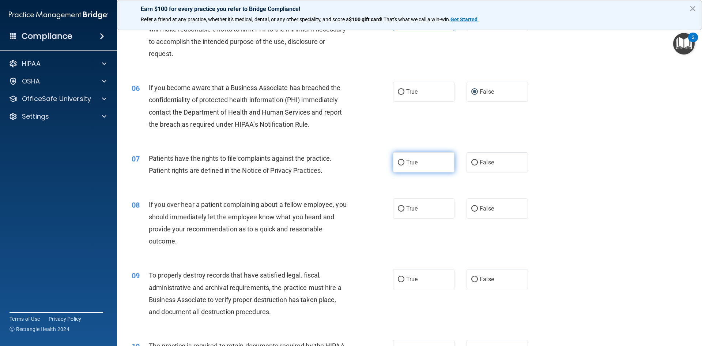
click at [398, 163] on input "True" at bounding box center [401, 162] width 7 height 5
radio input "true"
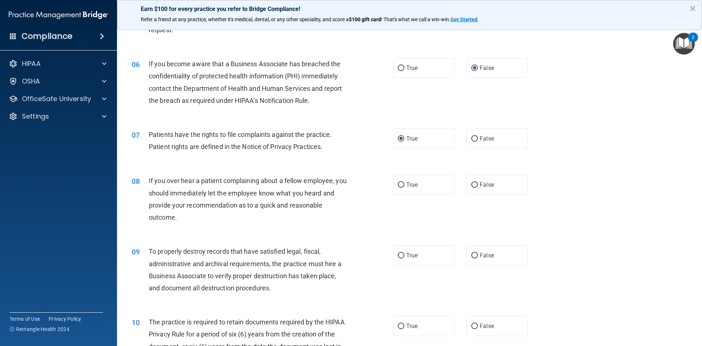
scroll to position [329, 0]
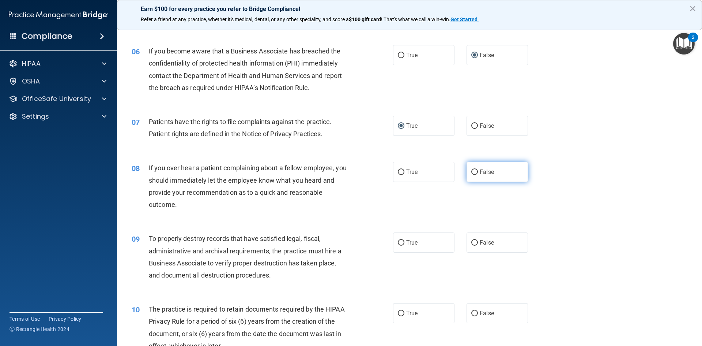
drag, startPoint x: 472, startPoint y: 172, endPoint x: 471, endPoint y: 176, distance: 3.7
click at [474, 174] on input "False" at bounding box center [474, 171] width 7 height 5
radio input "true"
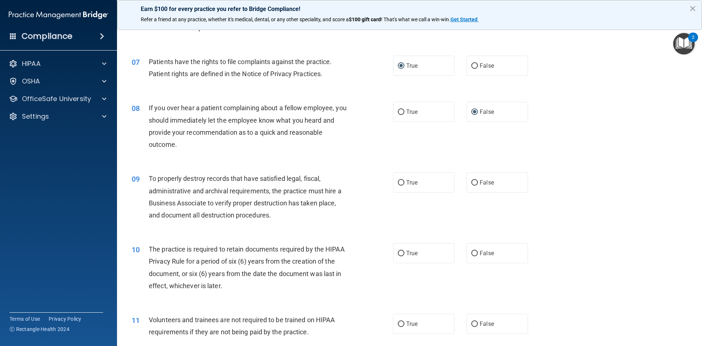
scroll to position [402, 0]
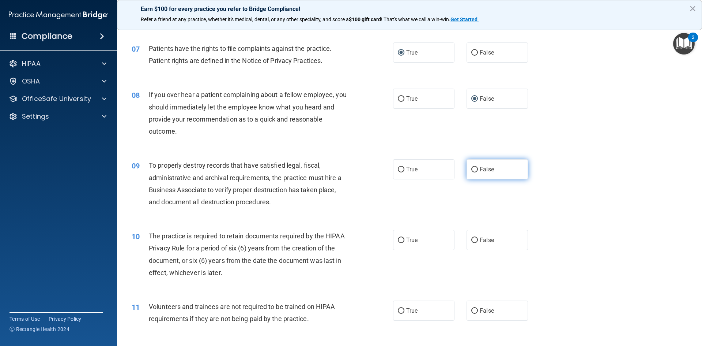
click at [472, 167] on input "False" at bounding box center [474, 169] width 7 height 5
radio input "true"
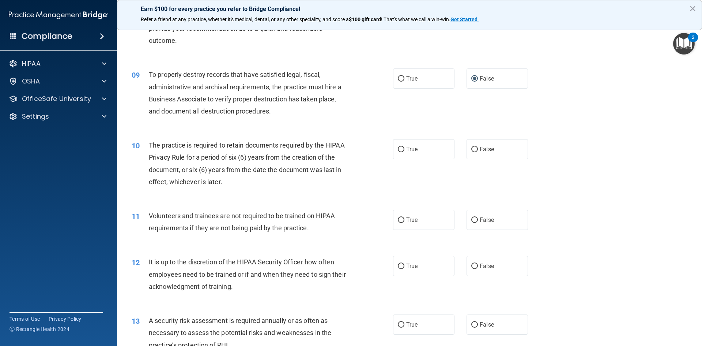
scroll to position [512, 0]
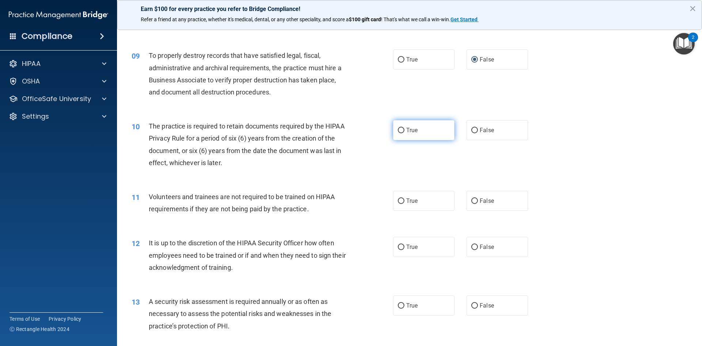
drag, startPoint x: 412, startPoint y: 129, endPoint x: 434, endPoint y: 140, distance: 24.5
click at [411, 129] on span "True" at bounding box center [411, 130] width 11 height 7
click at [404, 129] on input "True" at bounding box center [401, 130] width 7 height 5
radio input "true"
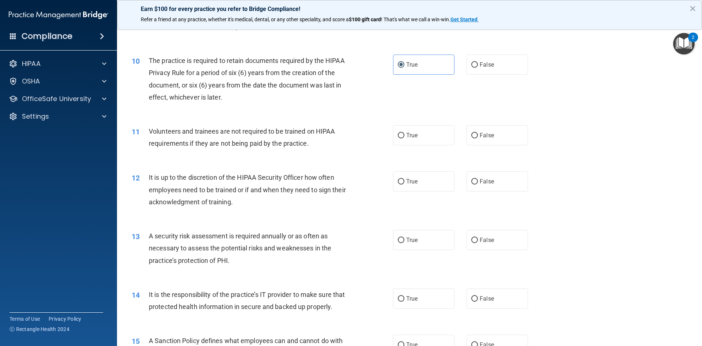
scroll to position [585, 0]
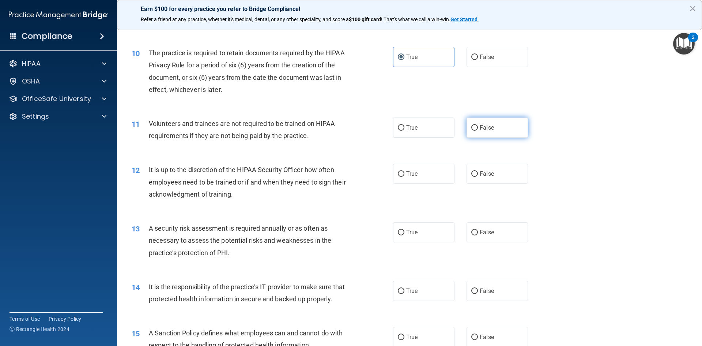
click at [468, 134] on label "False" at bounding box center [497, 127] width 61 height 20
click at [471, 131] on input "False" at bounding box center [474, 127] width 7 height 5
radio input "true"
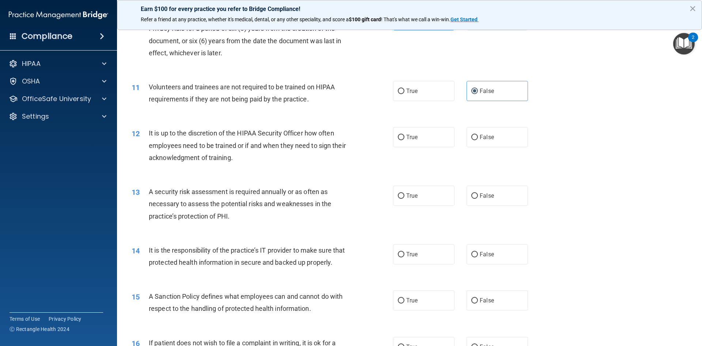
scroll to position [658, 0]
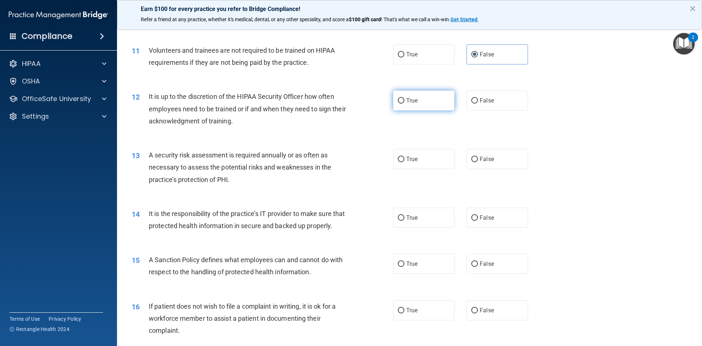
click at [428, 105] on label "True" at bounding box center [423, 100] width 61 height 20
click at [404, 103] on input "True" at bounding box center [401, 100] width 7 height 5
radio input "true"
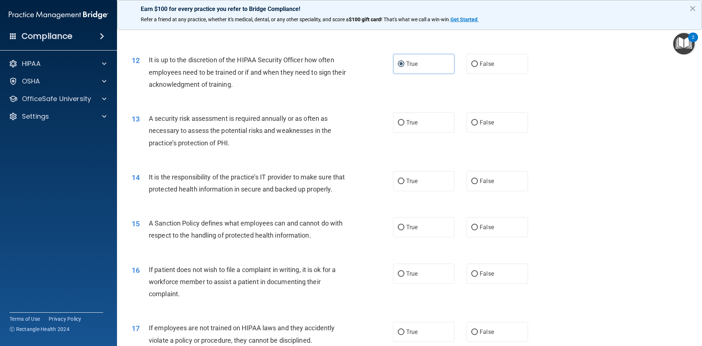
scroll to position [731, 0]
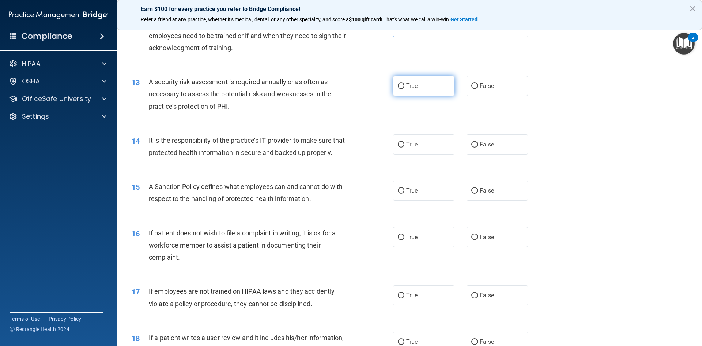
click at [398, 86] on input "True" at bounding box center [401, 85] width 7 height 5
radio input "true"
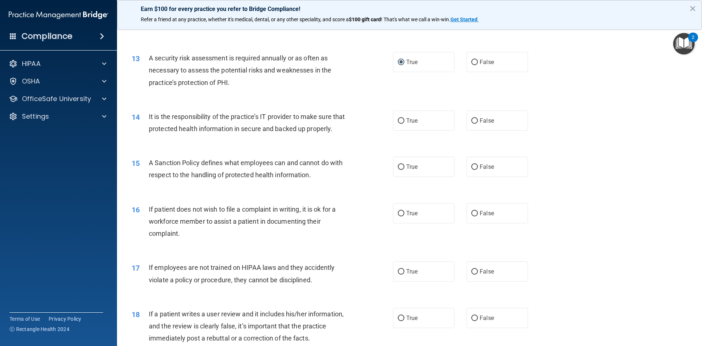
scroll to position [768, 0]
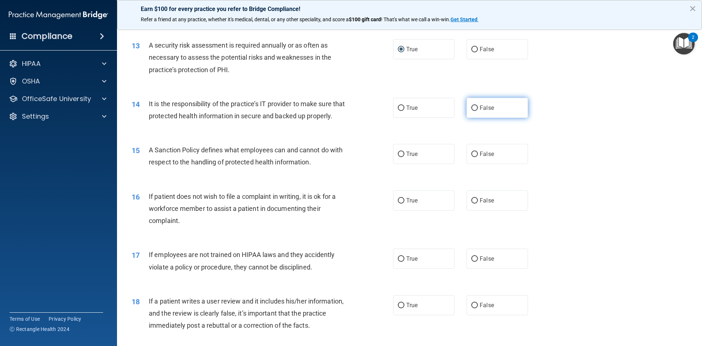
click at [480, 111] on span "False" at bounding box center [487, 107] width 14 height 7
click at [478, 111] on input "False" at bounding box center [474, 107] width 7 height 5
radio input "true"
click at [440, 164] on label "True" at bounding box center [423, 154] width 61 height 20
click at [404, 157] on input "True" at bounding box center [401, 153] width 7 height 5
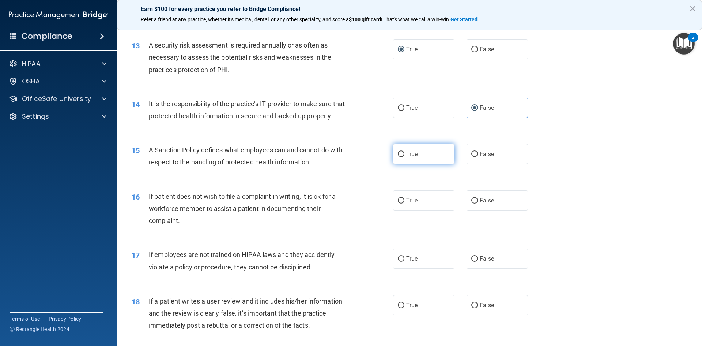
radio input "true"
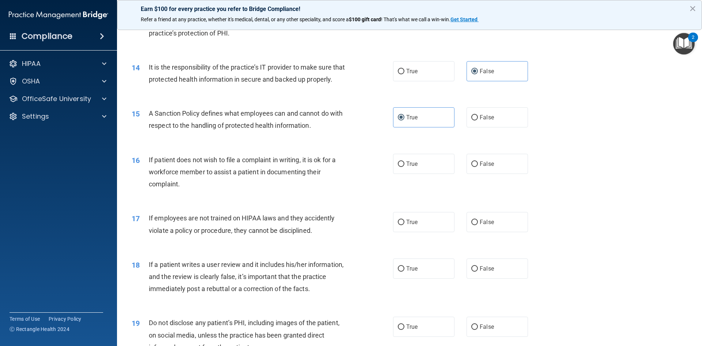
scroll to position [841, 0]
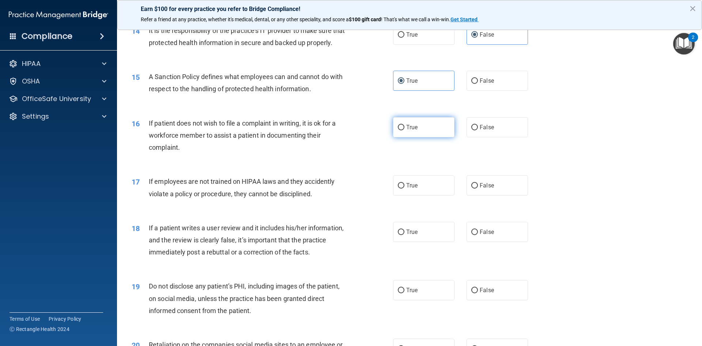
click at [402, 130] on input "True" at bounding box center [401, 127] width 7 height 5
radio input "true"
click at [478, 91] on label "False" at bounding box center [497, 81] width 61 height 20
click at [478, 84] on input "False" at bounding box center [474, 80] width 7 height 5
radio input "true"
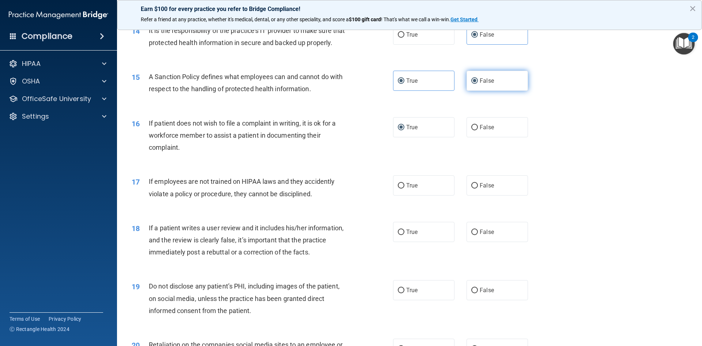
radio input "false"
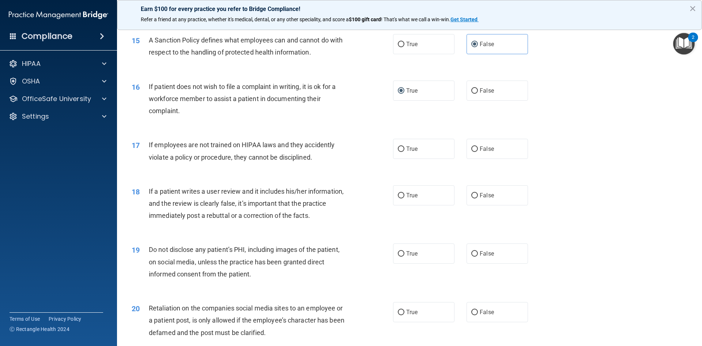
scroll to position [914, 0]
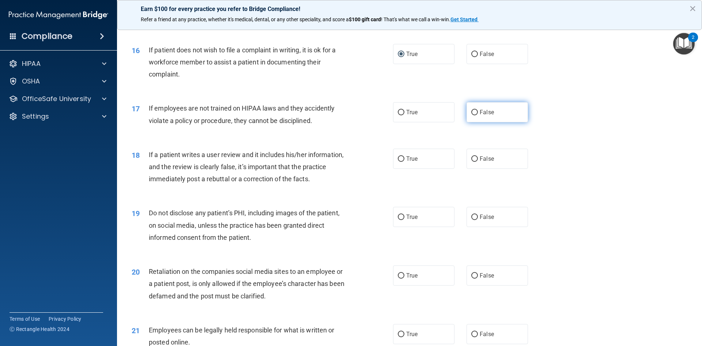
drag, startPoint x: 474, startPoint y: 125, endPoint x: 468, endPoint y: 124, distance: 6.7
click at [474, 115] on input "False" at bounding box center [474, 112] width 7 height 5
radio input "true"
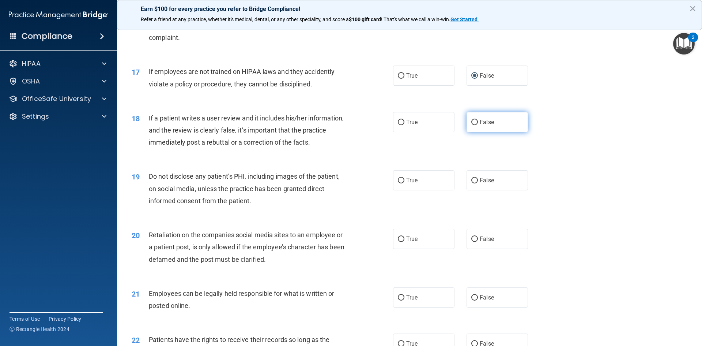
click at [472, 125] on input "False" at bounding box center [474, 122] width 7 height 5
radio input "true"
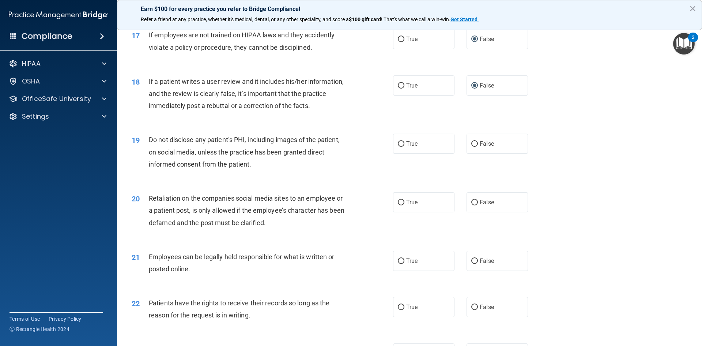
scroll to position [1024, 0]
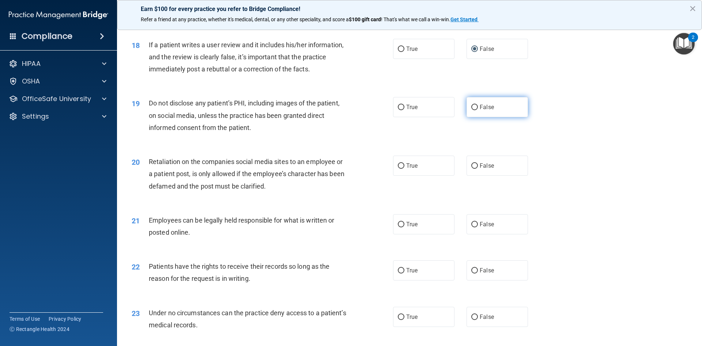
click at [475, 117] on label "False" at bounding box center [497, 107] width 61 height 20
click at [475, 110] on input "False" at bounding box center [474, 107] width 7 height 5
radio input "true"
click at [409, 110] on span "True" at bounding box center [411, 106] width 11 height 7
click at [404, 110] on input "True" at bounding box center [401, 107] width 7 height 5
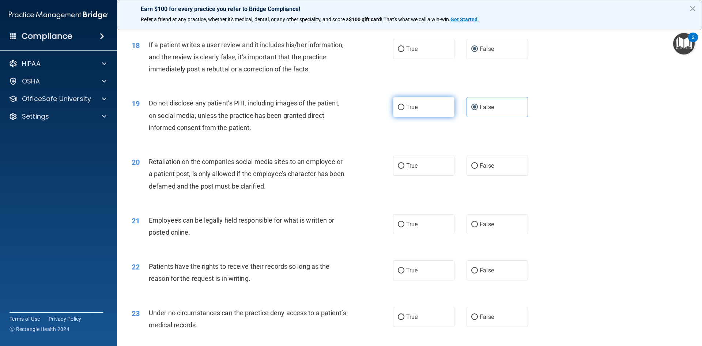
radio input "true"
radio input "false"
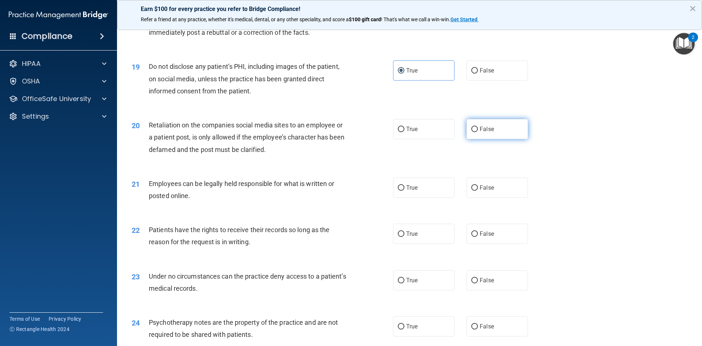
click at [480, 132] on span "False" at bounding box center [487, 128] width 14 height 7
click at [471, 132] on input "False" at bounding box center [474, 129] width 7 height 5
radio input "true"
click at [559, 154] on div "20 Retaliation on the companies social media sites to an employee or a patient …" at bounding box center [409, 139] width 567 height 59
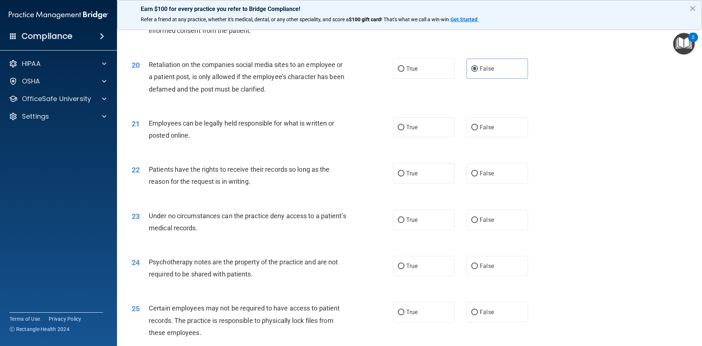
scroll to position [1134, 0]
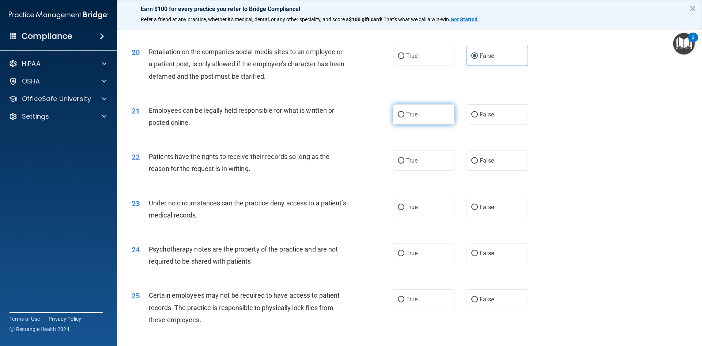
click at [394, 124] on label "True" at bounding box center [423, 114] width 61 height 20
click at [398, 117] on input "True" at bounding box center [401, 114] width 7 height 5
radio input "true"
click at [419, 170] on label "True" at bounding box center [423, 160] width 61 height 20
click at [404, 163] on input "True" at bounding box center [401, 160] width 7 height 5
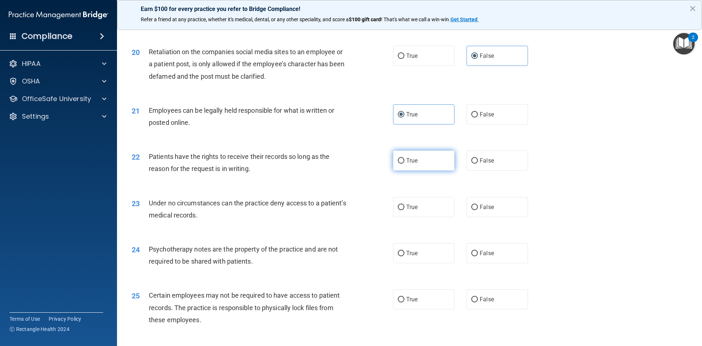
radio input "true"
click at [467, 170] on label "False" at bounding box center [497, 160] width 61 height 20
click at [471, 163] on input "False" at bounding box center [474, 160] width 7 height 5
radio input "true"
radio input "false"
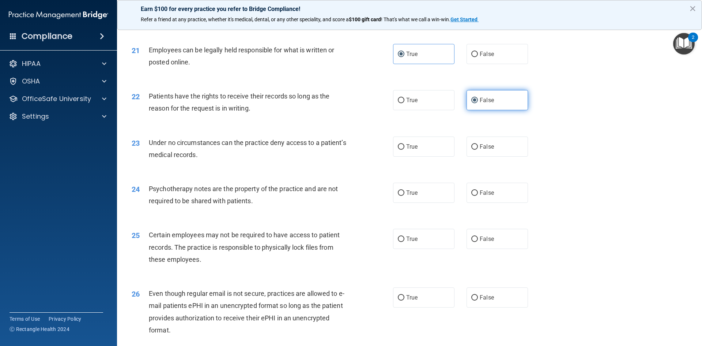
scroll to position [1207, 0]
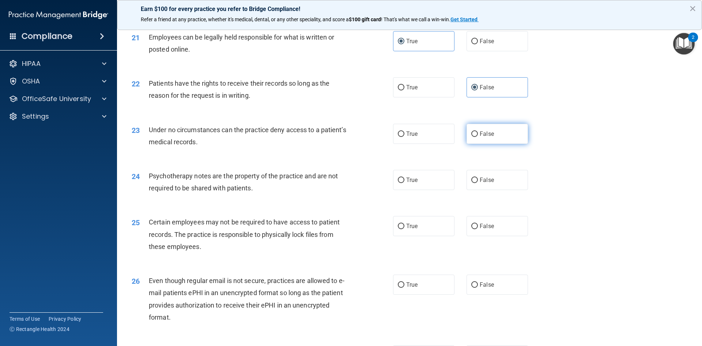
click at [485, 137] on span "False" at bounding box center [487, 133] width 14 height 7
click at [478, 137] on input "False" at bounding box center [474, 133] width 7 height 5
radio input "true"
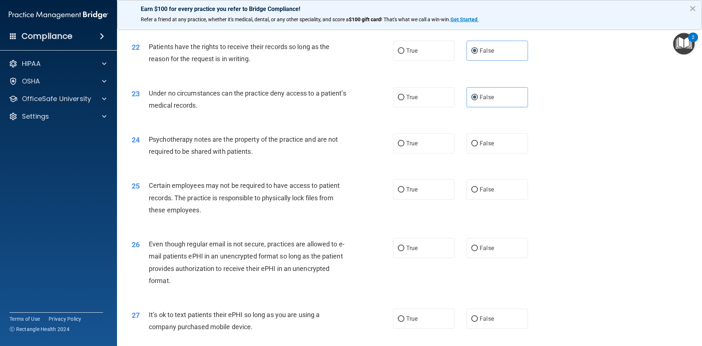
scroll to position [1280, 0]
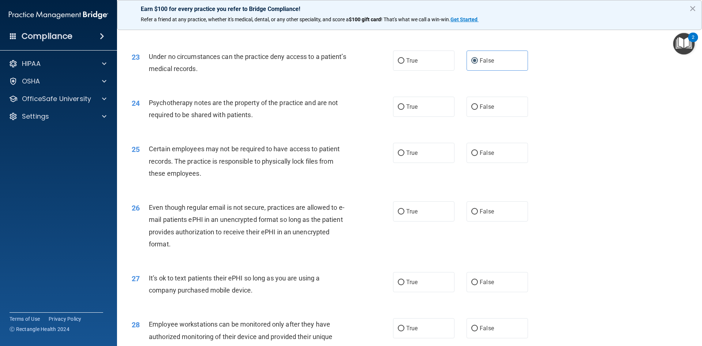
click at [452, 117] on div "True False" at bounding box center [466, 107] width 147 height 20
click at [396, 117] on label "True" at bounding box center [423, 107] width 61 height 20
click at [398, 110] on input "True" at bounding box center [401, 106] width 7 height 5
radio input "true"
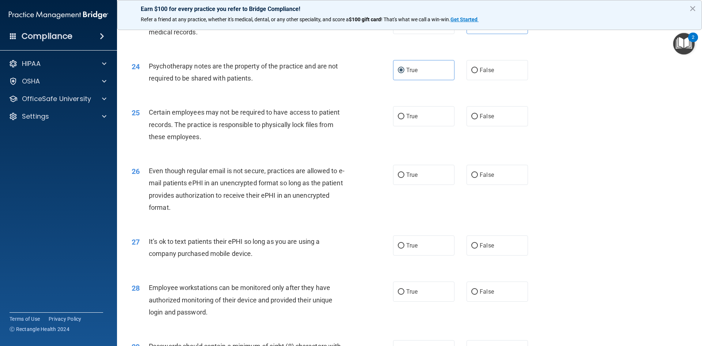
scroll to position [1353, 0]
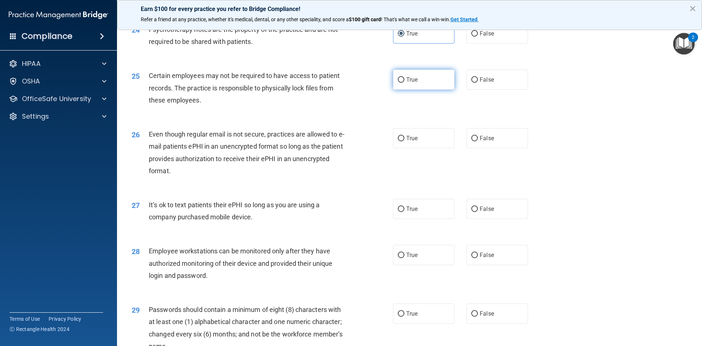
drag, startPoint x: 400, startPoint y: 90, endPoint x: 404, endPoint y: 93, distance: 5.4
click at [404, 90] on label "True" at bounding box center [423, 79] width 61 height 20
click at [404, 83] on input "True" at bounding box center [401, 79] width 7 height 5
radio input "true"
click at [407, 142] on span "True" at bounding box center [411, 138] width 11 height 7
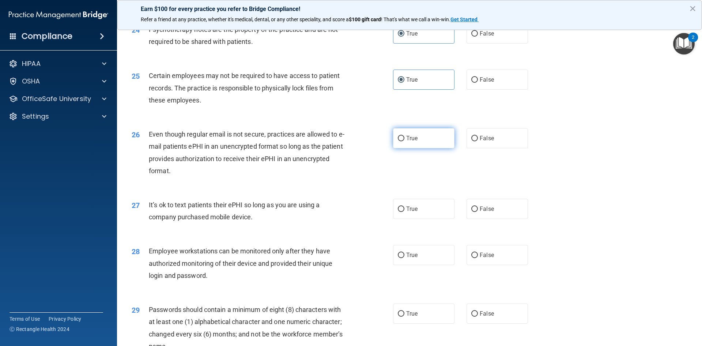
click at [404, 141] on input "True" at bounding box center [401, 138] width 7 height 5
radio input "true"
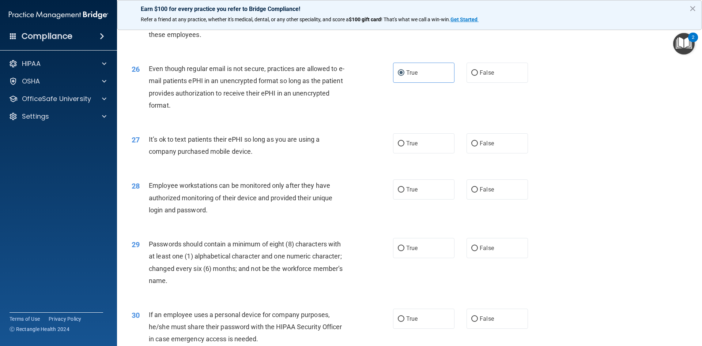
scroll to position [1426, 0]
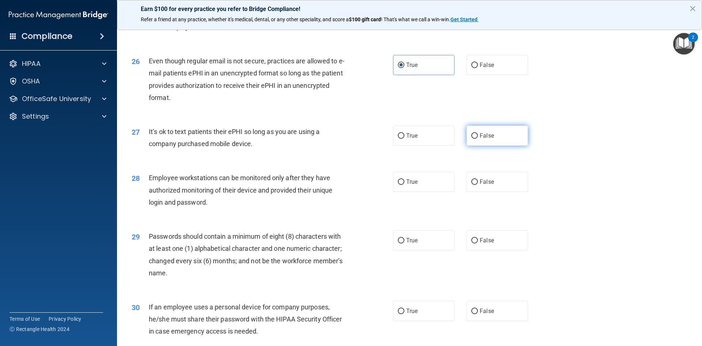
click at [476, 146] on label "False" at bounding box center [497, 135] width 61 height 20
click at [476, 139] on input "False" at bounding box center [474, 135] width 7 height 5
radio input "true"
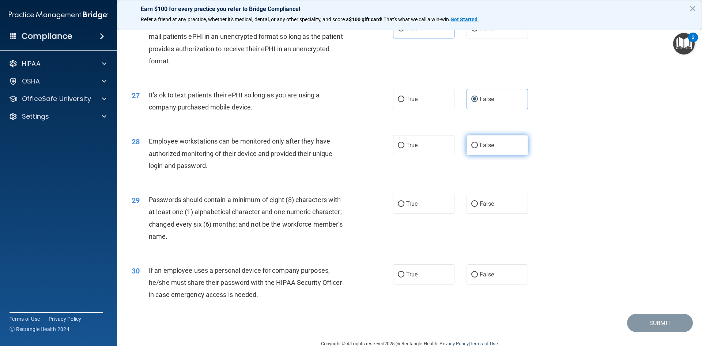
click at [472, 155] on label "False" at bounding box center [497, 145] width 61 height 20
click at [472, 148] on input "False" at bounding box center [474, 145] width 7 height 5
radio input "true"
click at [418, 214] on label "True" at bounding box center [423, 203] width 61 height 20
click at [404, 207] on input "True" at bounding box center [401, 203] width 7 height 5
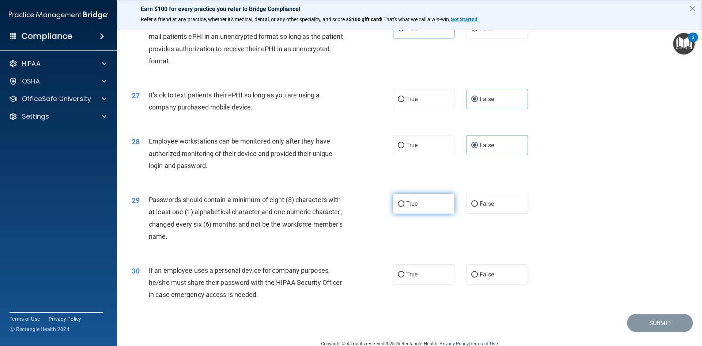
radio input "true"
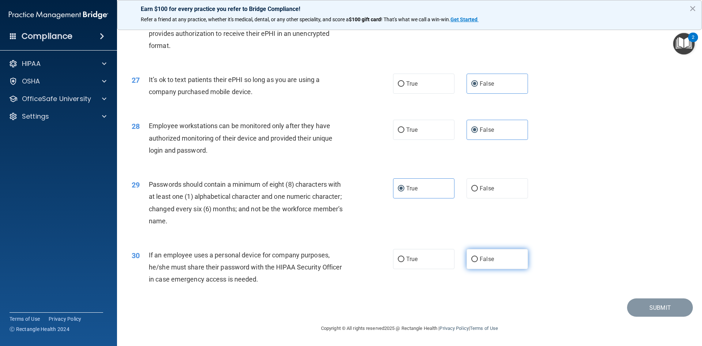
click at [485, 264] on label "False" at bounding box center [497, 259] width 61 height 20
click at [478, 262] on input "False" at bounding box center [474, 258] width 7 height 5
radio input "true"
click at [655, 310] on button "Submit" at bounding box center [660, 307] width 66 height 19
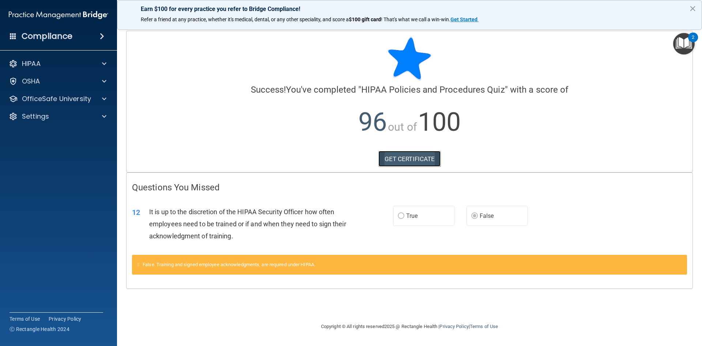
click at [398, 158] on link "GET CERTIFICATE" at bounding box center [410, 159] width 63 height 16
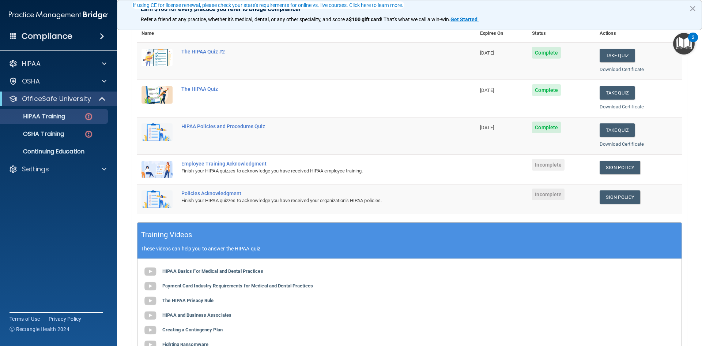
scroll to position [110, 0]
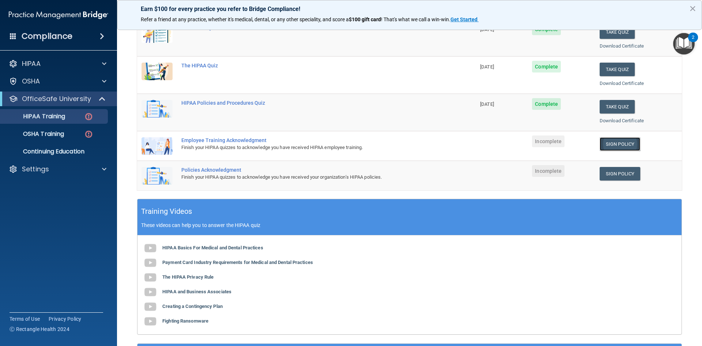
click at [627, 147] on link "Sign Policy" at bounding box center [620, 144] width 41 height 14
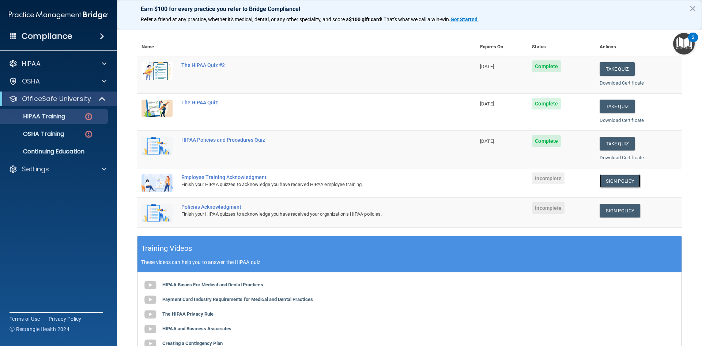
scroll to position [0, 0]
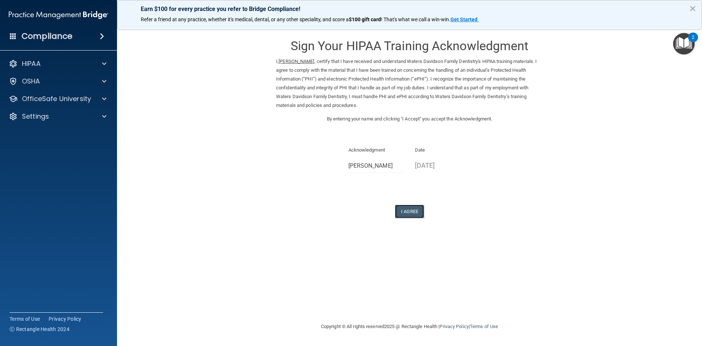
click at [416, 212] on button "I Agree" at bounding box center [409, 211] width 29 height 14
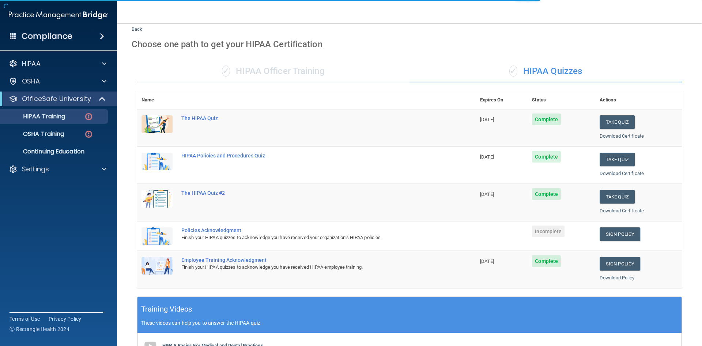
scroll to position [37, 0]
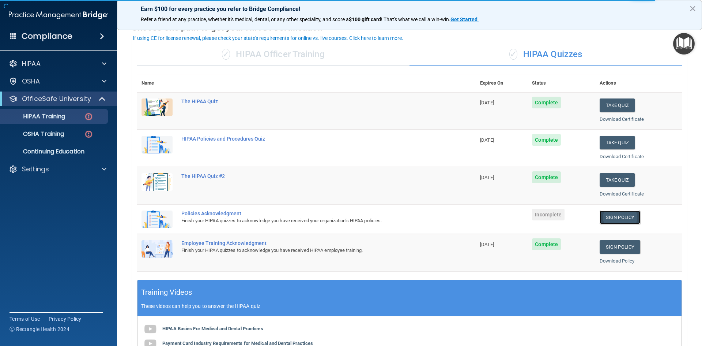
click at [612, 214] on link "Sign Policy" at bounding box center [620, 217] width 41 height 14
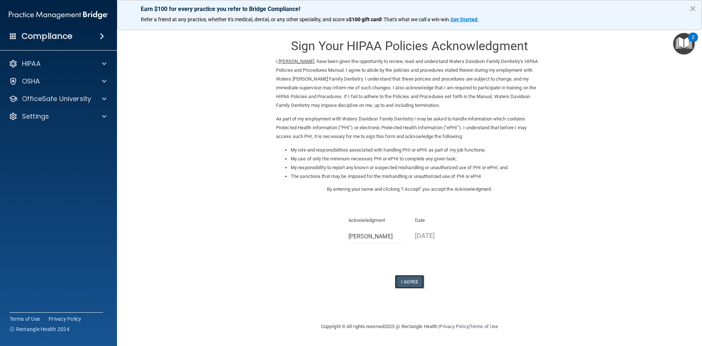
click at [420, 283] on button "I Agree" at bounding box center [409, 282] width 29 height 14
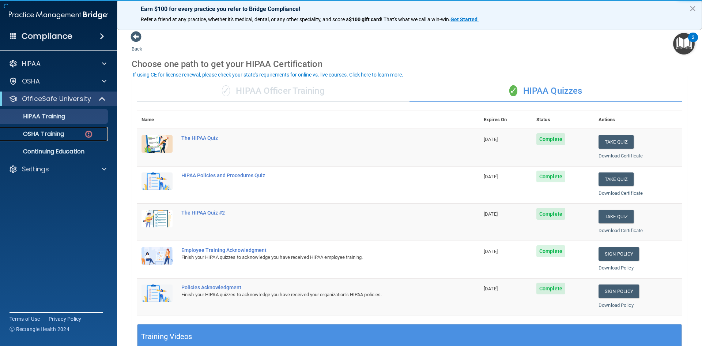
click at [35, 136] on p "OSHA Training" at bounding box center [34, 133] width 59 height 7
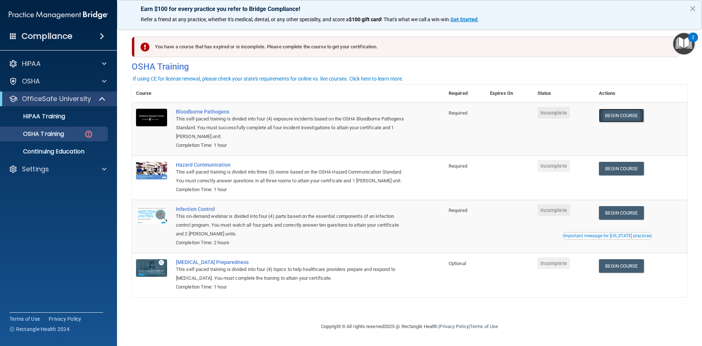
click at [634, 117] on link "Begin Course" at bounding box center [621, 116] width 45 height 14
click at [624, 167] on link "Begin Course" at bounding box center [621, 169] width 45 height 14
click at [639, 208] on link "Begin Course" at bounding box center [621, 213] width 45 height 14
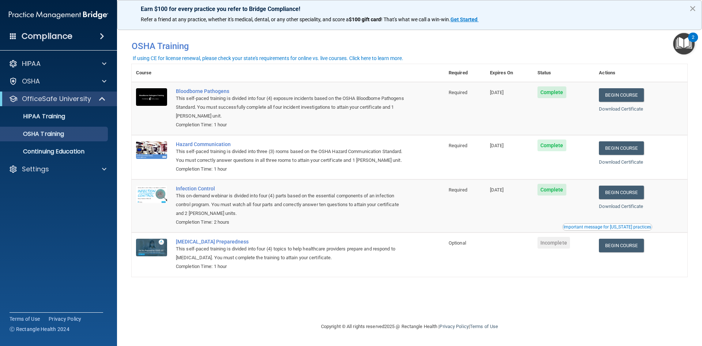
click at [689, 7] on button "×" at bounding box center [692, 9] width 7 height 12
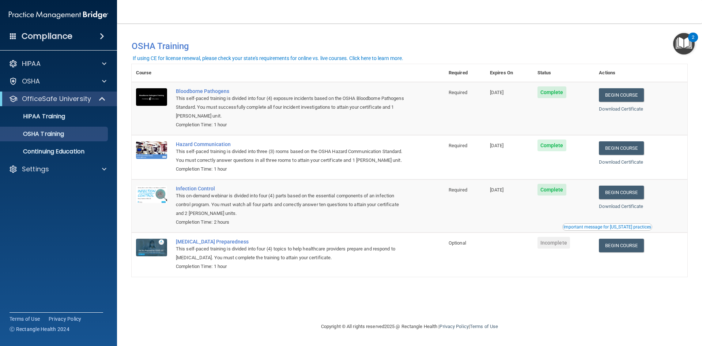
click at [275, 12] on nav "Toggle navigation [PERSON_NAME] [PERSON_NAME][EMAIL_ADDRESS][DOMAIN_NAME] Manag…" at bounding box center [409, 11] width 585 height 23
click at [86, 34] on div "Compliance" at bounding box center [58, 36] width 117 height 16
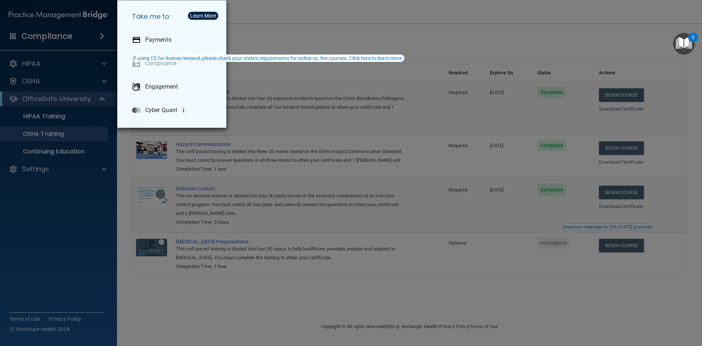
click at [53, 234] on div "Take me to: Payments Compliance Engagement Cyber Quant" at bounding box center [351, 173] width 702 height 346
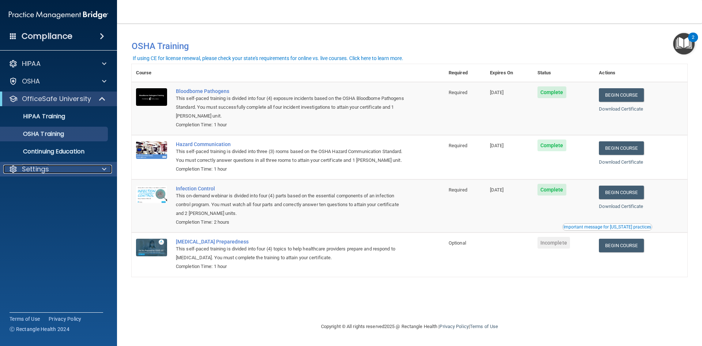
click at [64, 164] on div "Settings" at bounding box center [58, 169] width 117 height 15
click at [104, 169] on span at bounding box center [104, 169] width 4 height 9
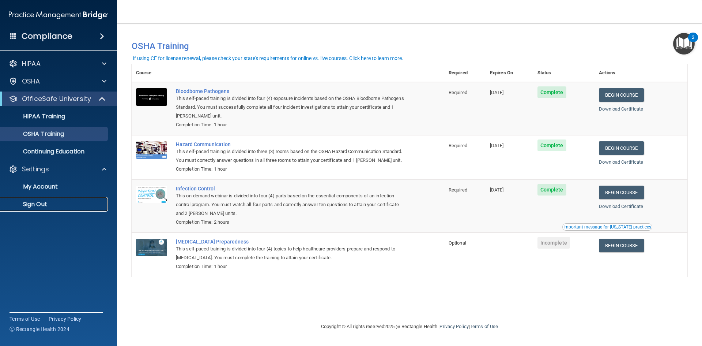
click at [39, 208] on link "Sign Out" at bounding box center [50, 204] width 115 height 15
